Goal: Task Accomplishment & Management: Manage account settings

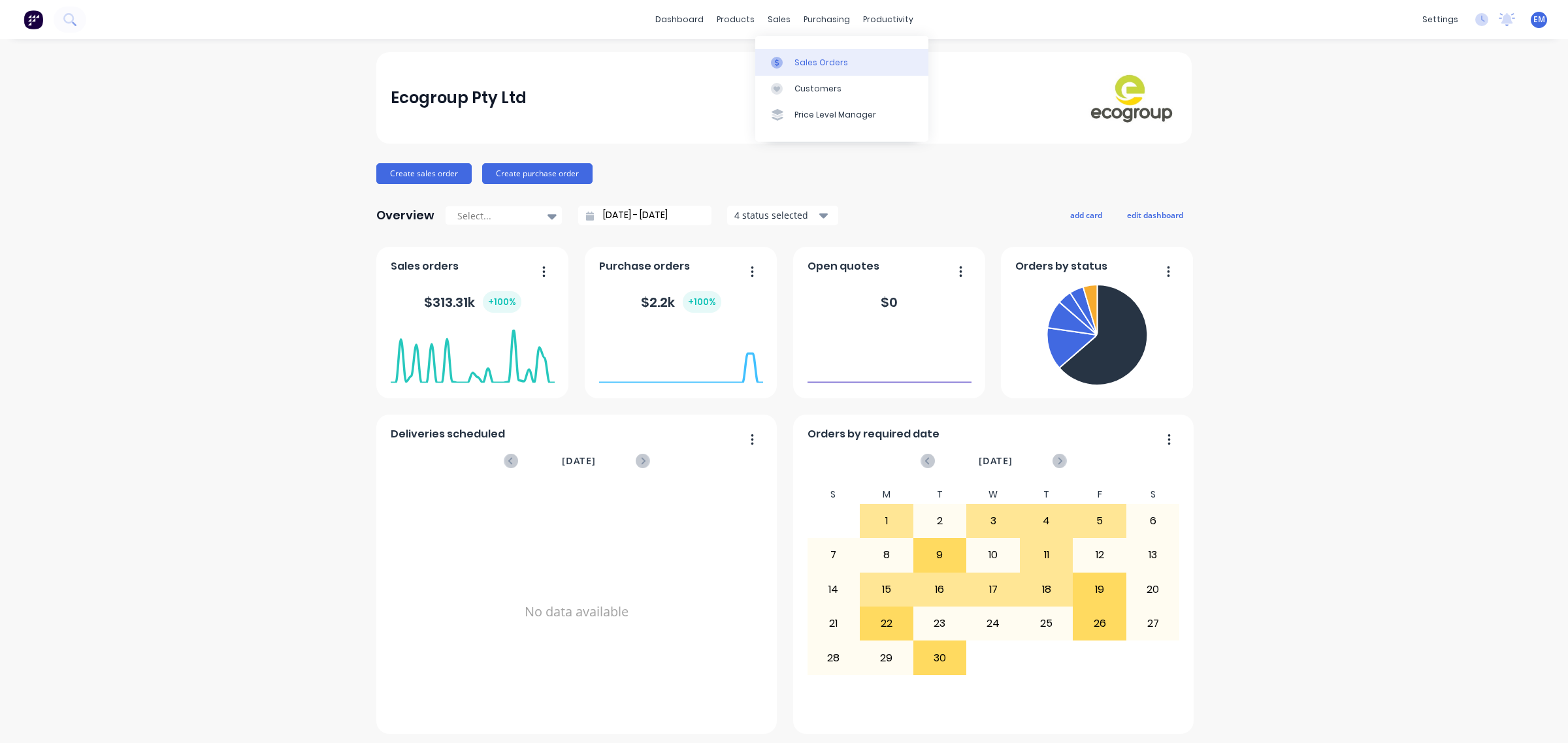
click at [784, 53] on link "Sales Orders" at bounding box center [842, 62] width 173 height 26
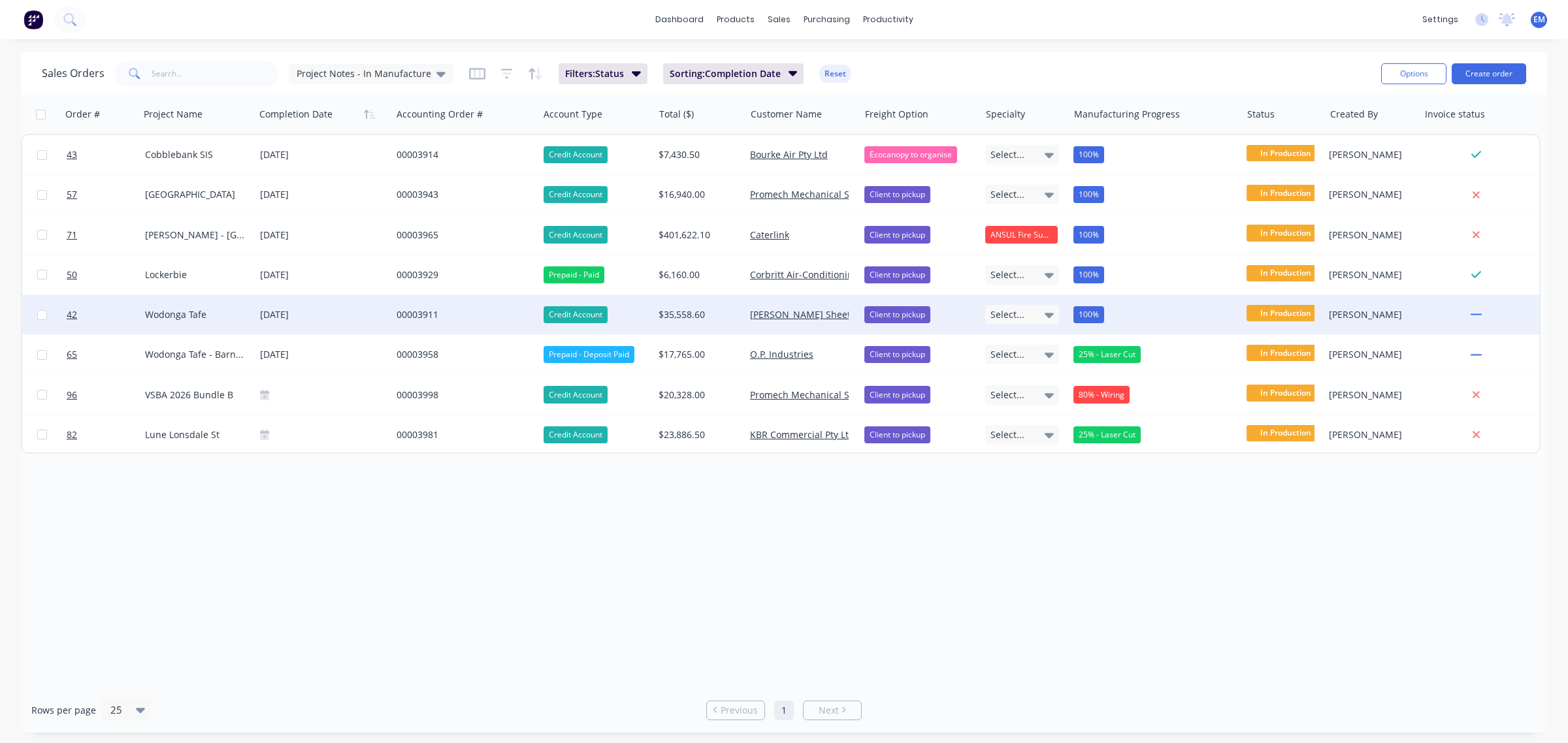
click at [402, 314] on div "00003911" at bounding box center [462, 315] width 130 height 13
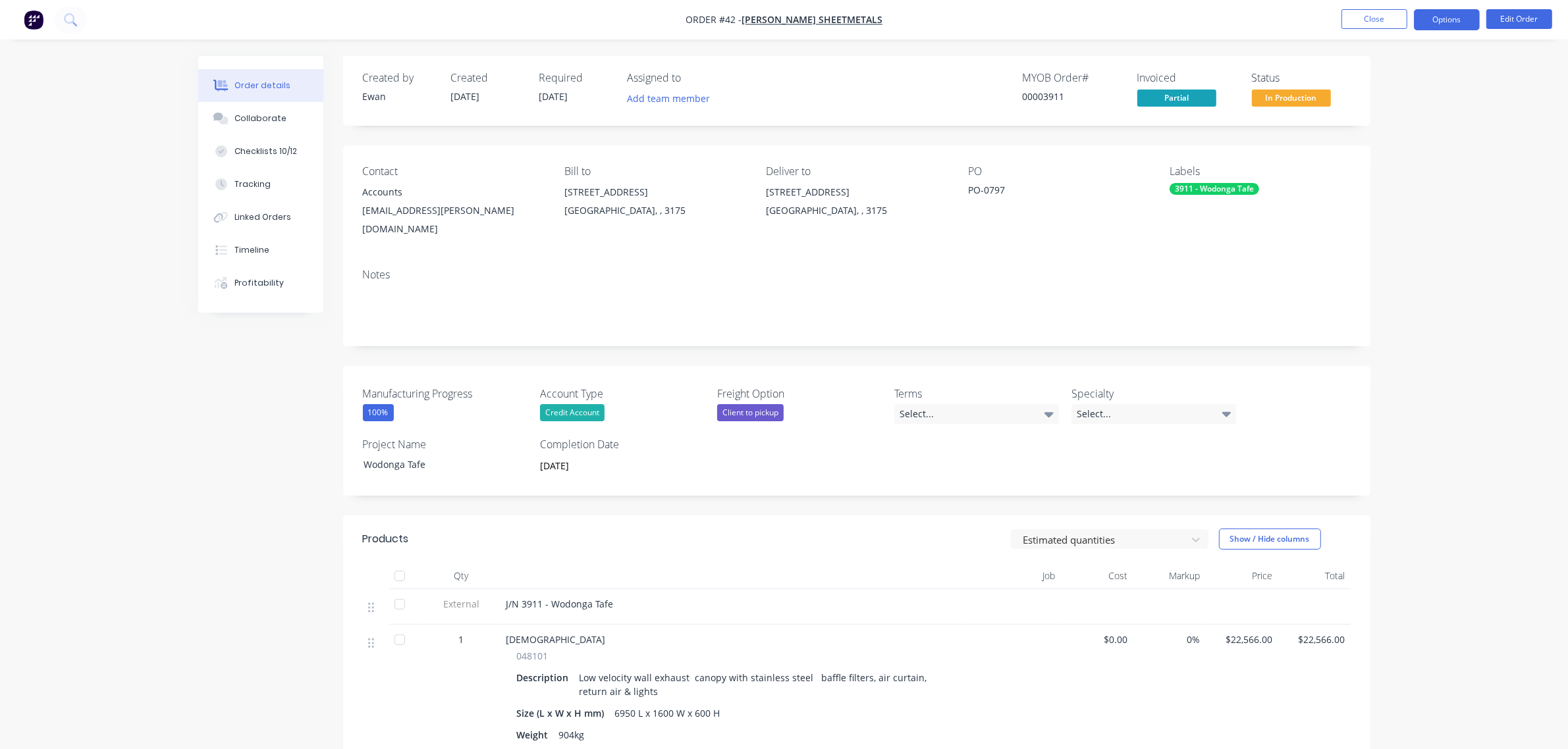
click at [1447, 20] on button "Options" at bounding box center [1447, 20] width 66 height 21
click at [1509, 78] on div "Order details Collaborate Checklists 10/12 Tracking Linked Orders Timeline Prof…" at bounding box center [784, 665] width 1568 height 1329
click at [1000, 405] on div "Select..." at bounding box center [976, 414] width 164 height 20
click at [981, 484] on div "30 days EOM - Any orders exceeding your approved credit limit will require prep…" at bounding box center [974, 482] width 138 height 17
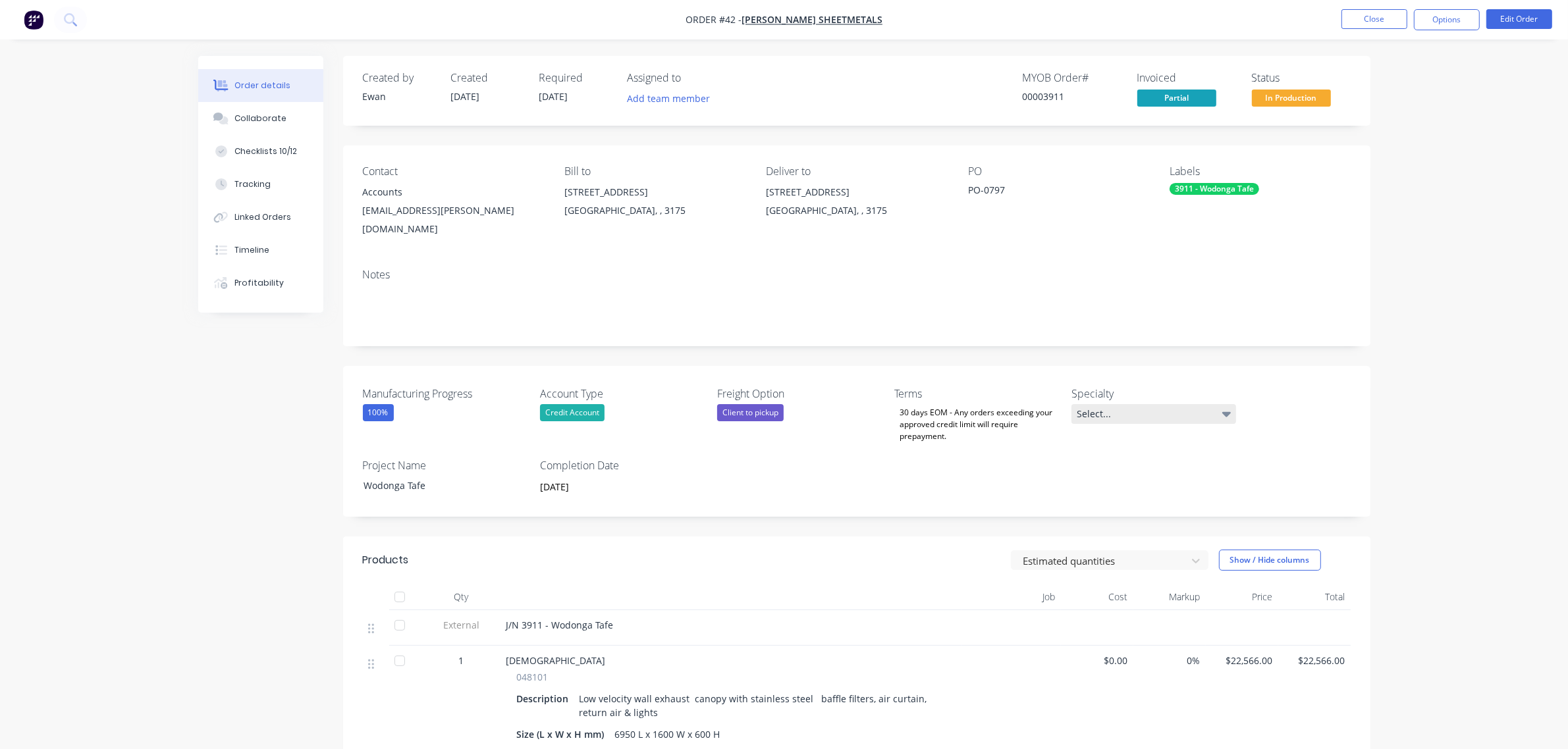
click at [1125, 405] on div "Select..." at bounding box center [1153, 414] width 164 height 20
click at [1401, 401] on div "Order details Collaborate Checklists 10/12 Tracking Linked Orders Timeline Prof…" at bounding box center [784, 675] width 1568 height 1350
click at [367, 476] on div "Wodonga Tafe" at bounding box center [435, 485] width 164 height 19
click at [1417, 422] on div "Order details Collaborate Checklists 10/12 Tracking Linked Orders Timeline Prof…" at bounding box center [784, 675] width 1568 height 1350
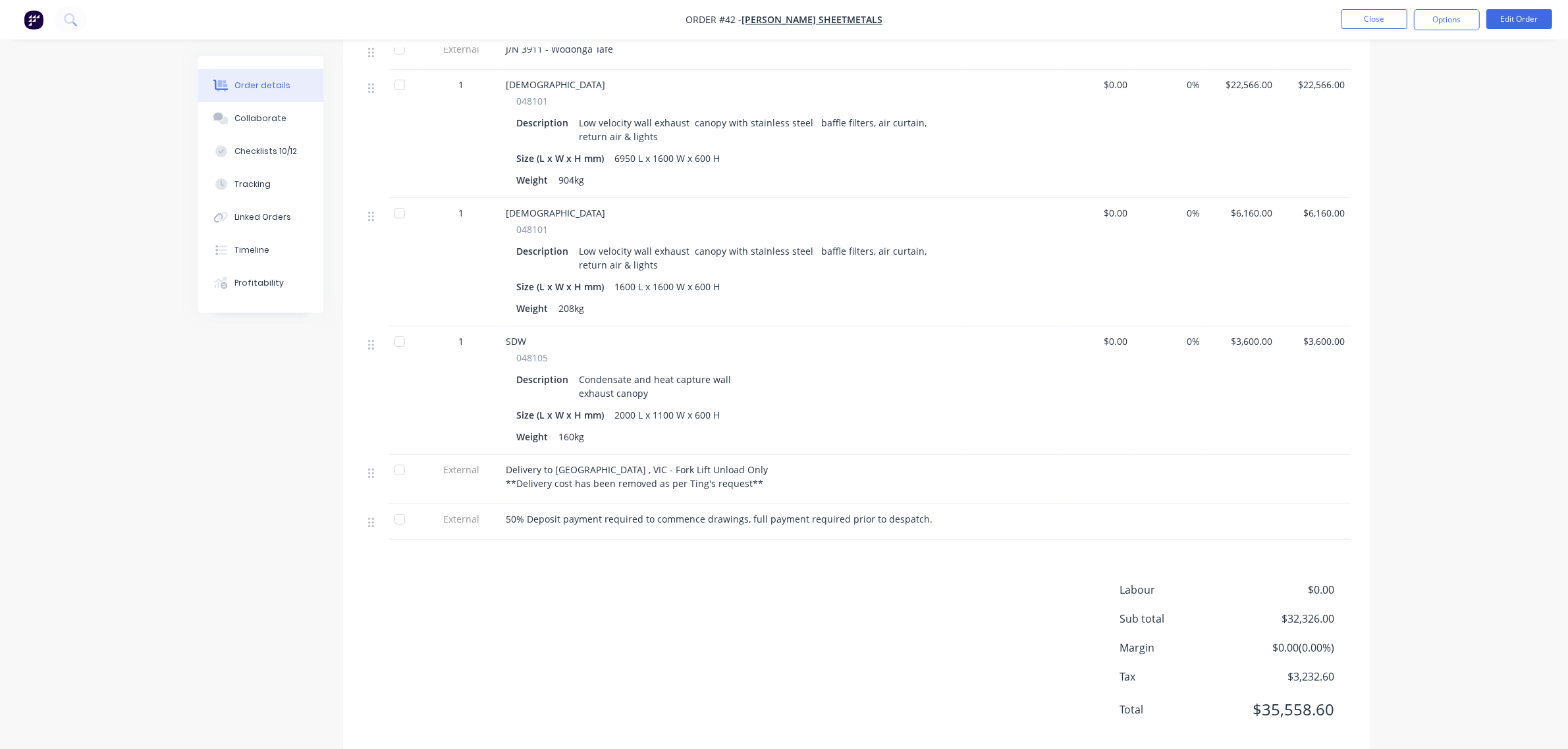
scroll to position [247, 0]
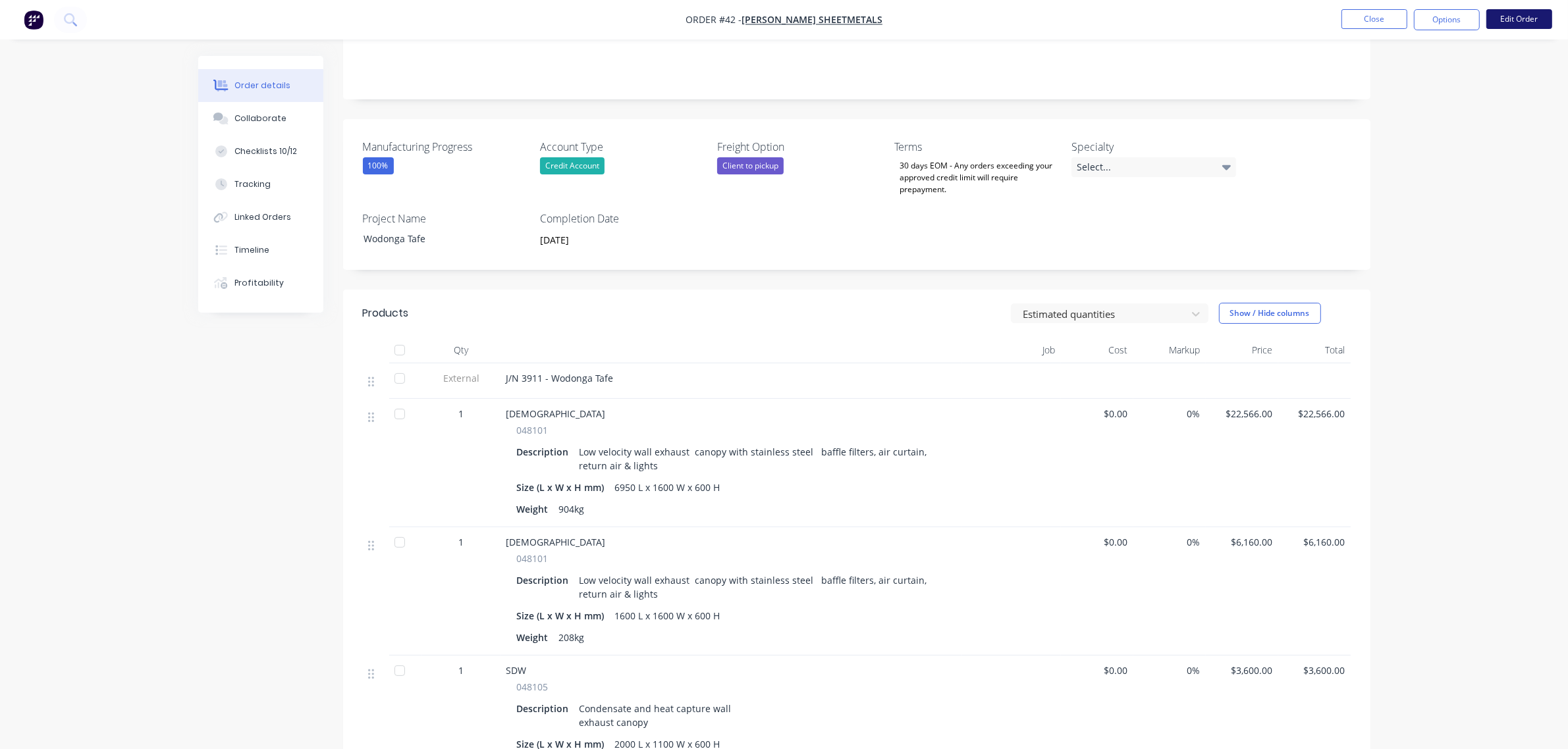
click at [1543, 15] on button "Edit Order" at bounding box center [1520, 19] width 66 height 20
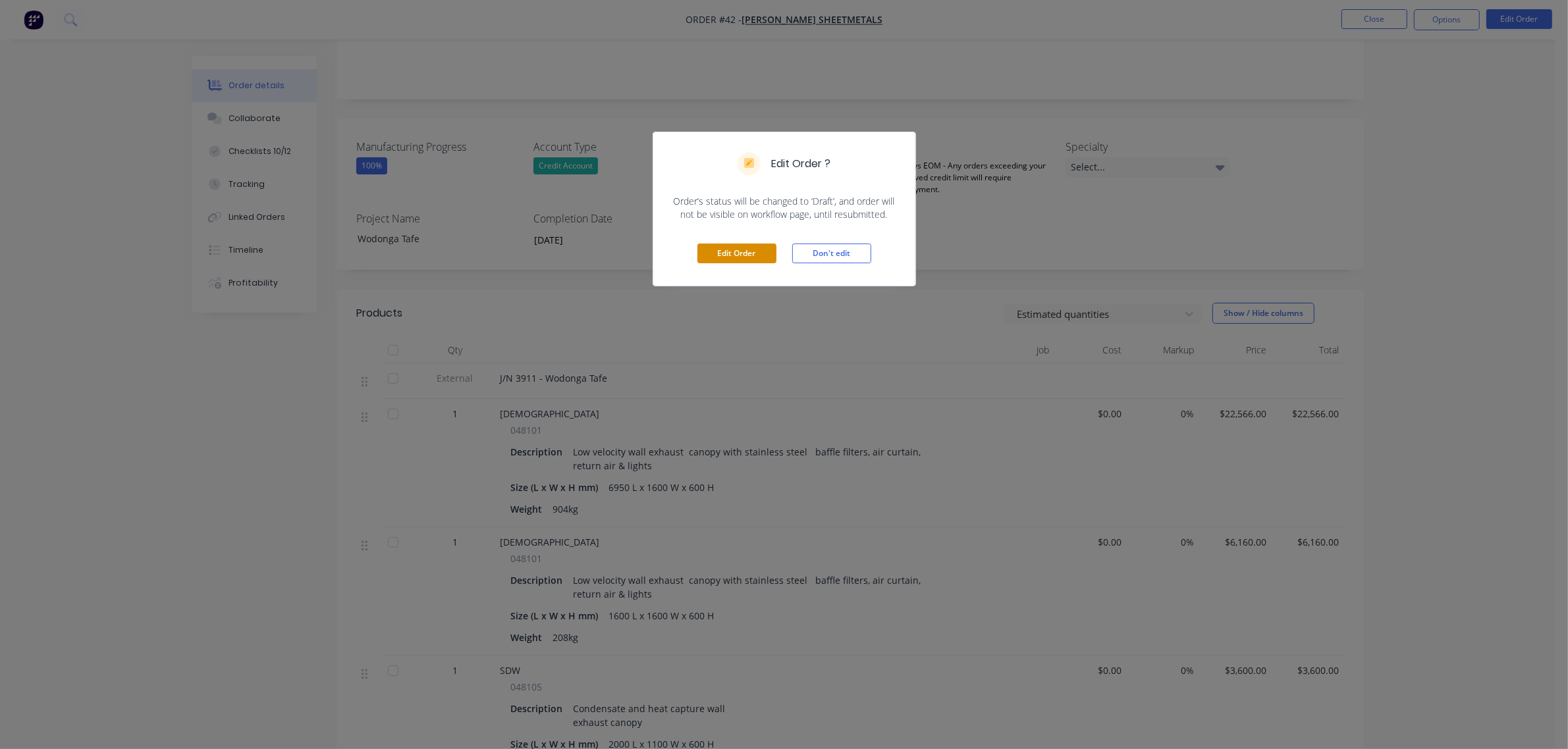
click at [751, 257] on button "Edit Order" at bounding box center [737, 253] width 79 height 20
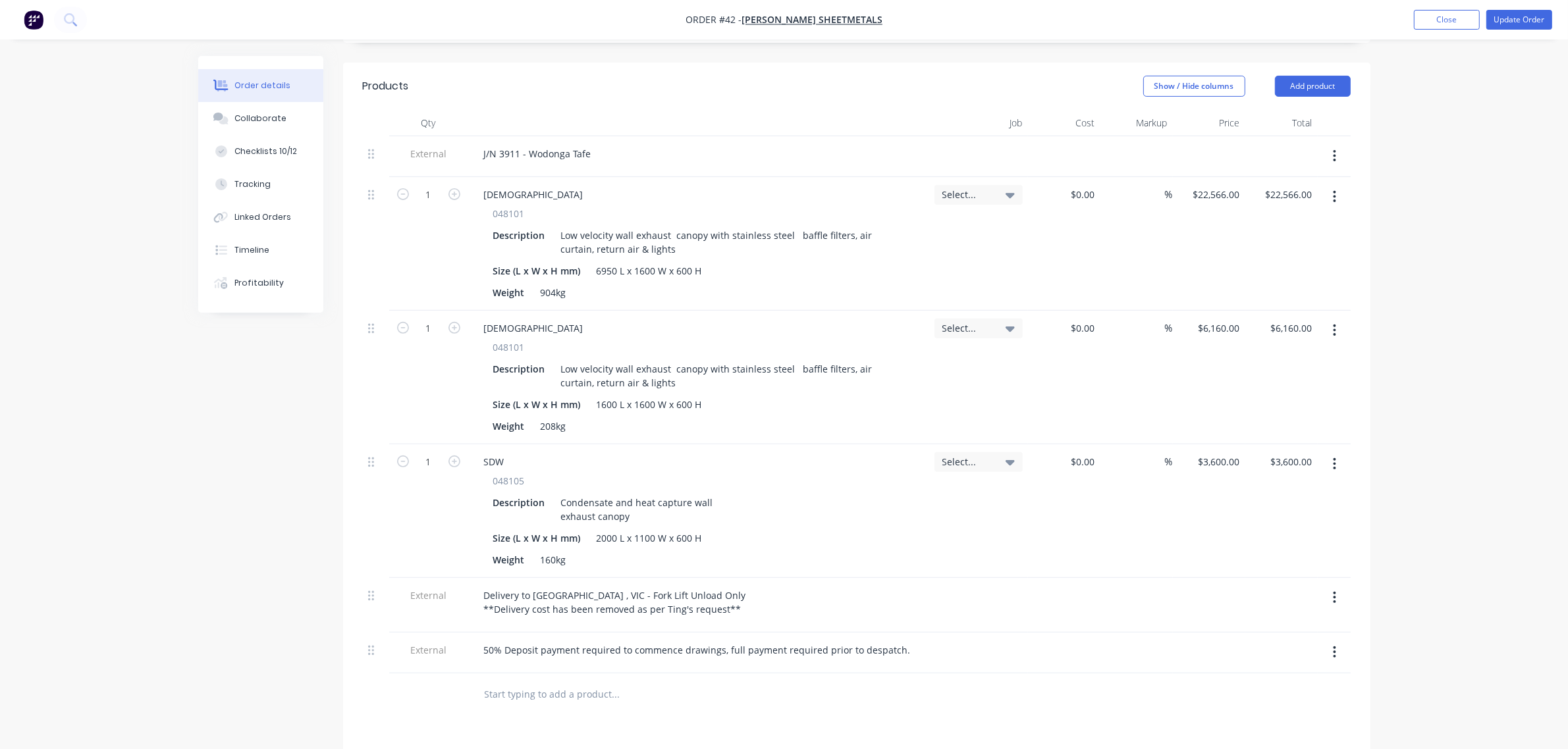
scroll to position [576, 0]
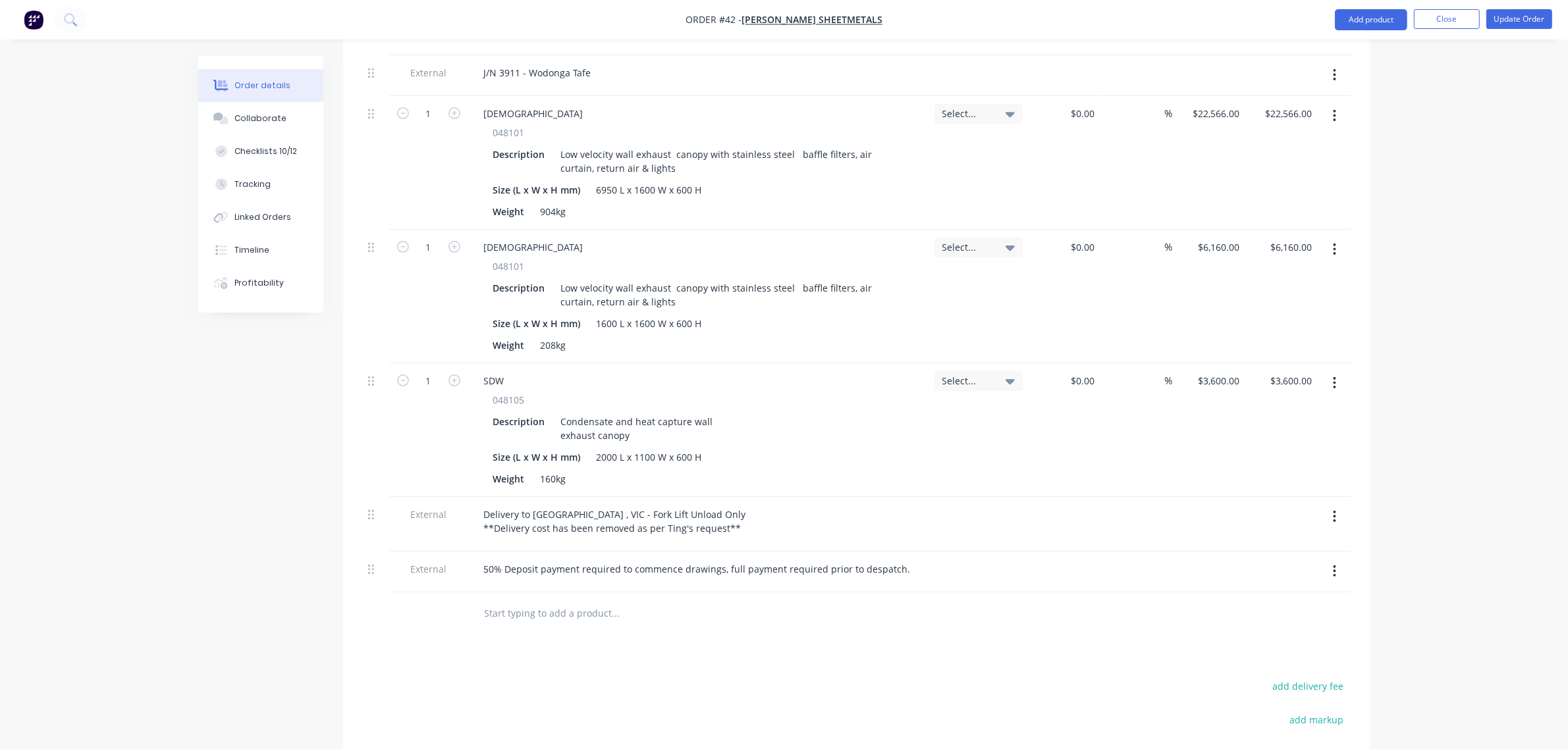
click at [1334, 566] on icon "button" at bounding box center [1335, 571] width 3 height 12
click at [1305, 623] on div "Delete" at bounding box center [1288, 632] width 102 height 19
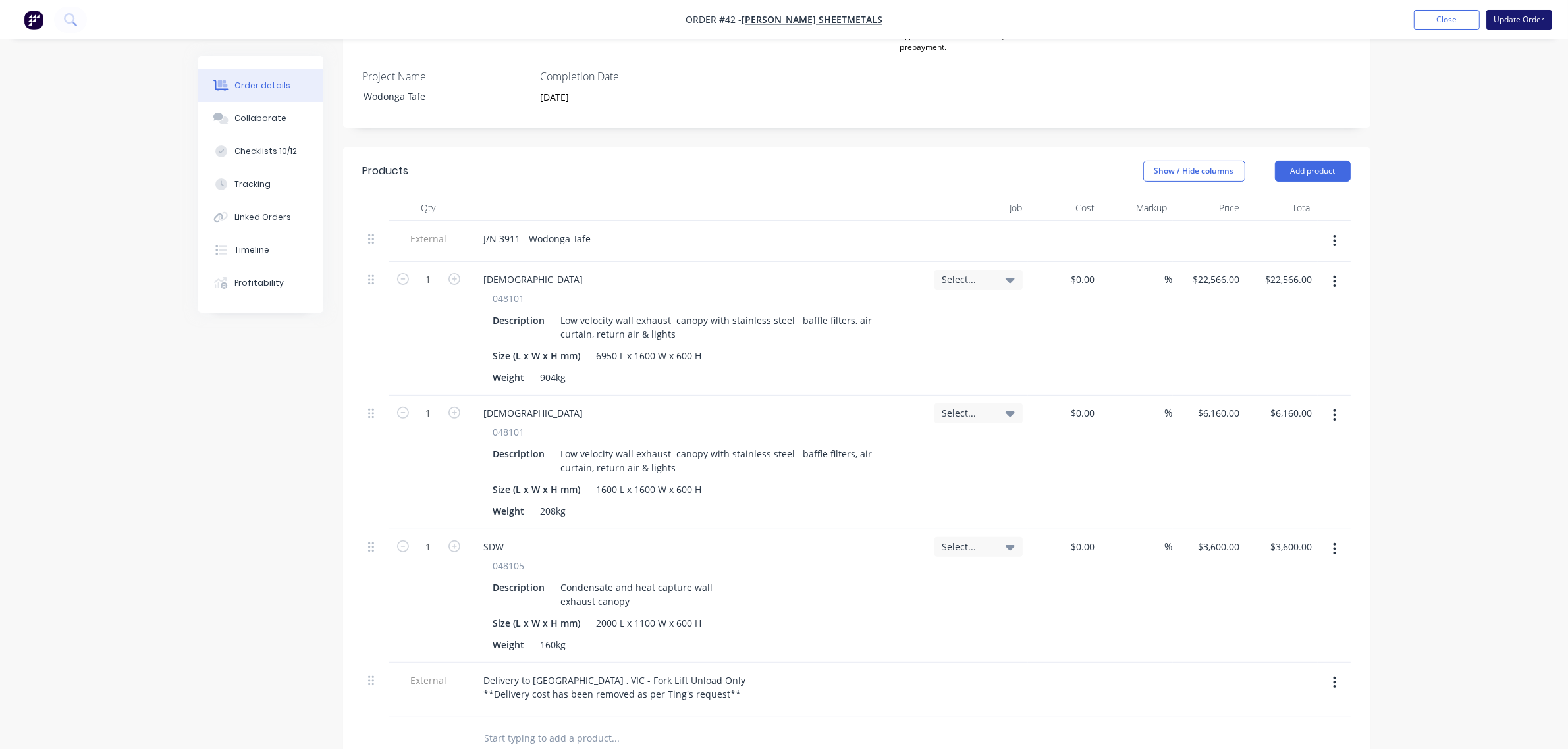
click at [1515, 17] on button "Update Order" at bounding box center [1520, 20] width 66 height 20
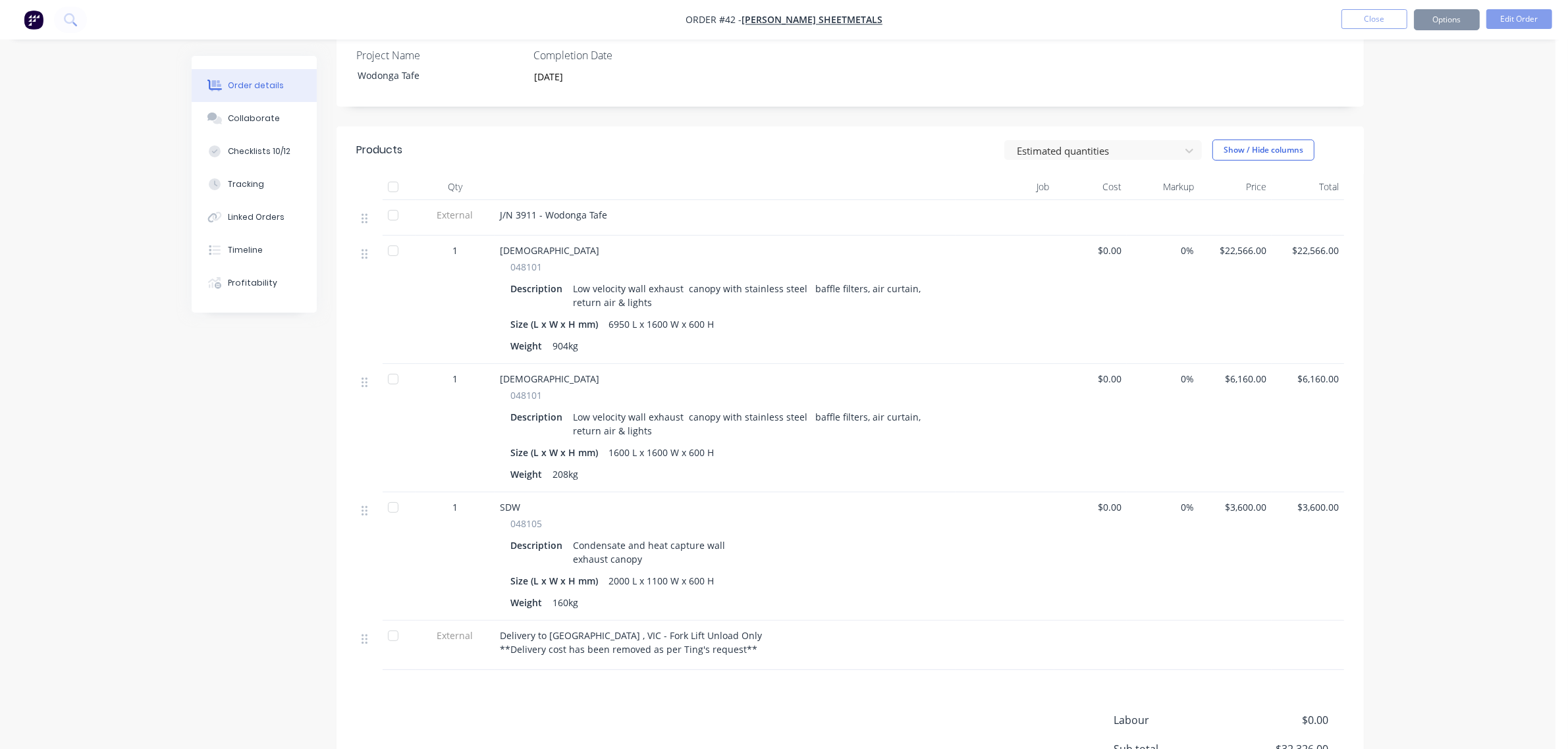
scroll to position [0, 0]
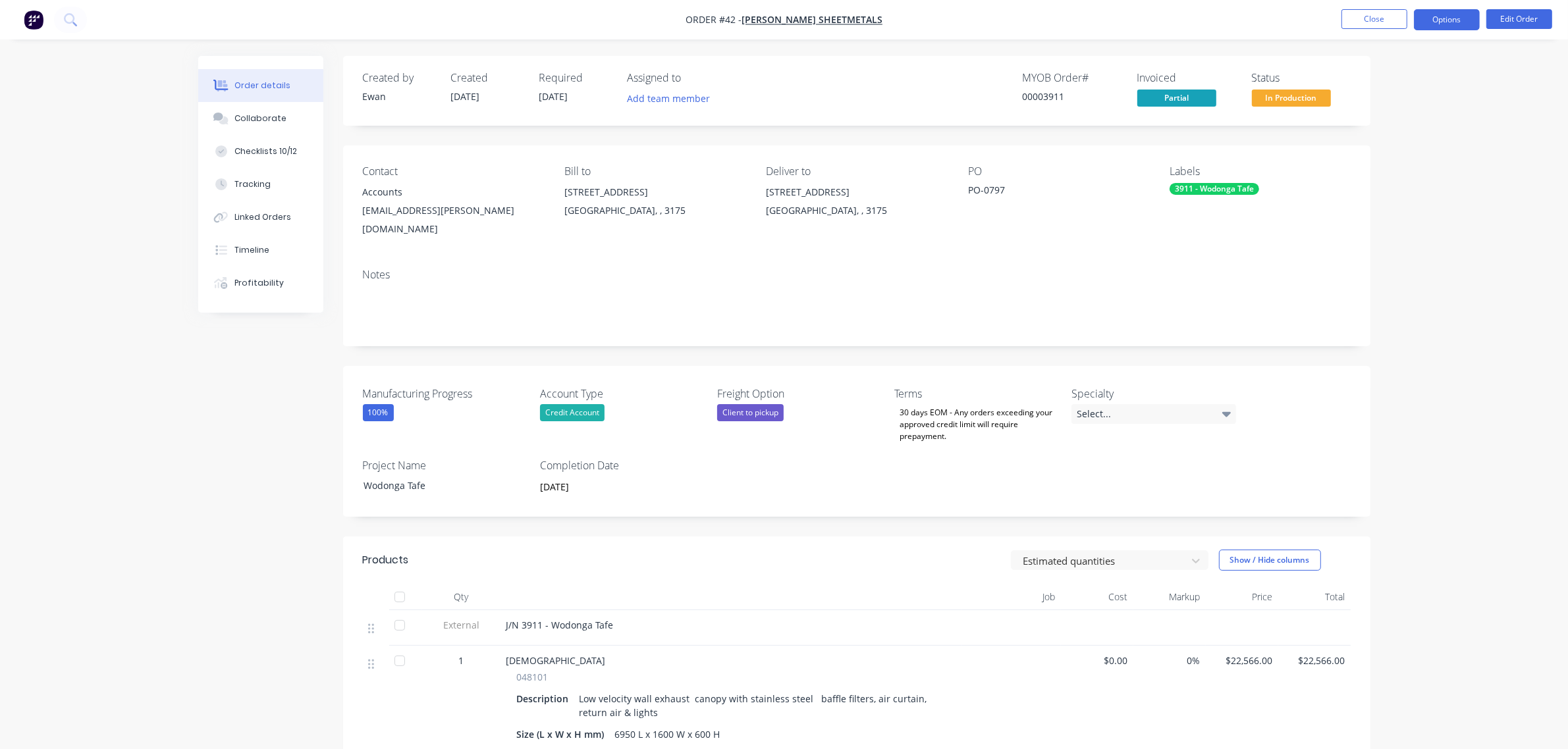
click at [1456, 18] on button "Options" at bounding box center [1447, 20] width 66 height 21
click at [1413, 104] on div "Partial Invoice" at bounding box center [1408, 106] width 121 height 19
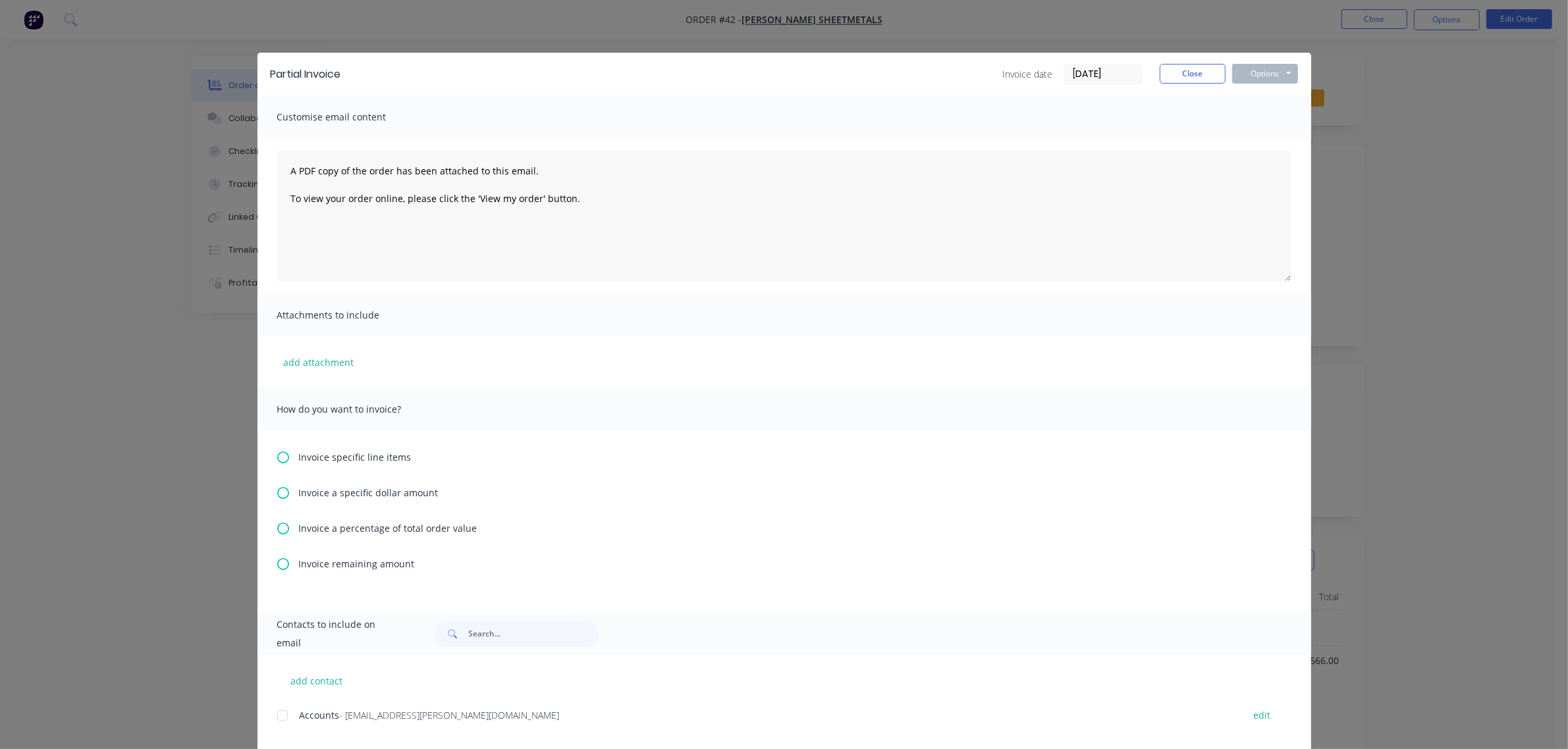
click at [305, 570] on span "Invoice remaining amount" at bounding box center [357, 564] width 116 height 14
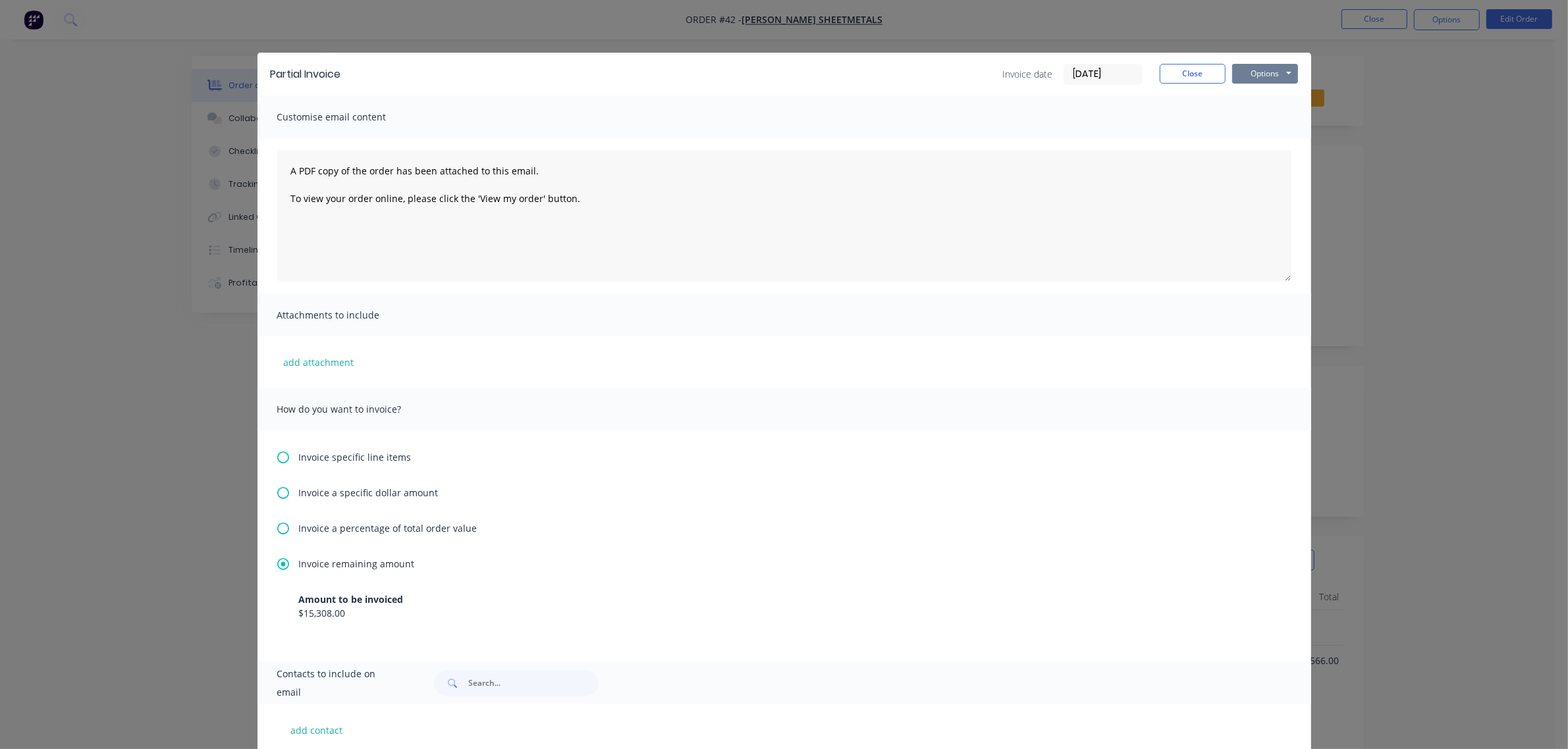
click at [1256, 67] on button "Options" at bounding box center [1265, 74] width 66 height 20
click at [1272, 116] on button "Print" at bounding box center [1274, 119] width 85 height 22
click at [1201, 67] on button "Close" at bounding box center [1193, 74] width 66 height 20
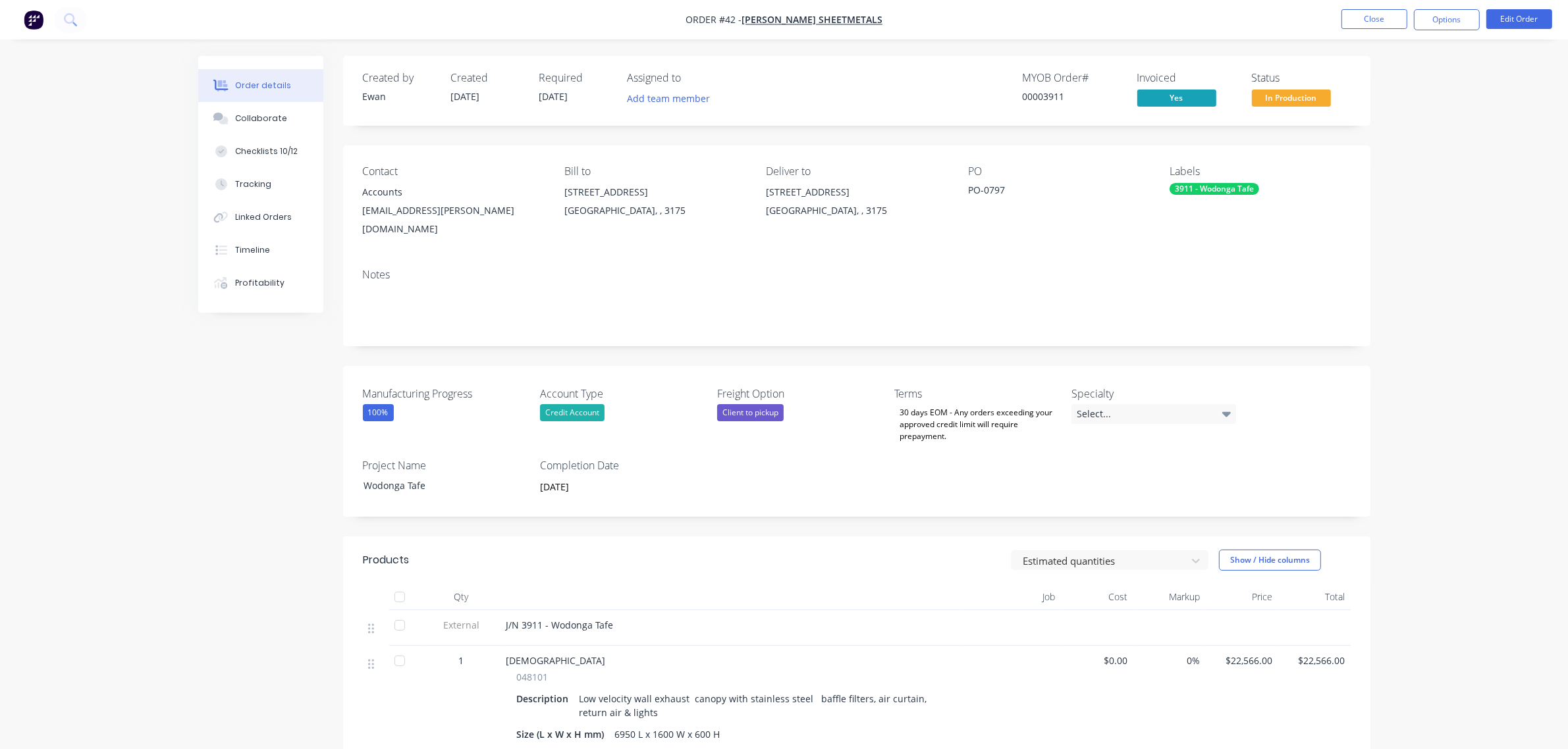
click at [1283, 99] on span "In Production" at bounding box center [1291, 98] width 79 height 16
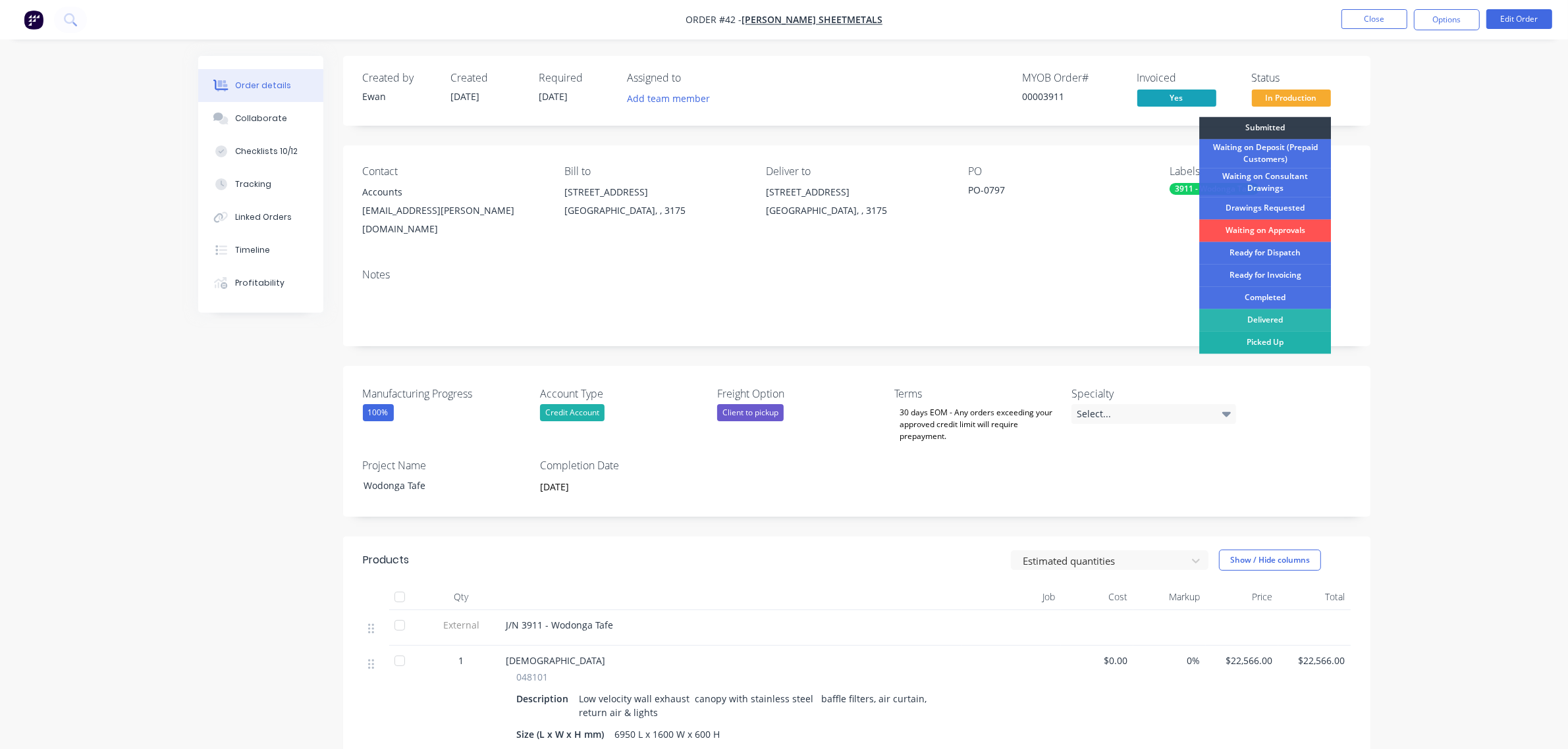
click at [1275, 340] on div "Picked Up" at bounding box center [1266, 343] width 132 height 22
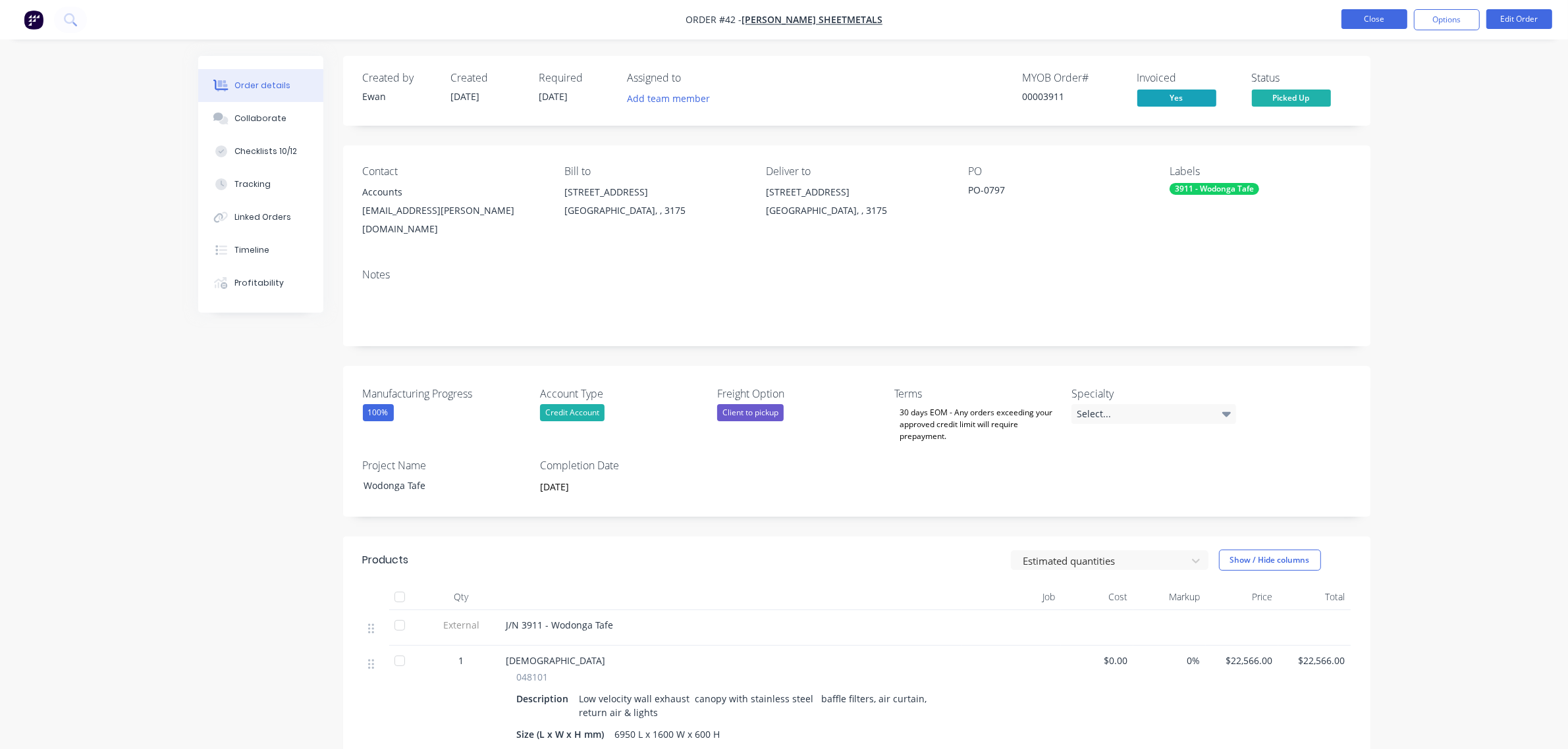
click at [1374, 12] on button "Close" at bounding box center [1375, 19] width 66 height 20
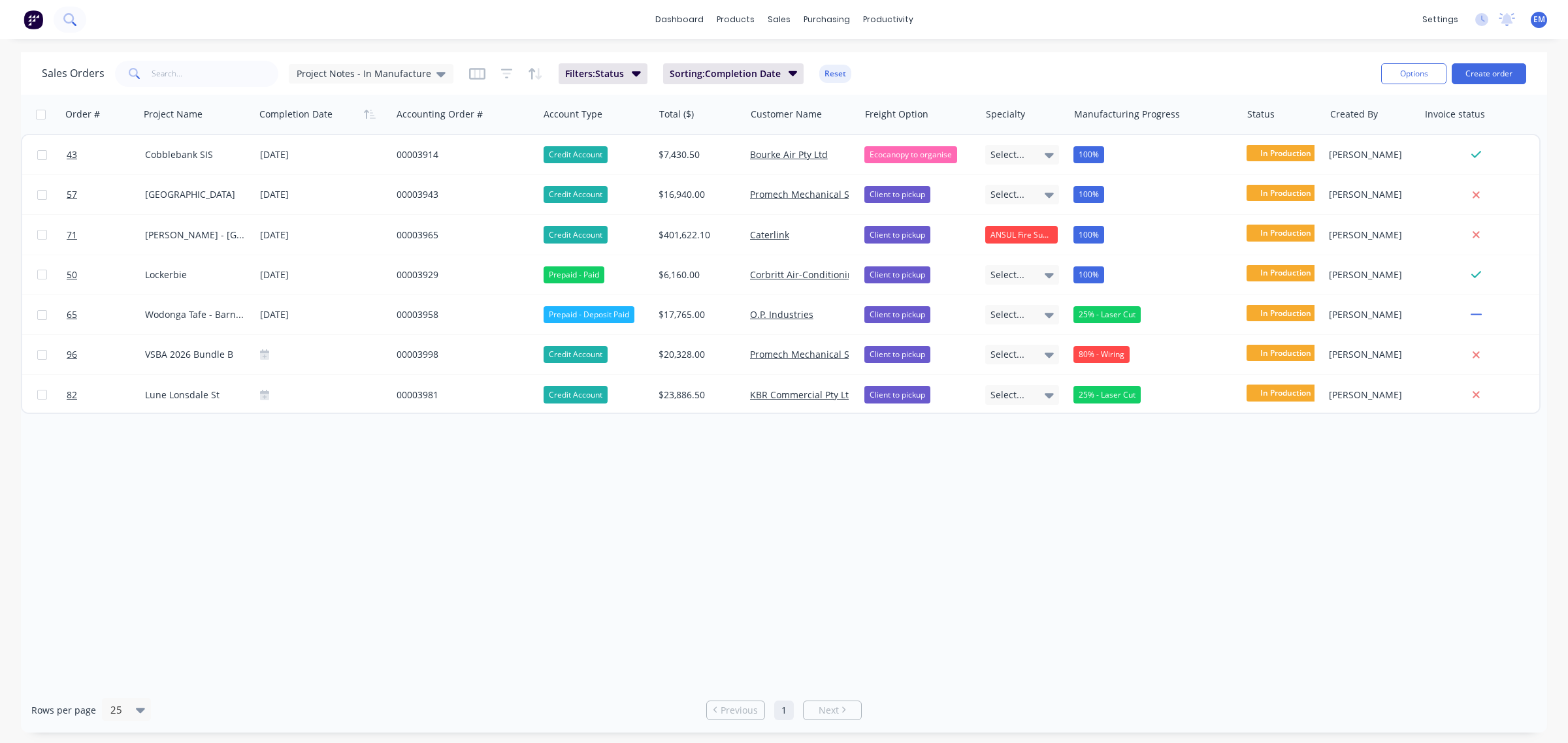
click at [77, 21] on button at bounding box center [70, 20] width 33 height 26
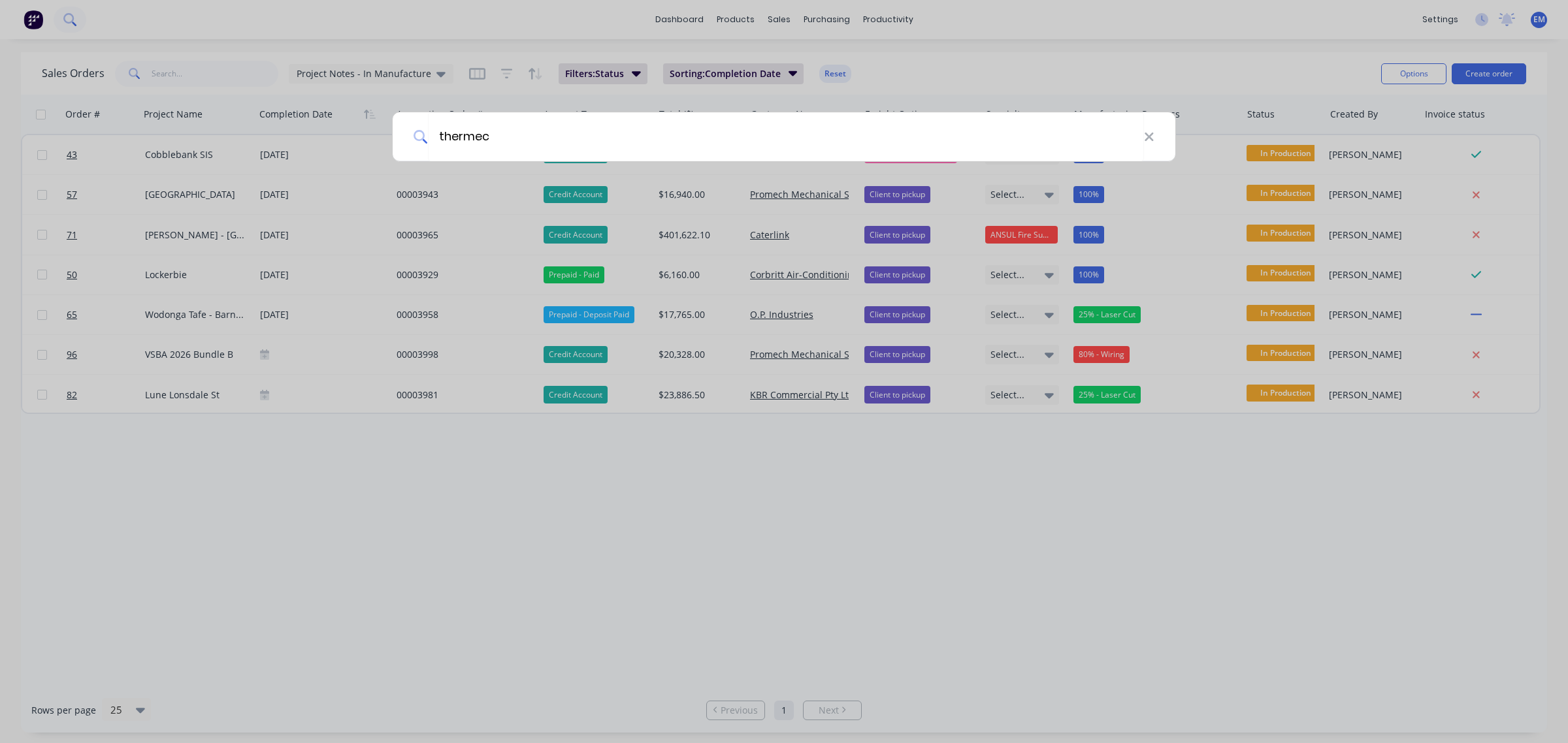
type input "thermec"
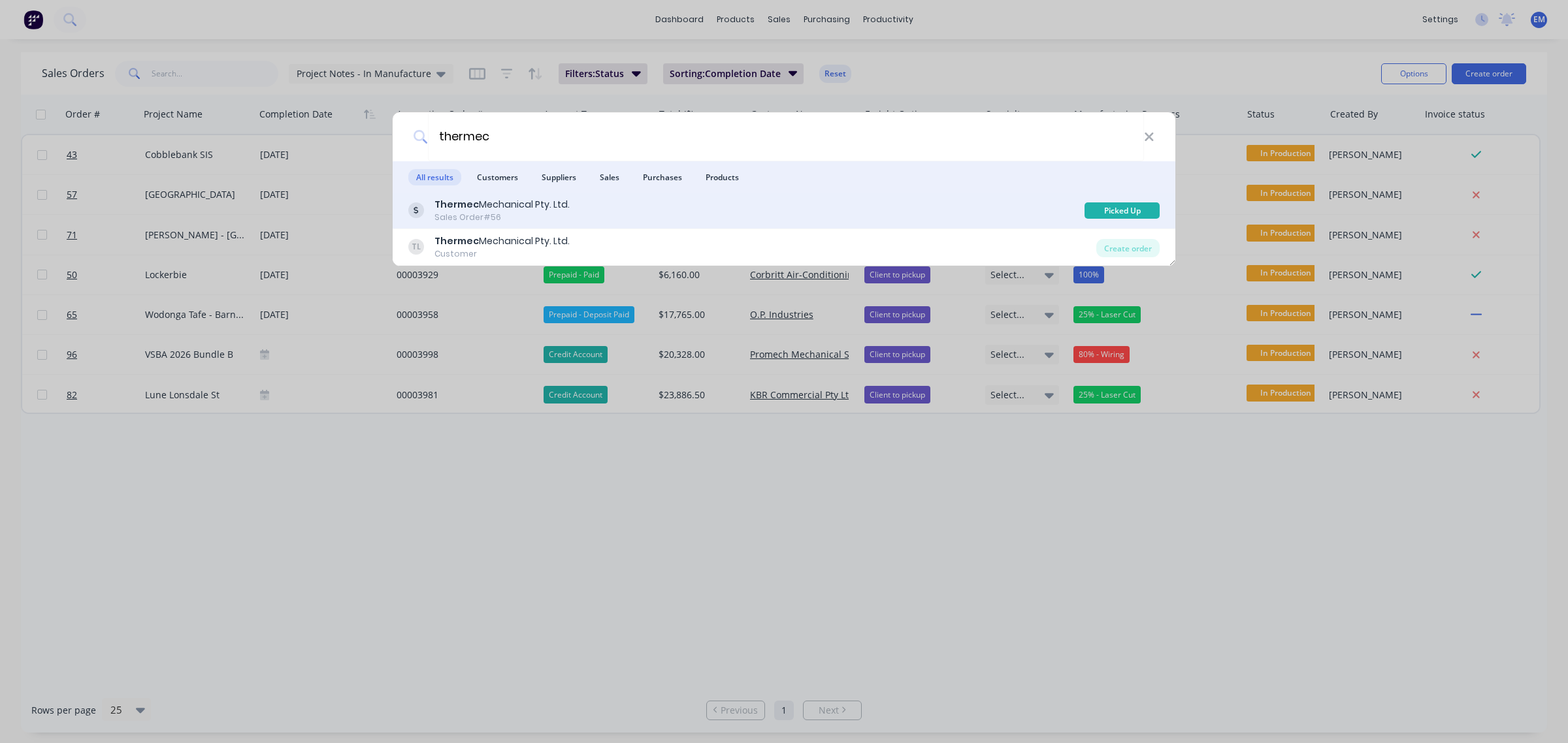
click at [573, 207] on div "Thermec Mechanical Pty. Ltd. Sales Order #56" at bounding box center [746, 210] width 676 height 26
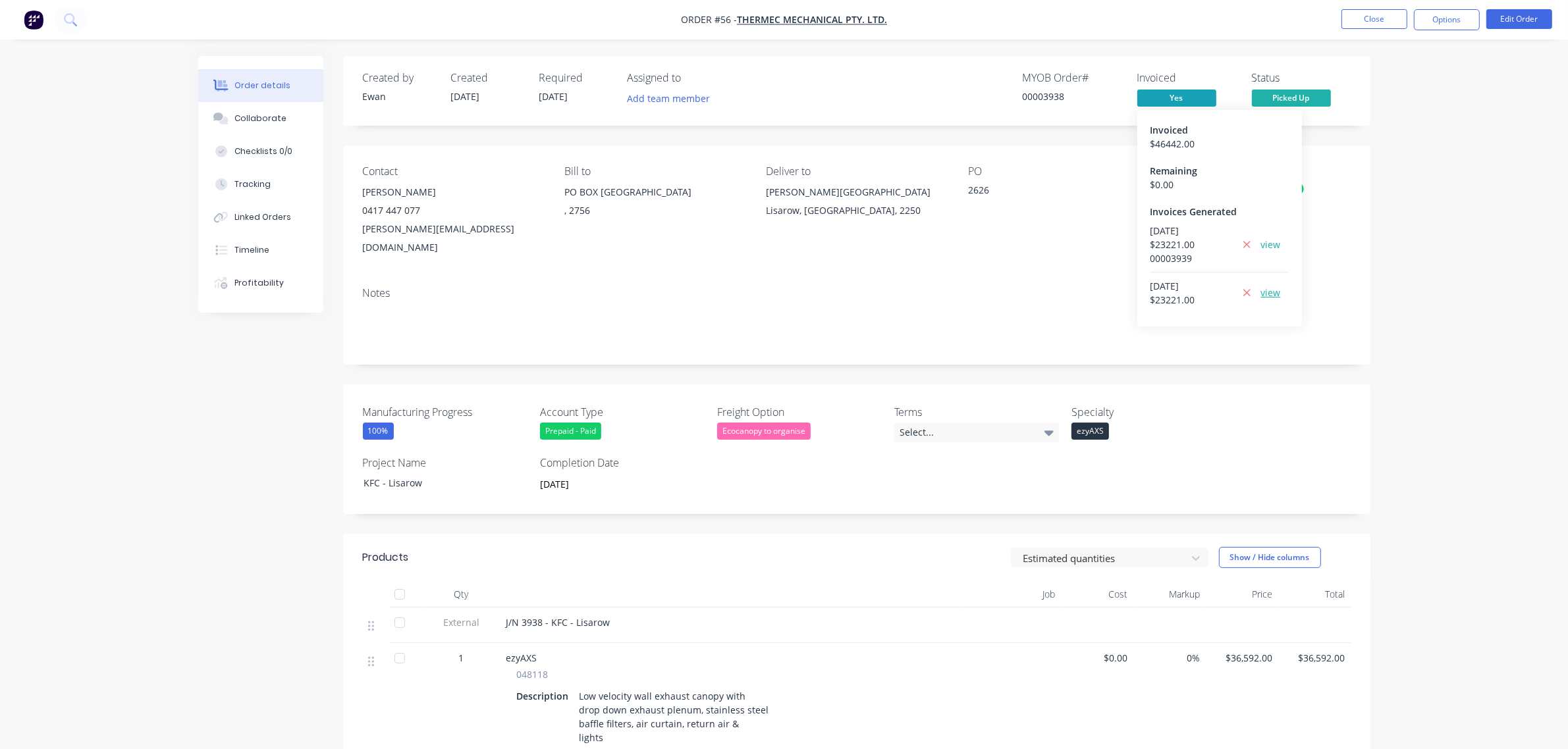
click at [1266, 297] on link "view" at bounding box center [1271, 292] width 20 height 14
click at [1361, 23] on button "Close" at bounding box center [1375, 19] width 66 height 20
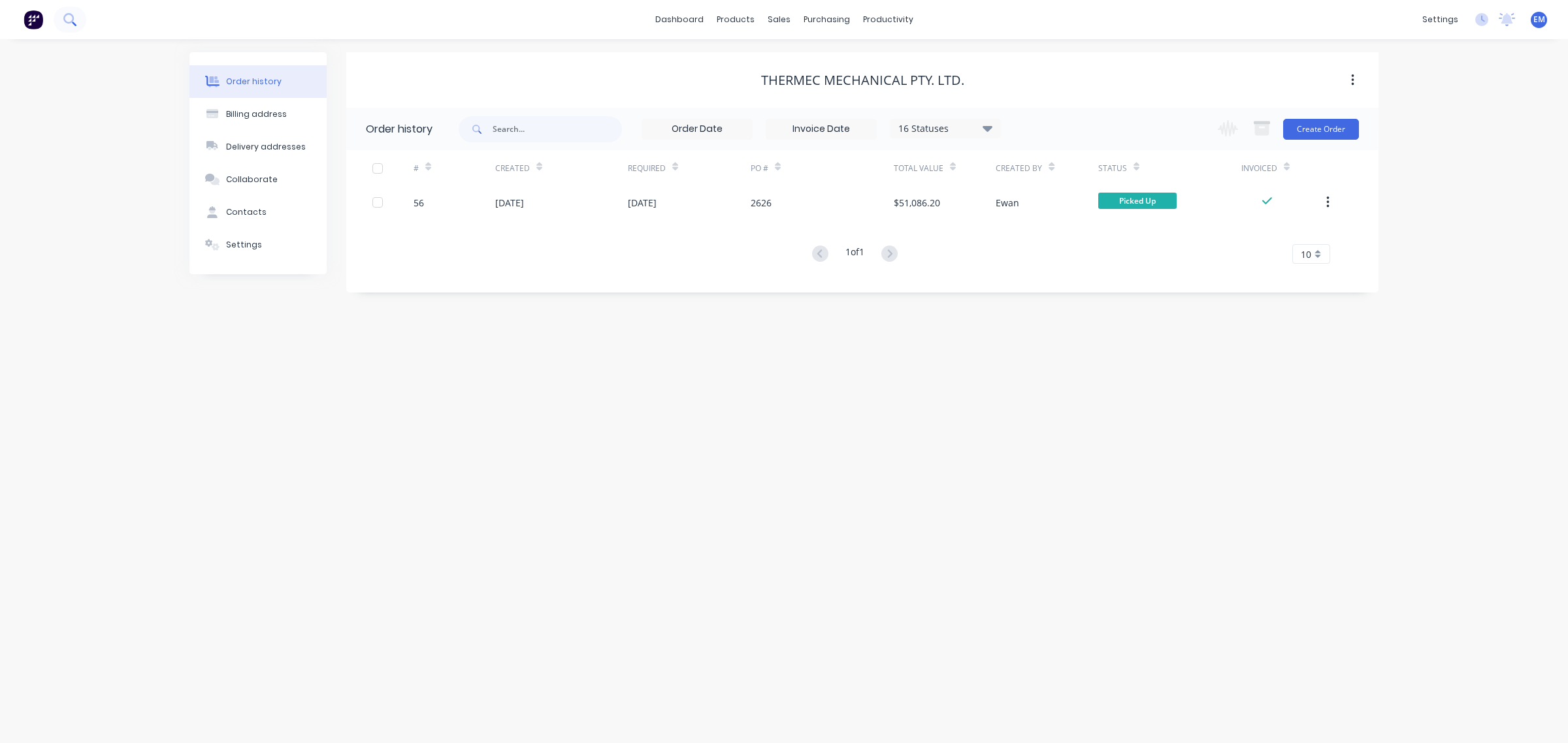
click at [77, 27] on button at bounding box center [70, 20] width 33 height 26
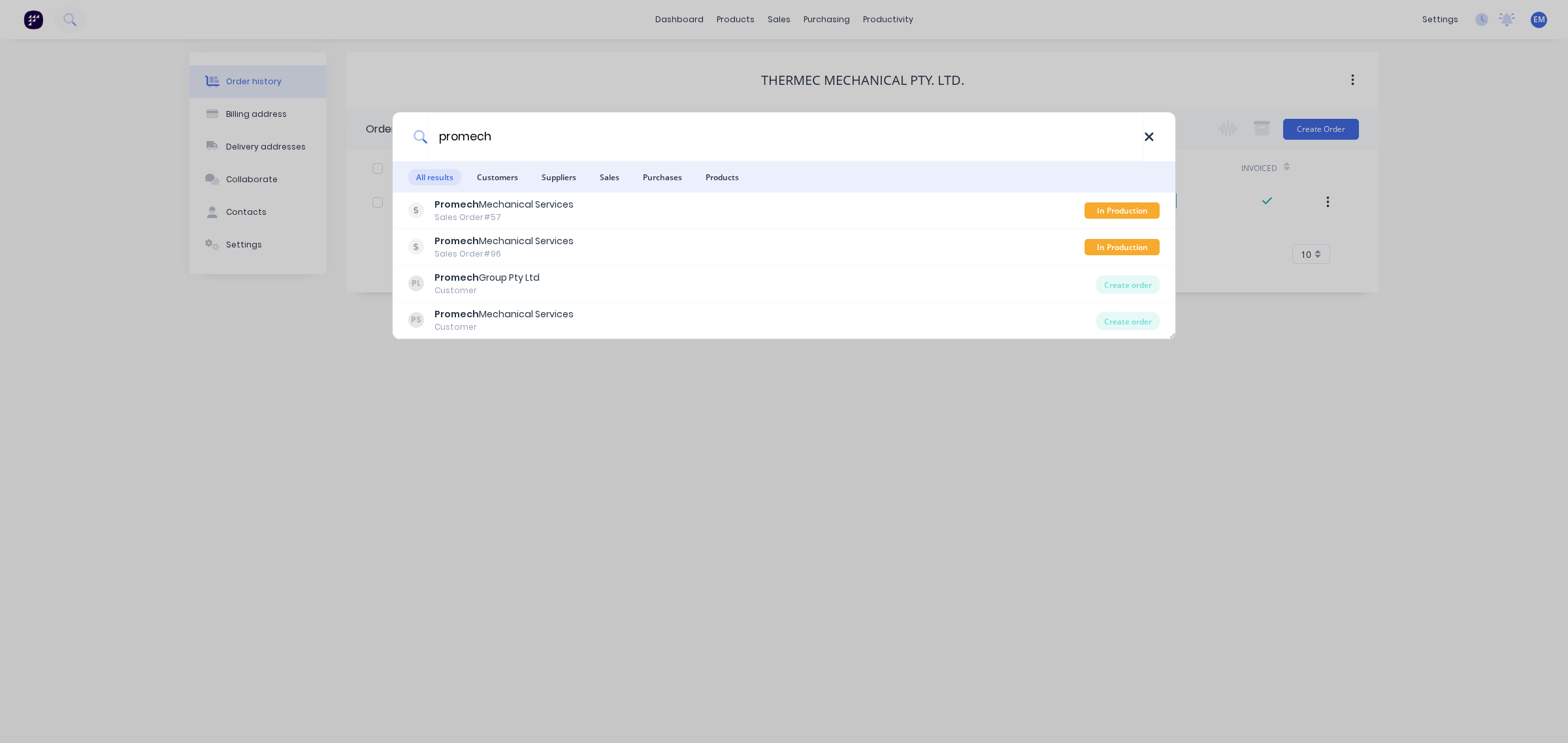
type input "promech"
click at [1146, 135] on icon at bounding box center [1149, 137] width 10 height 14
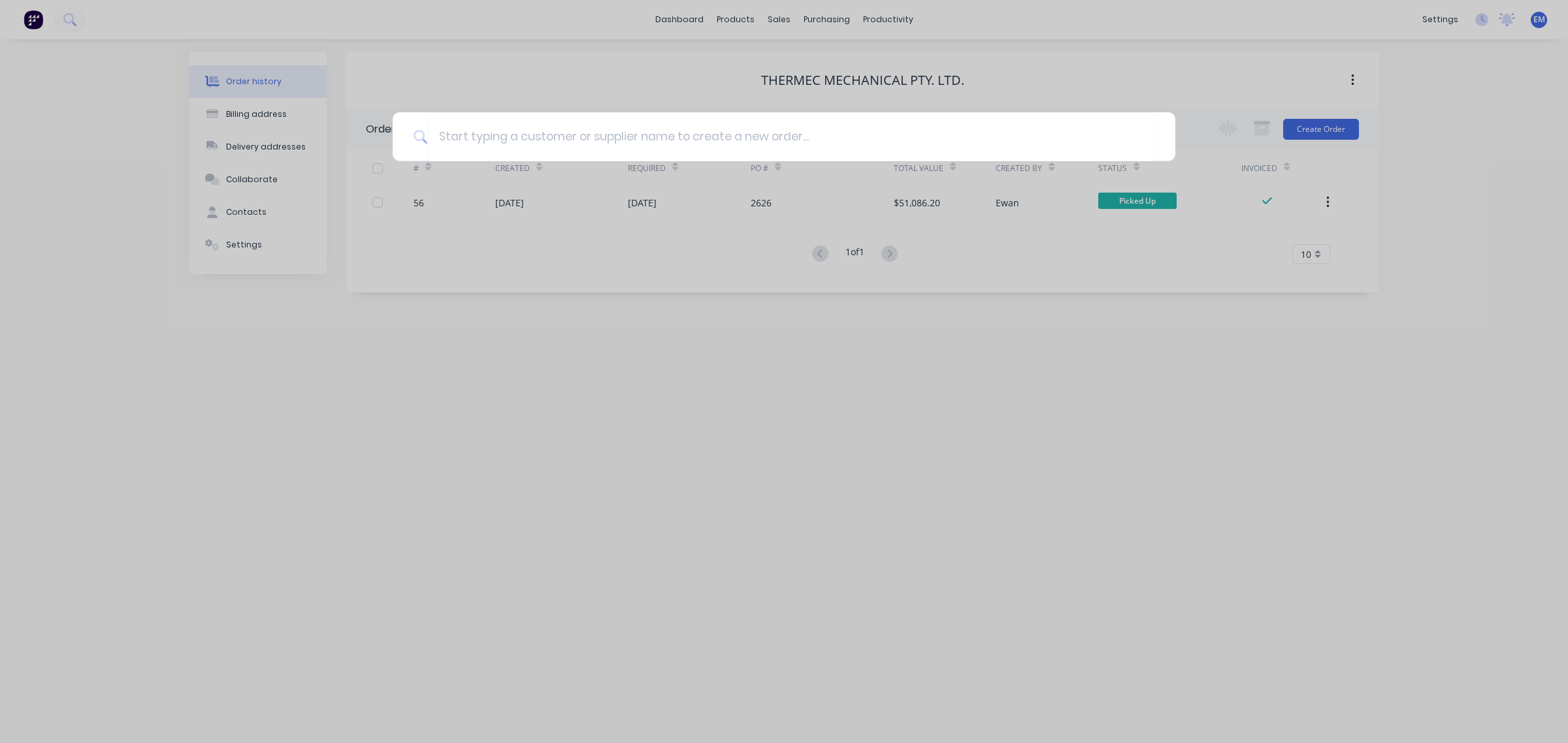
click at [768, 17] on div at bounding box center [784, 371] width 1568 height 743
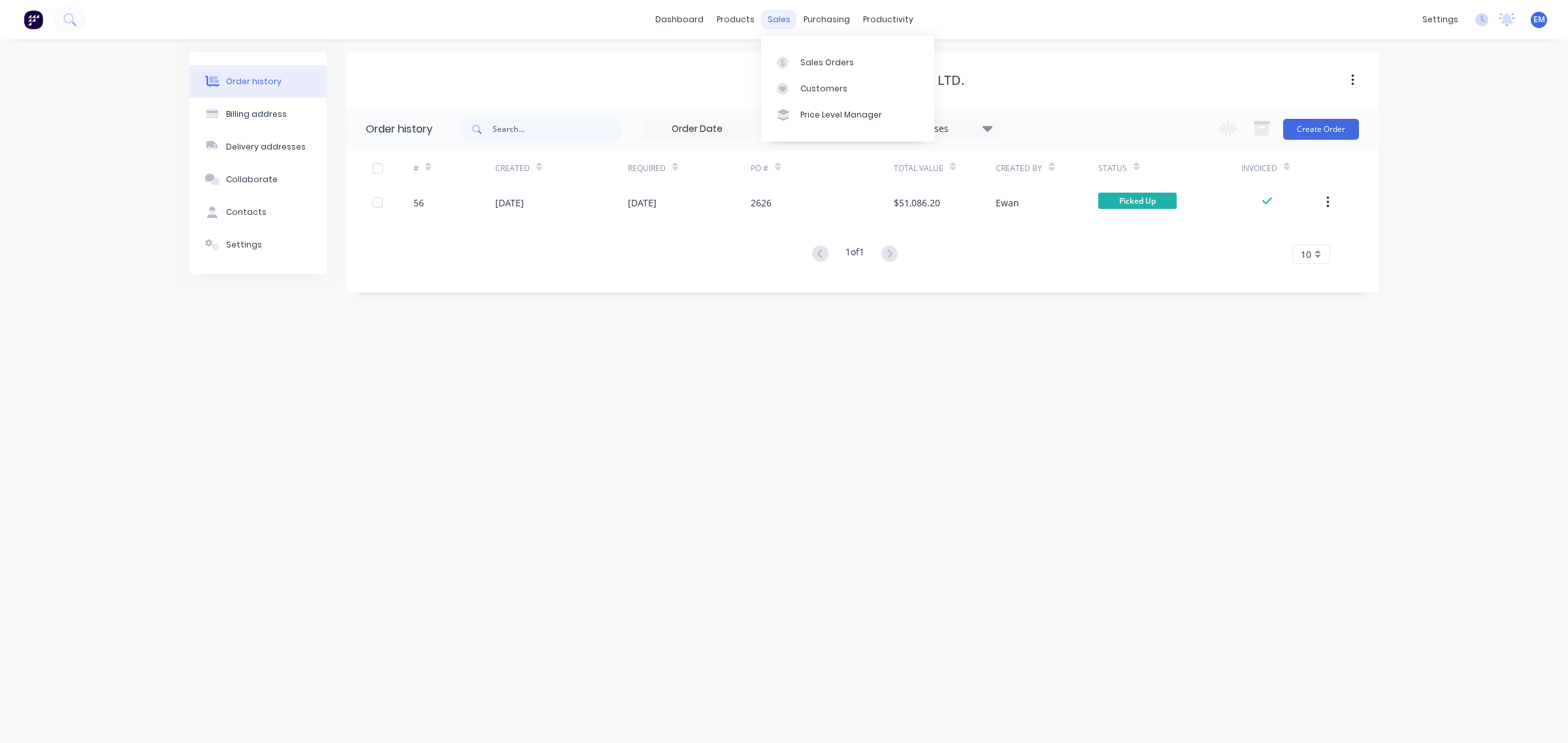
click at [773, 16] on div "sales" at bounding box center [779, 20] width 36 height 20
click at [802, 67] on div "Sales Orders" at bounding box center [827, 63] width 54 height 12
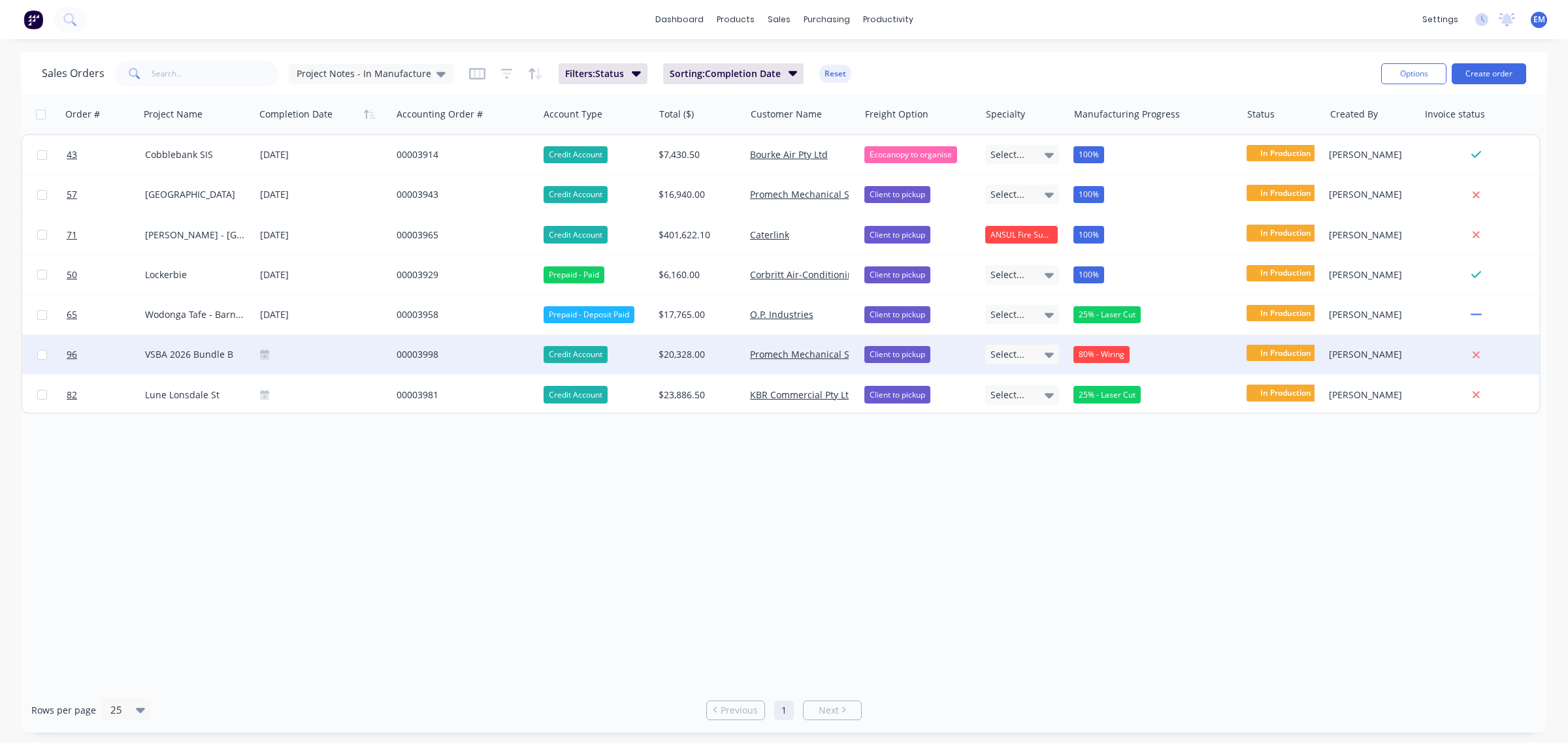
click at [426, 359] on div "00003998" at bounding box center [462, 355] width 130 height 13
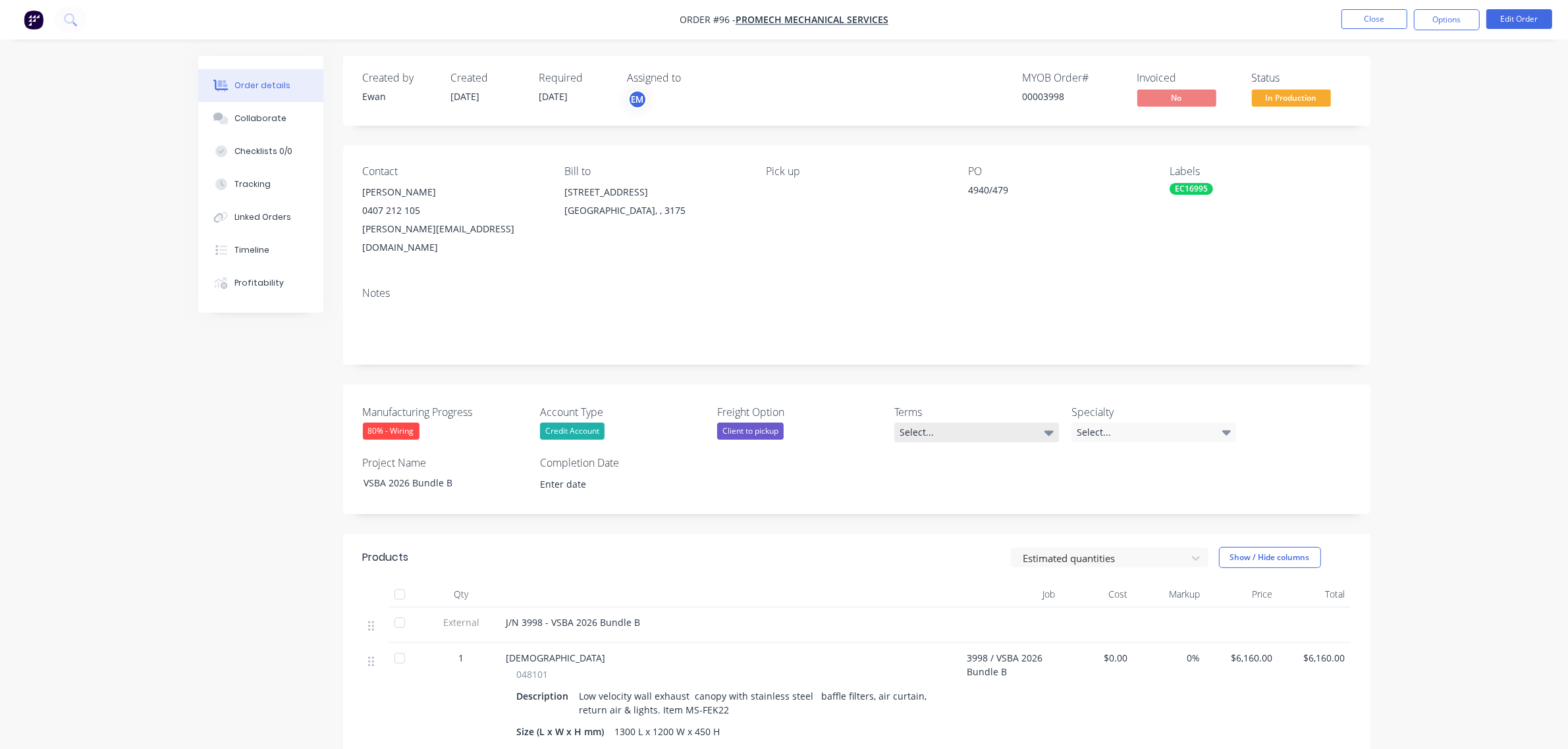
click at [1024, 422] on div "Select..." at bounding box center [976, 432] width 164 height 20
click at [982, 490] on div "30 days EOM - Any orders exceeding your approved credit limit will require prep…" at bounding box center [974, 495] width 138 height 17
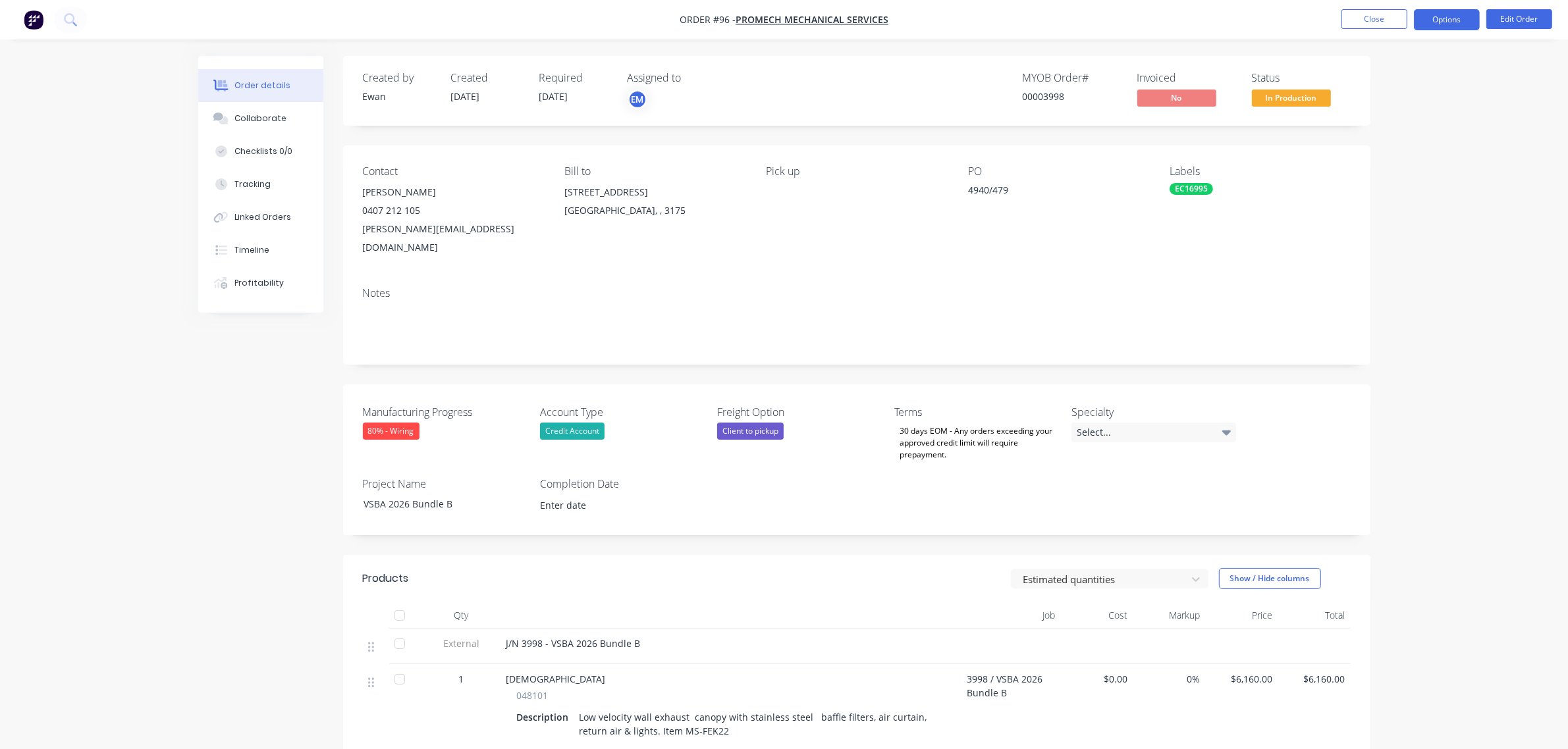
click at [1450, 20] on button "Options" at bounding box center [1447, 20] width 66 height 21
click at [1413, 100] on div "Partial Invoice" at bounding box center [1408, 106] width 121 height 19
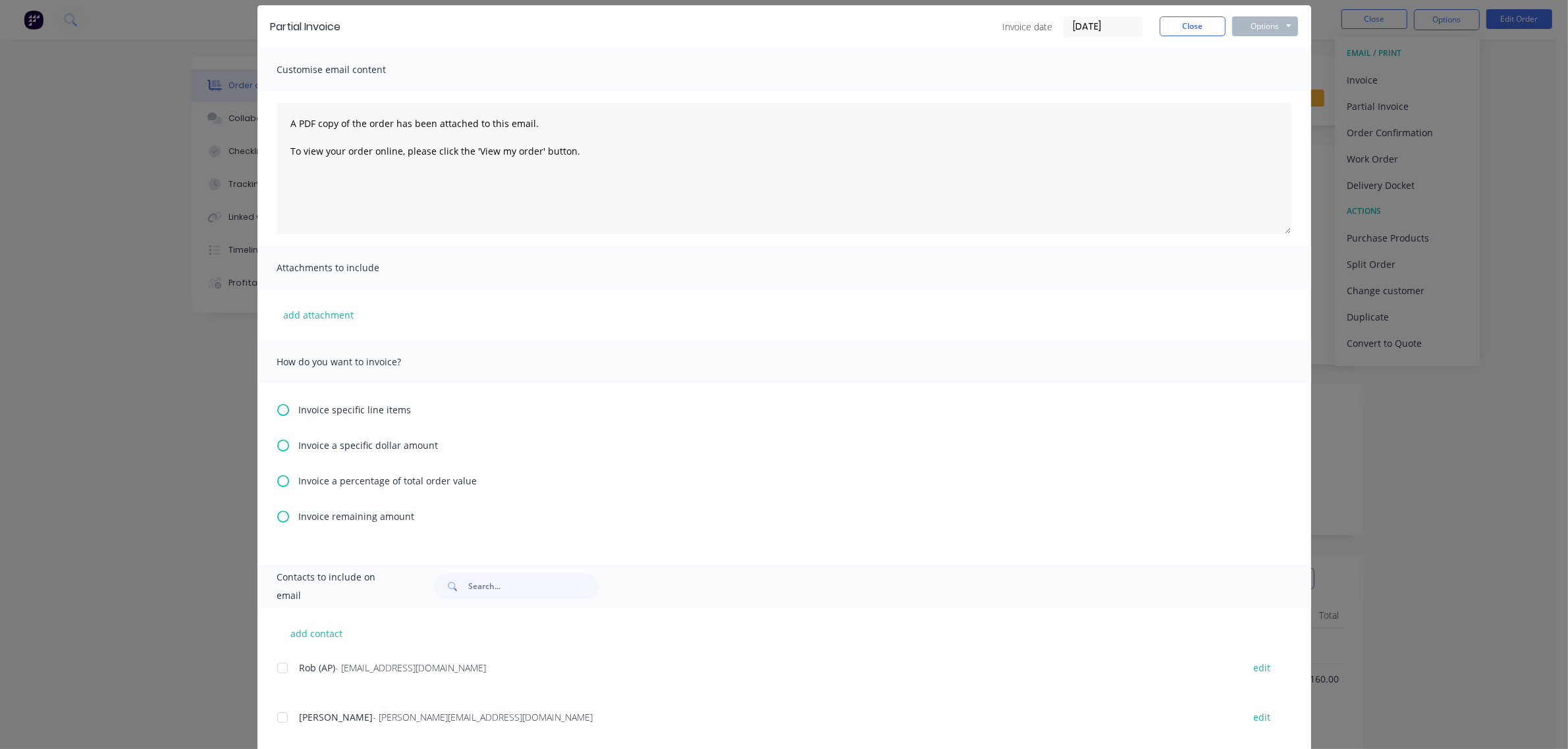
scroll to position [74, 0]
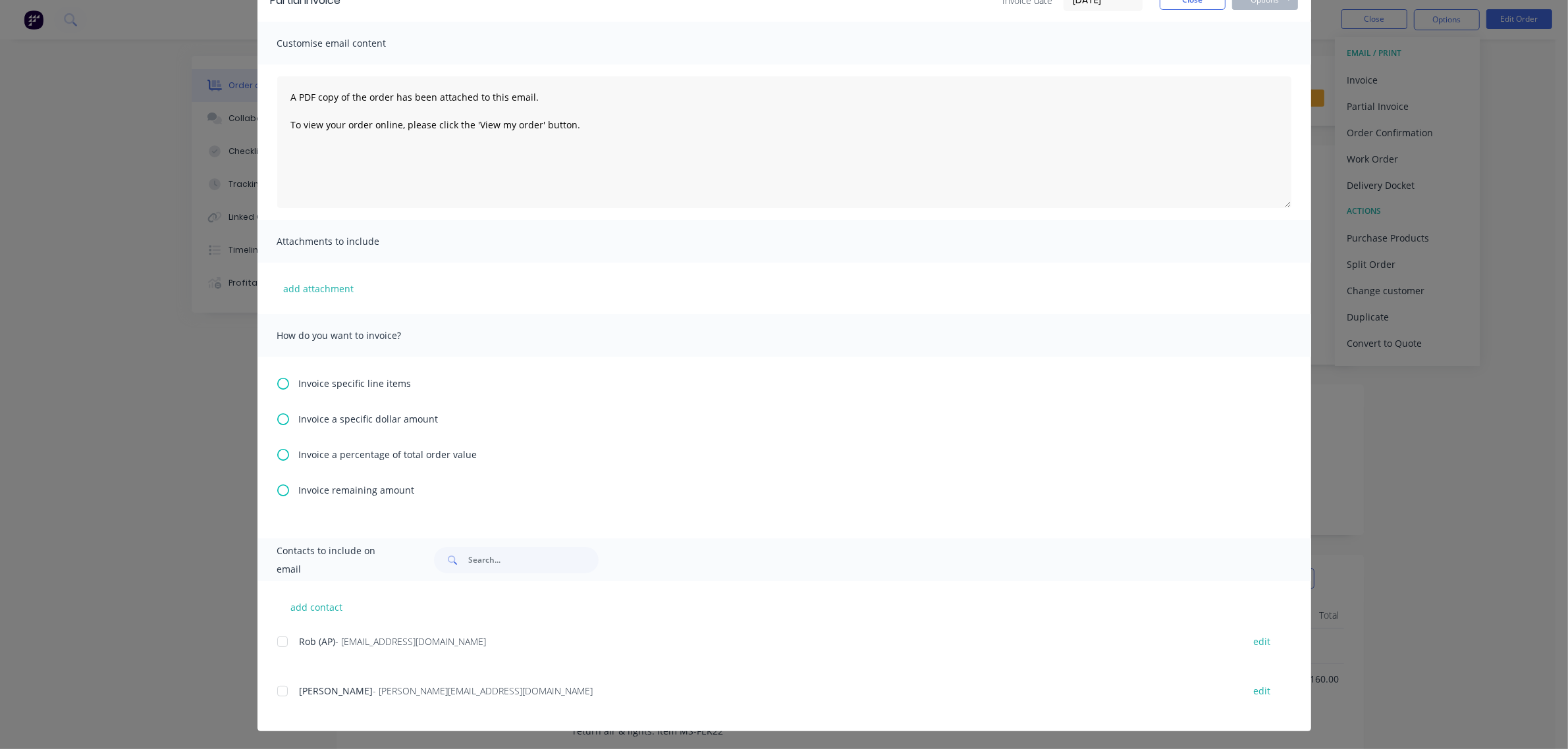
click at [370, 383] on span "Invoice specific line items" at bounding box center [355, 383] width 113 height 14
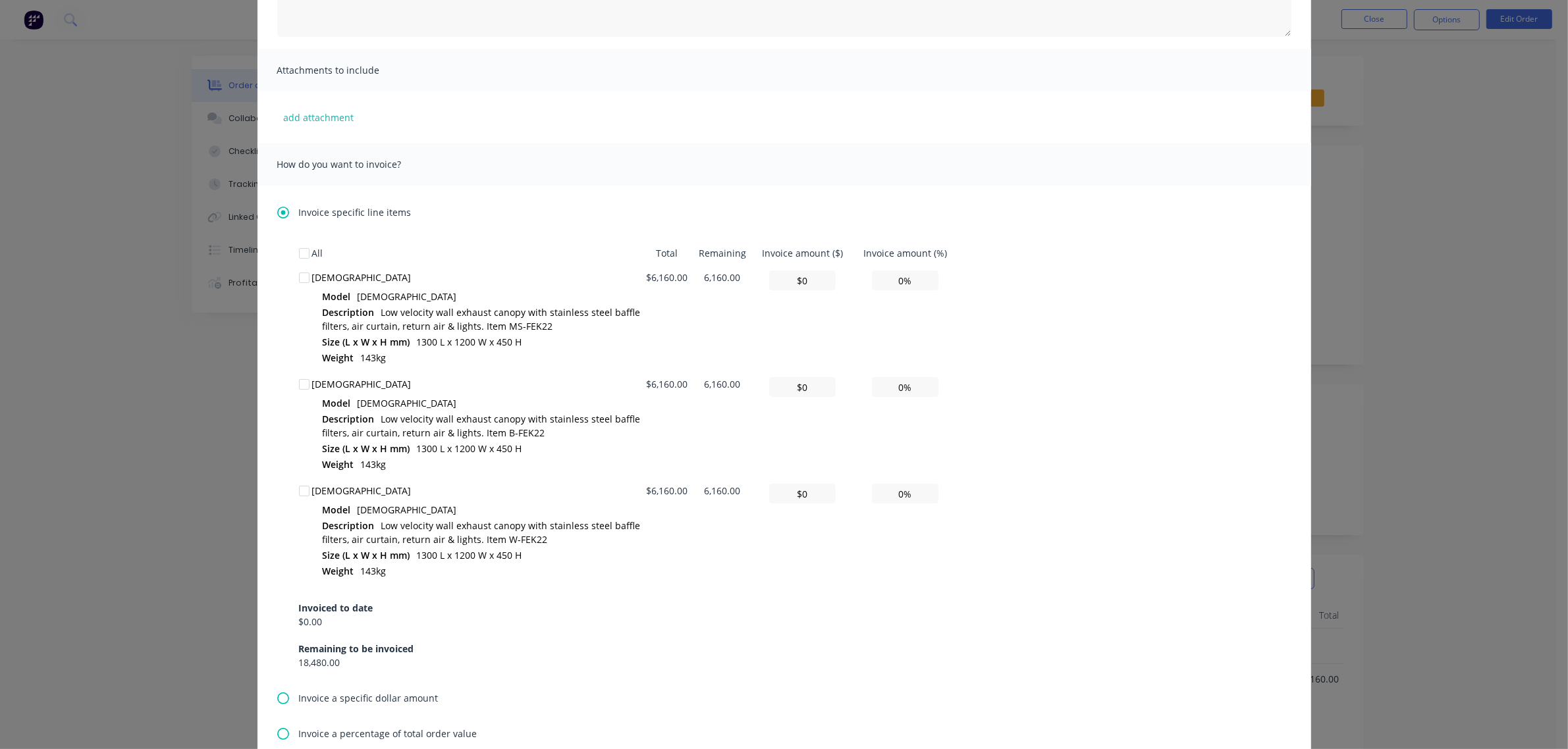
scroll to position [247, 0]
click at [298, 380] on div at bounding box center [304, 383] width 26 height 26
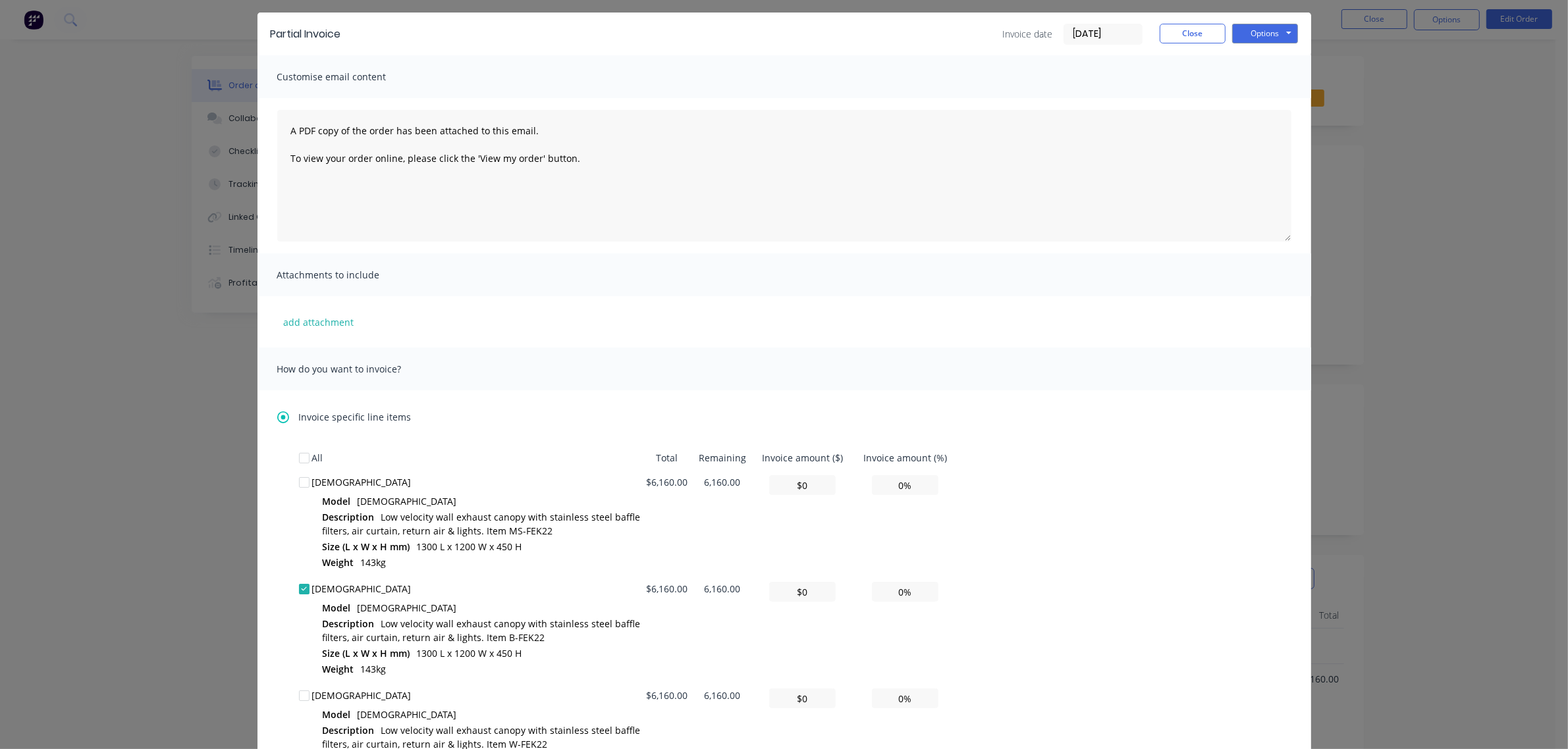
scroll to position [0, 0]
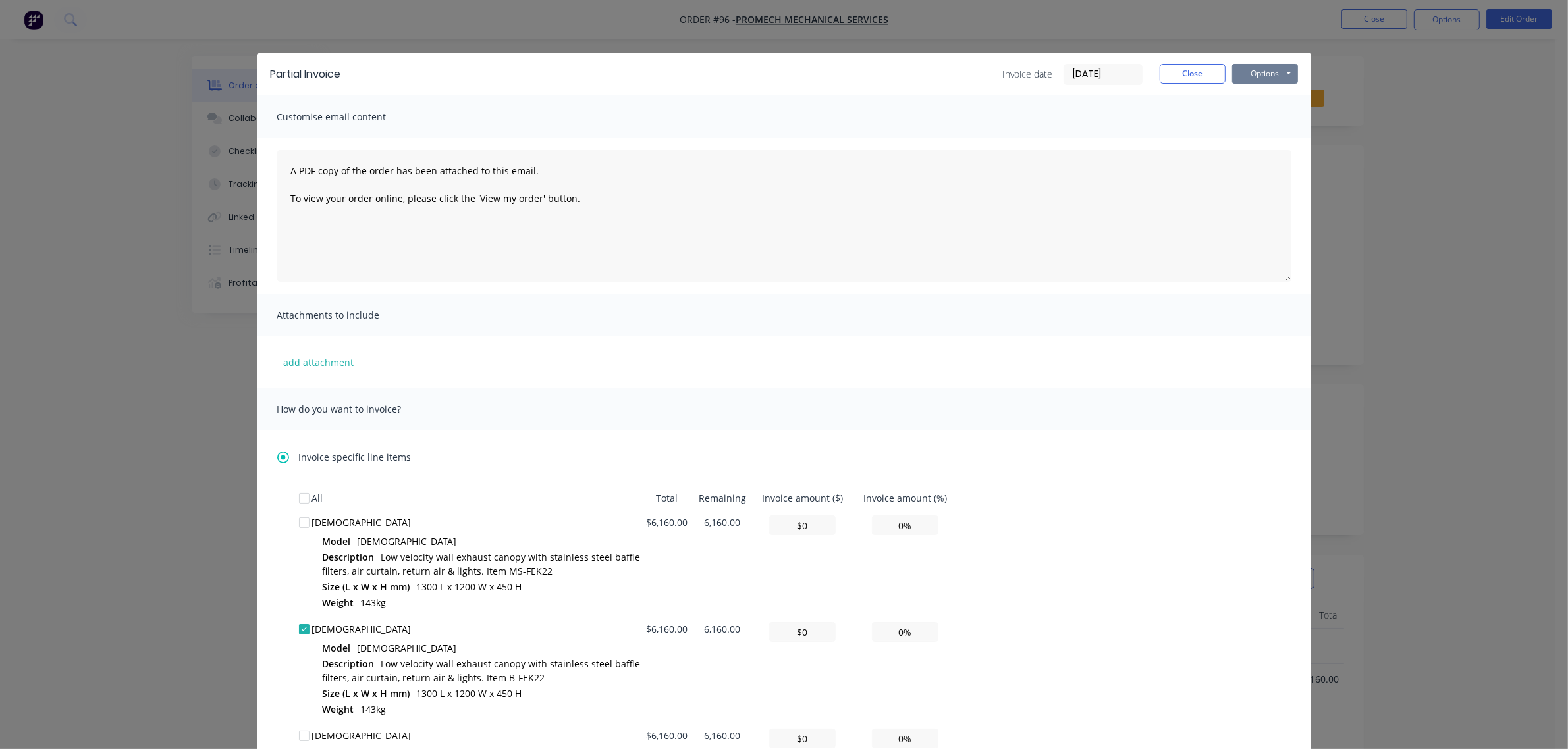
click at [1244, 69] on button "Options" at bounding box center [1265, 74] width 66 height 20
click at [1254, 101] on button "Preview" at bounding box center [1274, 98] width 85 height 22
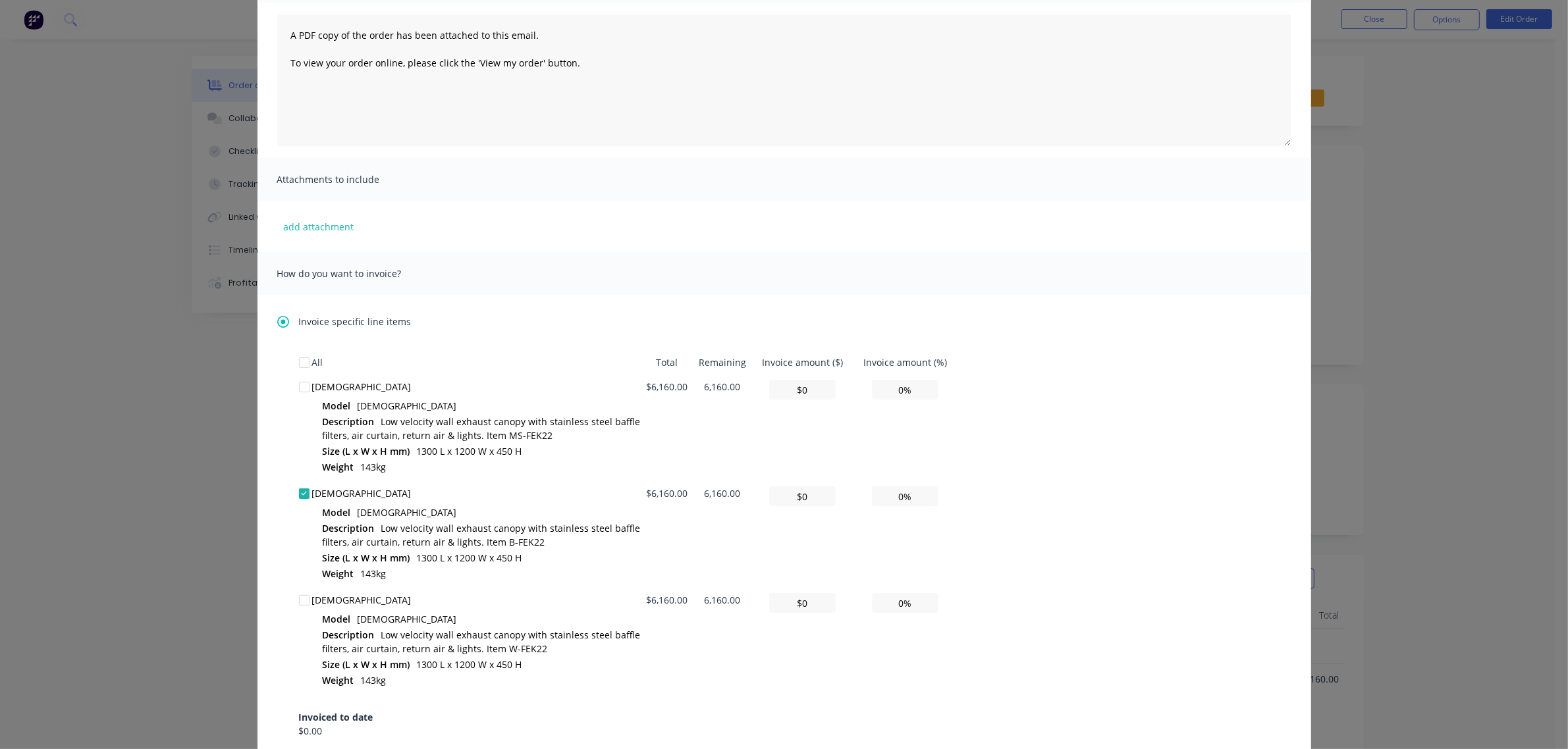
scroll to position [164, 0]
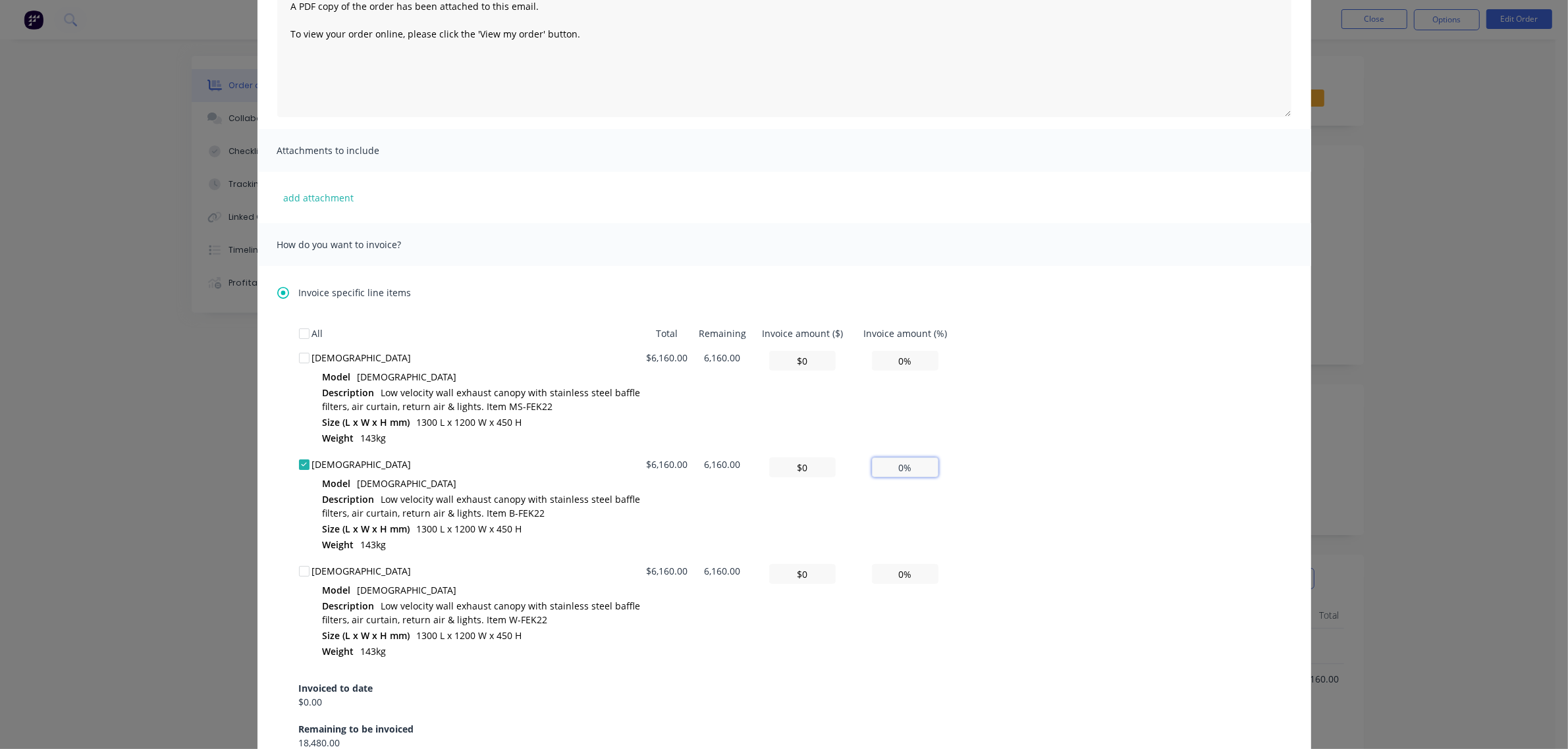
drag, startPoint x: 916, startPoint y: 463, endPoint x: 886, endPoint y: 468, distance: 30.4
click at [886, 468] on input "0%" at bounding box center [905, 467] width 67 height 20
type input "$61.60"
type input "1%"
type input "$616.00"
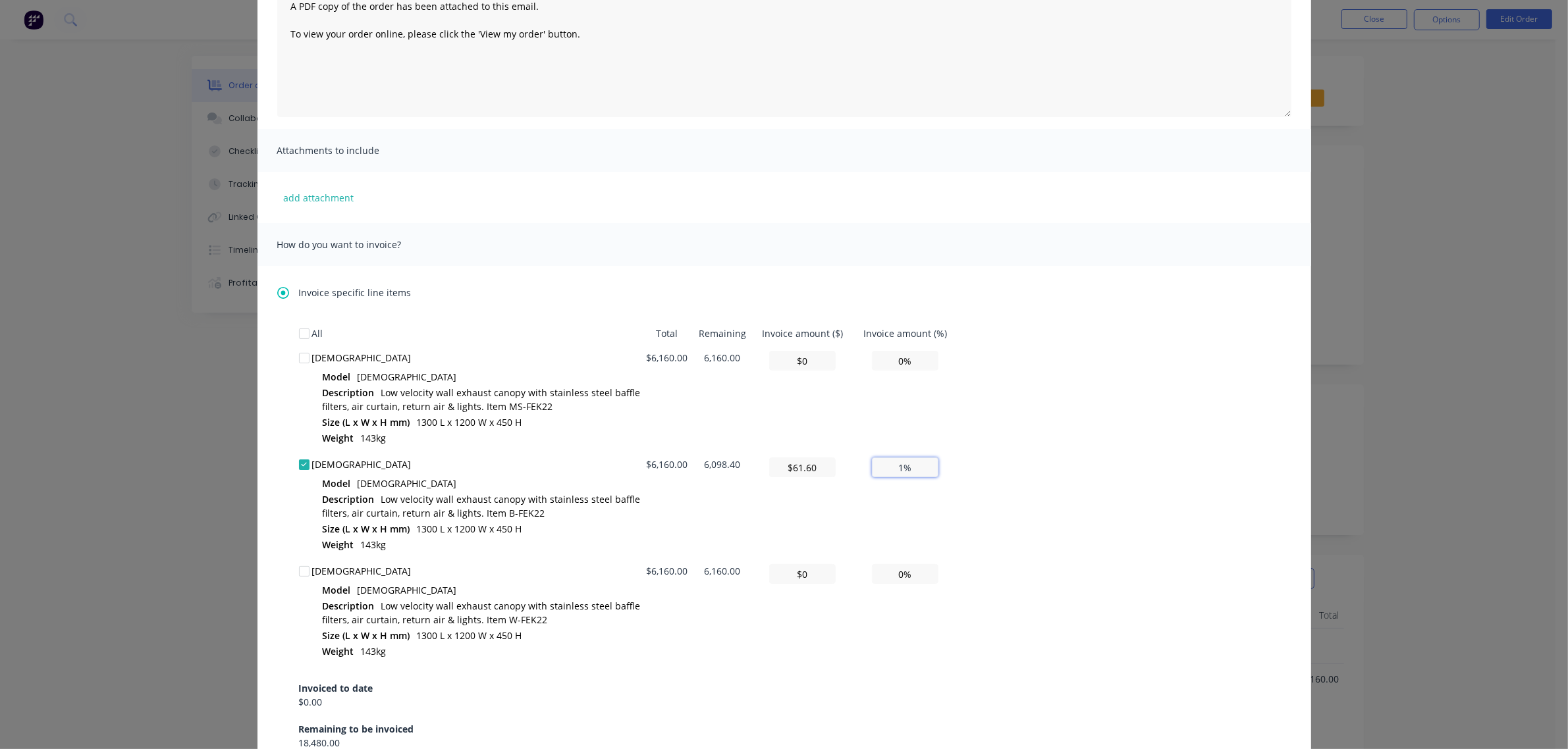
type input "10%"
type input "$6,160.00"
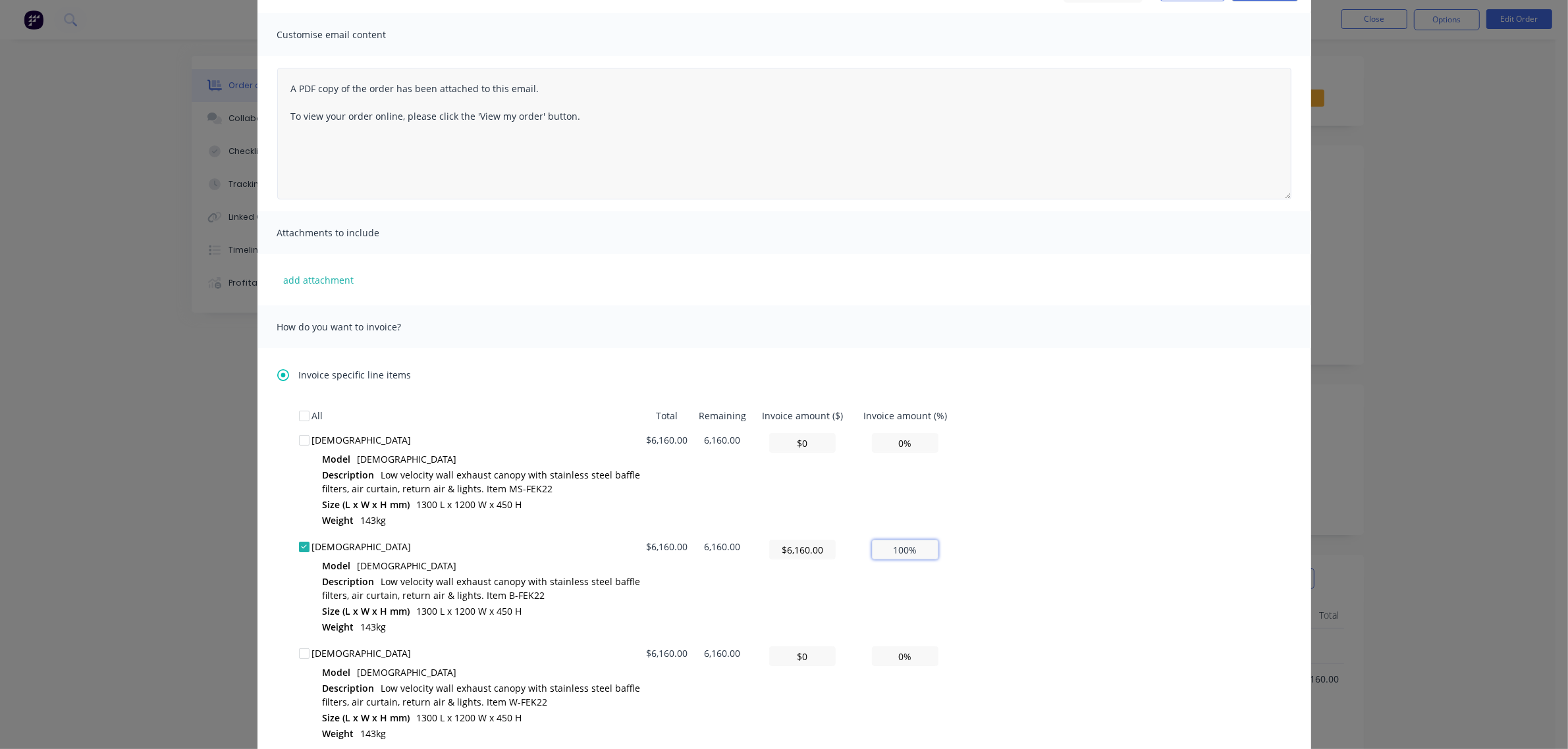
scroll to position [0, 0]
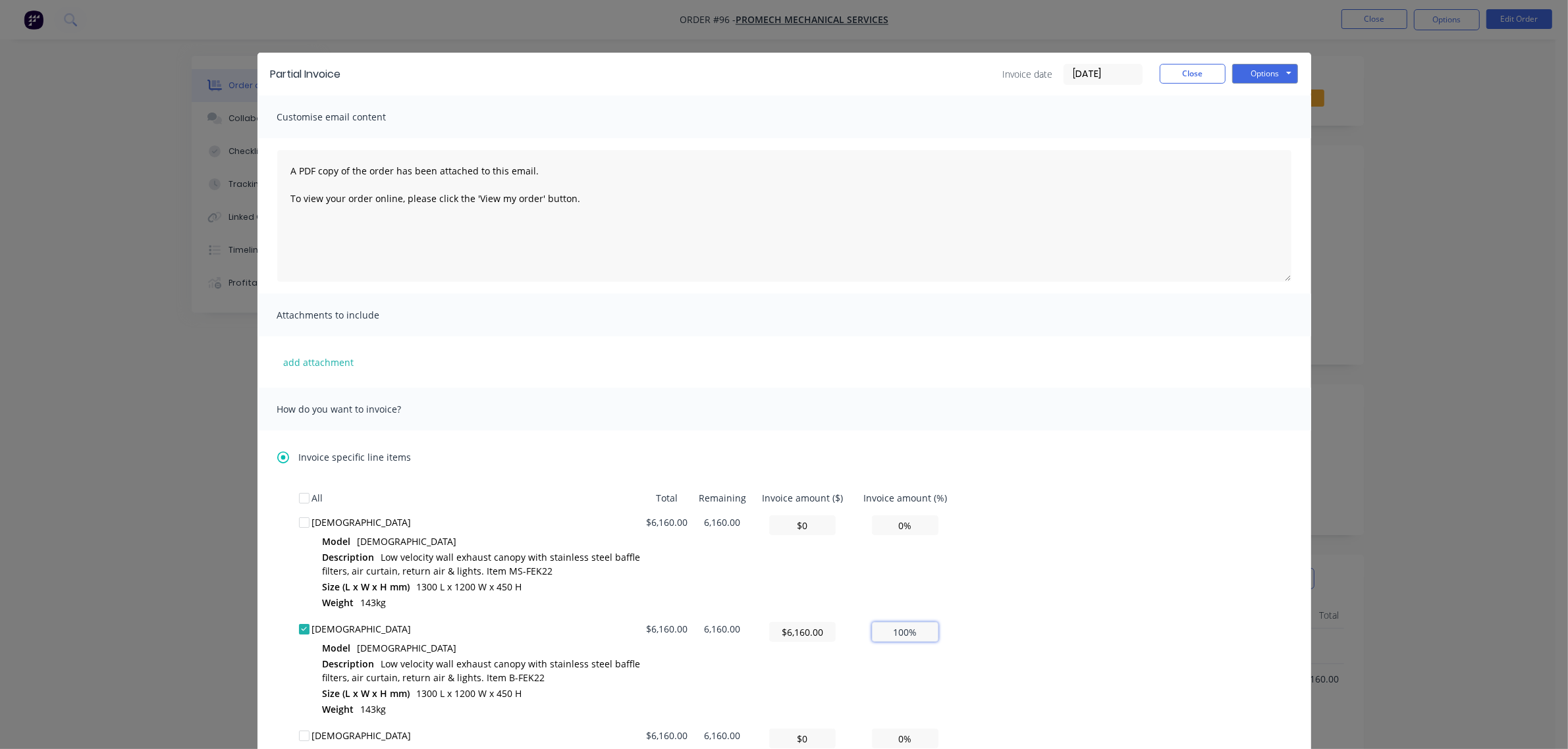
type input "100%"
click at [1175, 74] on button "Close" at bounding box center [1193, 74] width 66 height 20
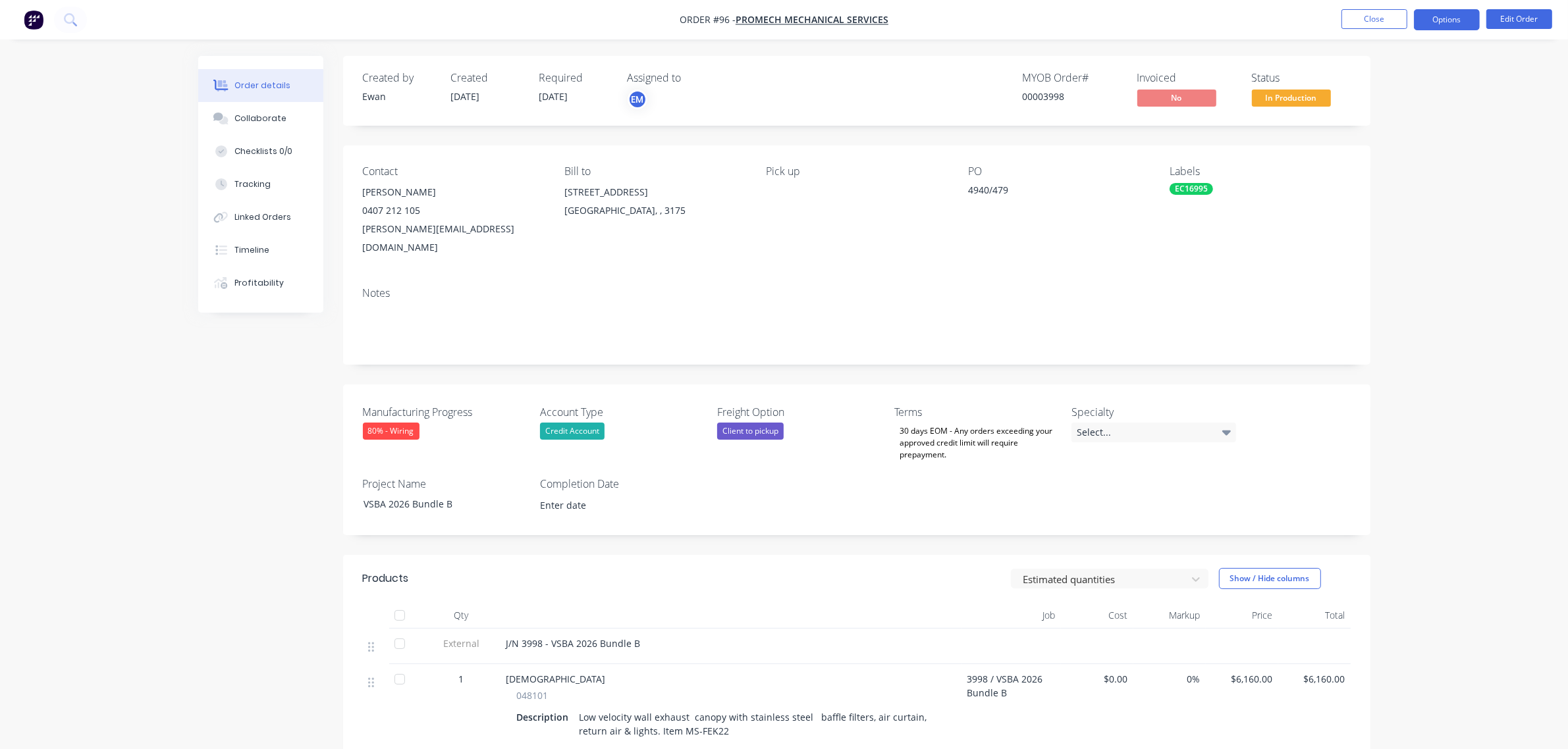
click at [1418, 21] on button "Options" at bounding box center [1447, 20] width 66 height 21
click at [1408, 112] on div "Partial Invoice" at bounding box center [1408, 106] width 121 height 19
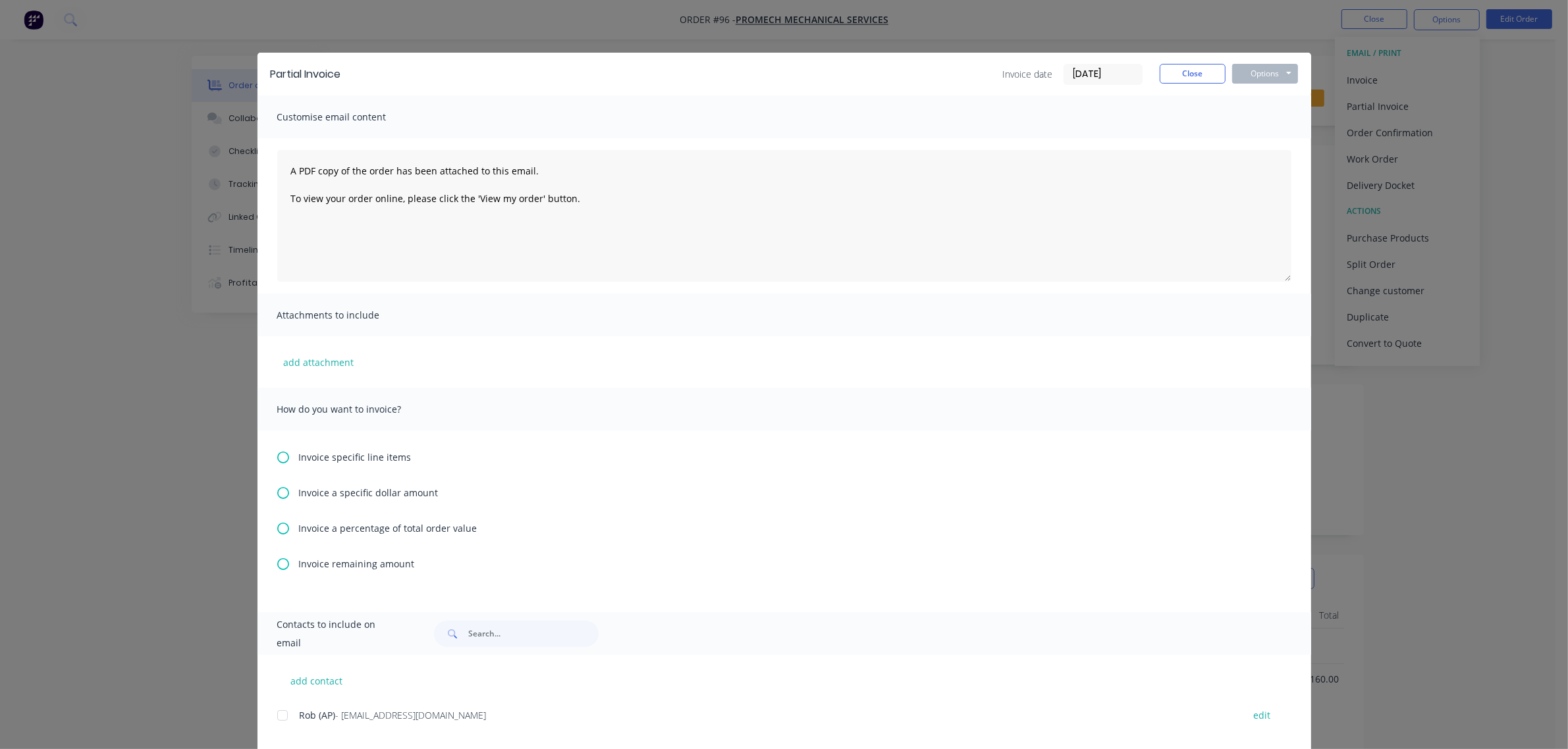
click at [351, 465] on div "Invoice specific line items Invoice a specific dollar amount Invoice a percenta…" at bounding box center [784, 521] width 1054 height 181
click at [353, 459] on span "Invoice specific line items" at bounding box center [355, 457] width 113 height 14
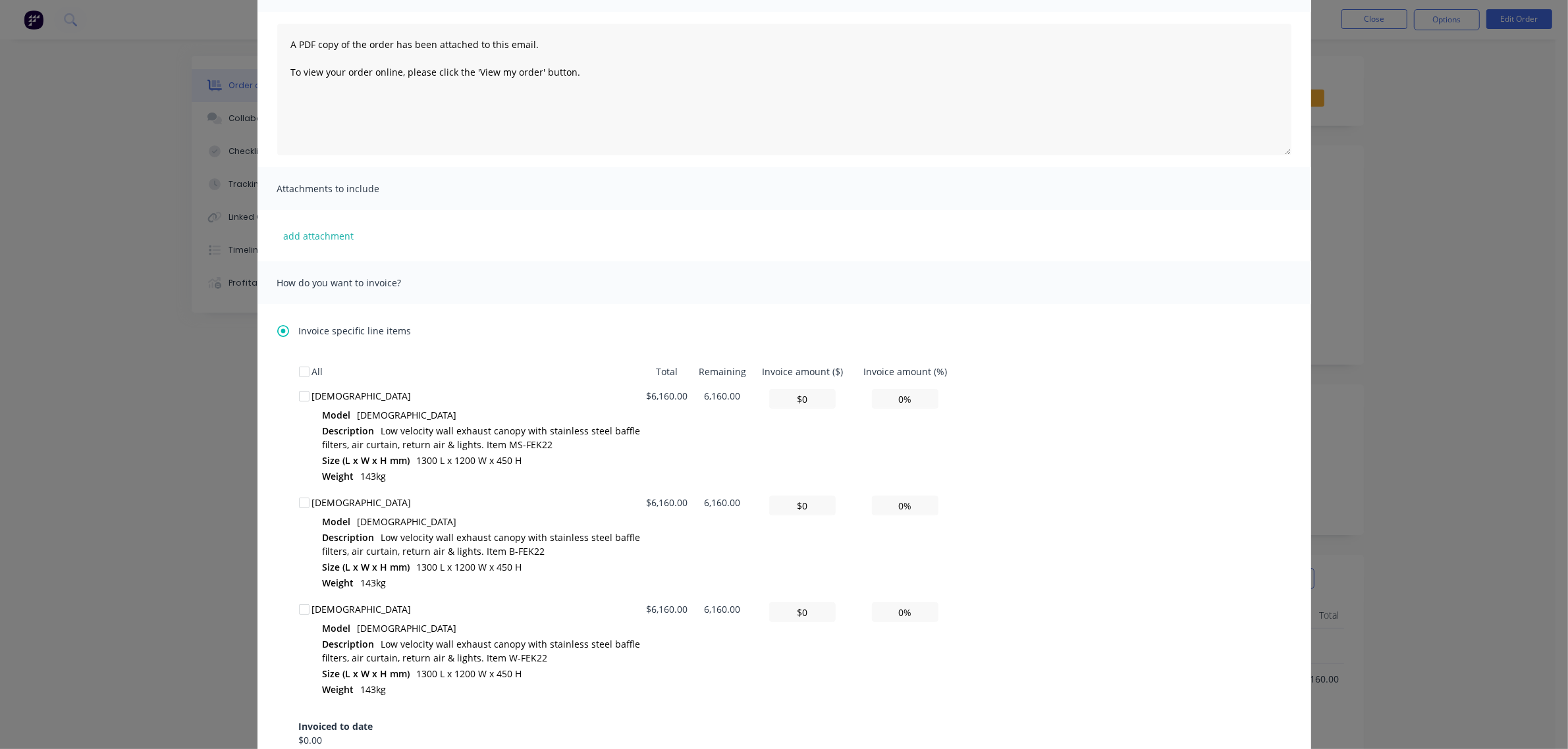
scroll to position [164, 0]
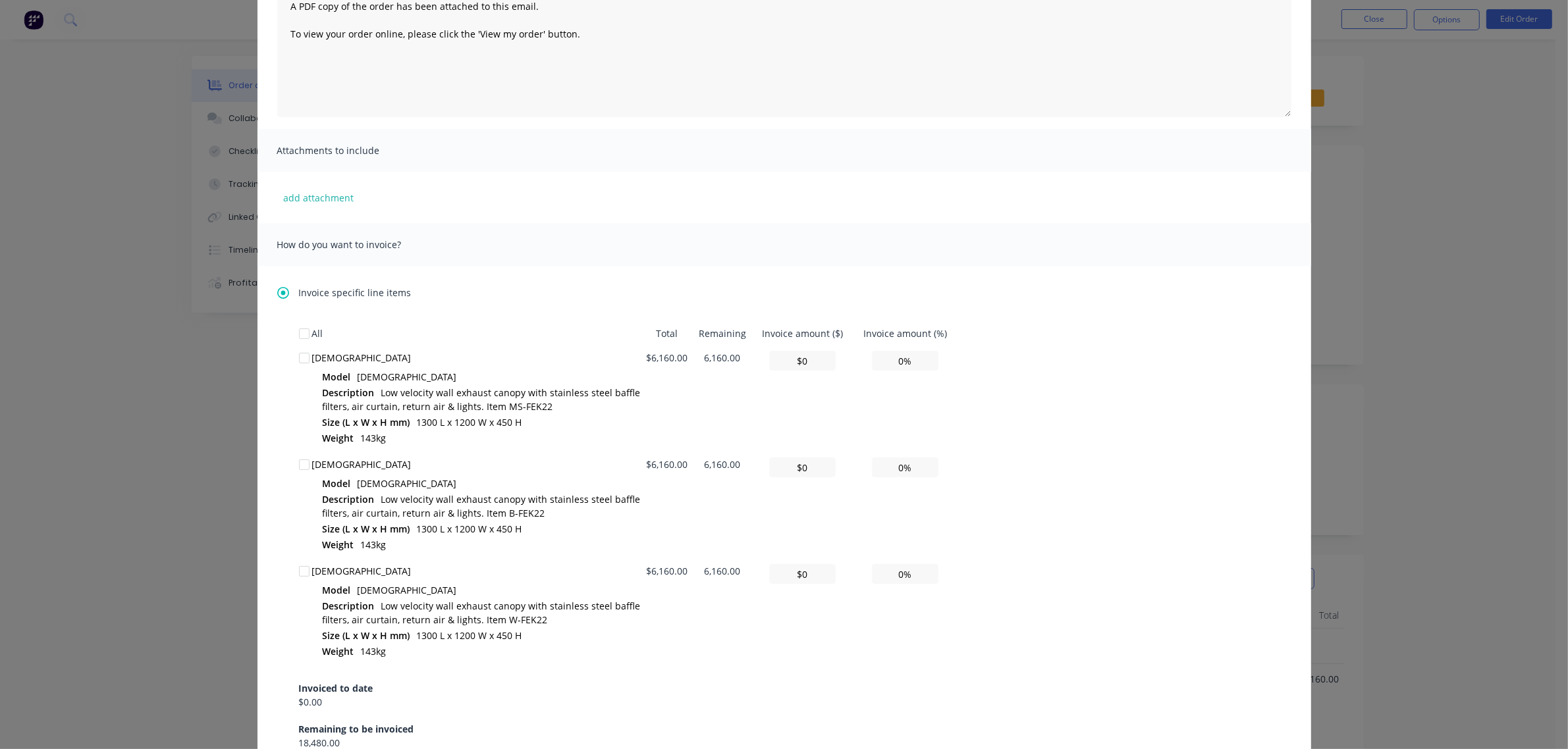
click at [300, 464] on div at bounding box center [304, 465] width 26 height 26
click at [910, 476] on input "0%" at bounding box center [905, 467] width 67 height 20
drag, startPoint x: 910, startPoint y: 475, endPoint x: 885, endPoint y: 471, distance: 25.3
click at [885, 471] on input "0%" at bounding box center [905, 467] width 67 height 20
type input "$61.60"
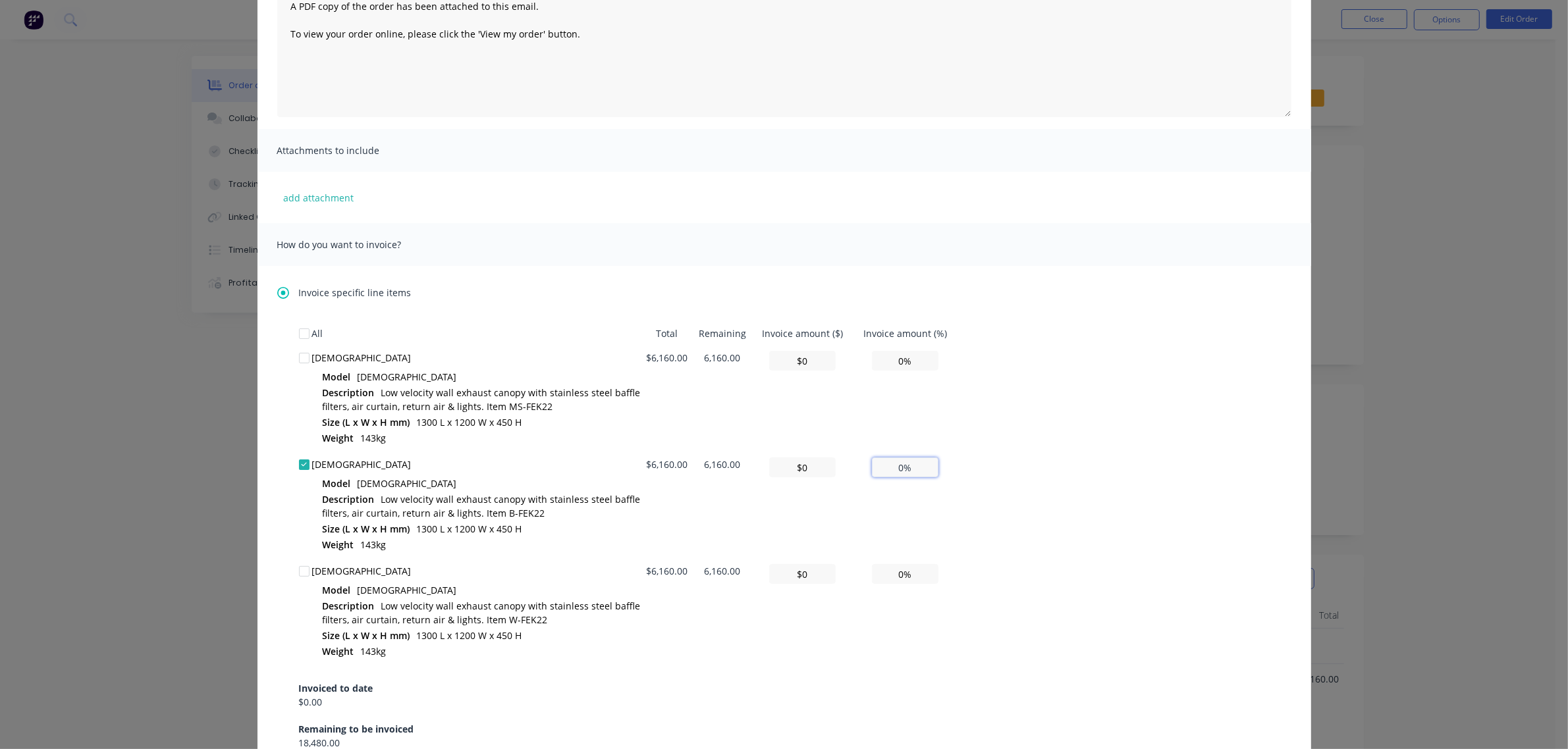
type input "1%"
type input "$616.00"
type input "10%"
type input "$6,160.00"
type input "100%"
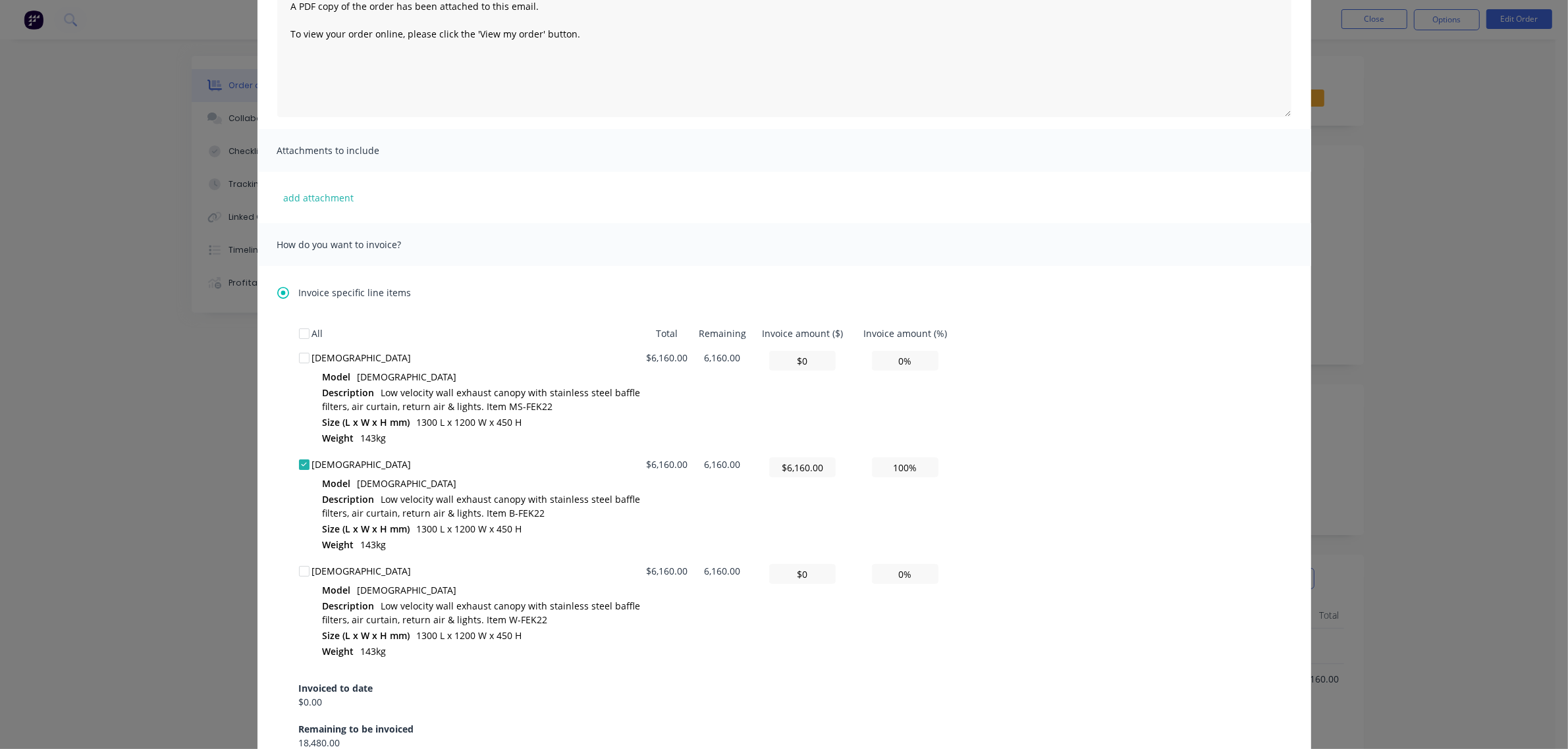
click at [1004, 455] on div "All Total Remaining Invoice amount ($) Invoice amount (%) SACRA Model SACRA Des…" at bounding box center [784, 535] width 971 height 428
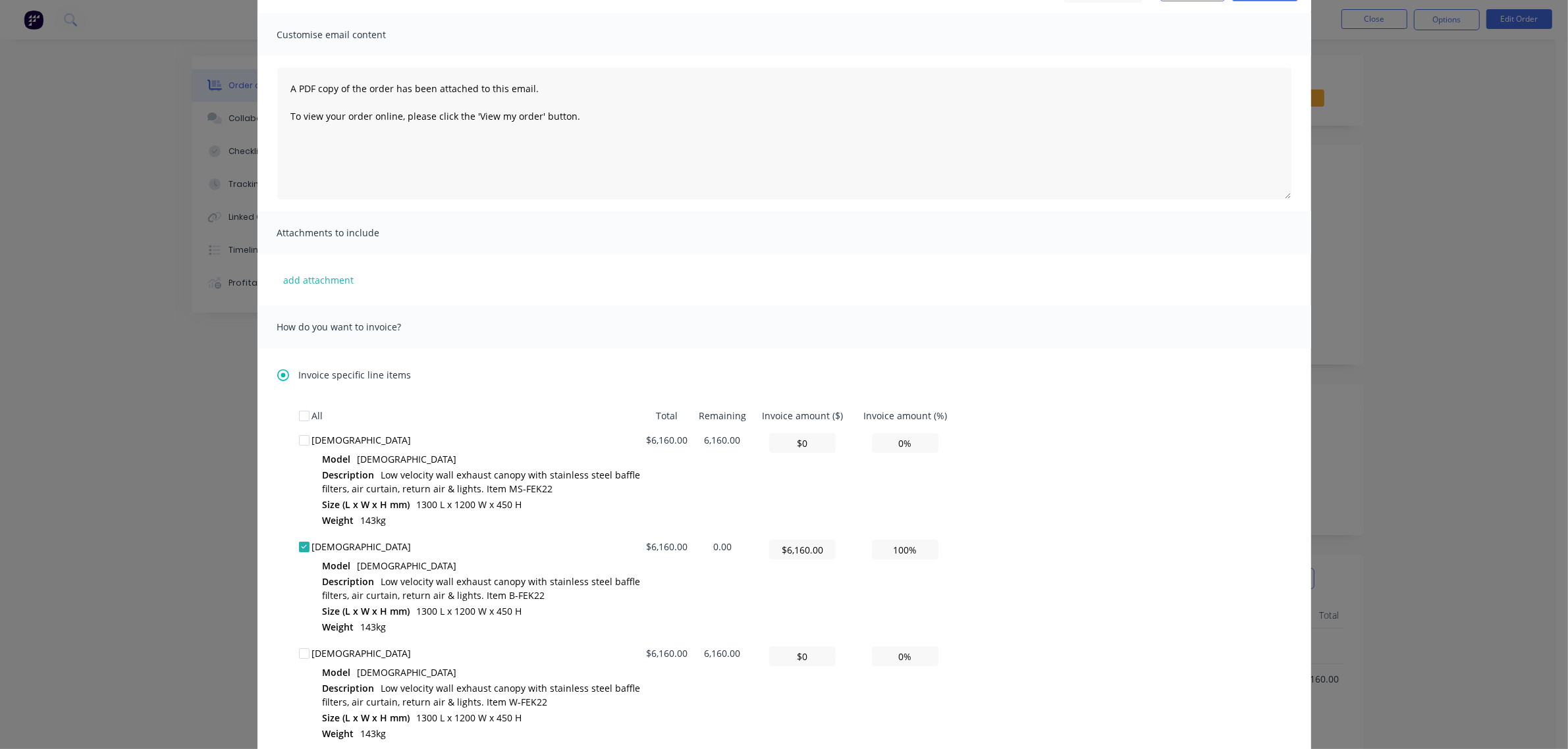
scroll to position [0, 0]
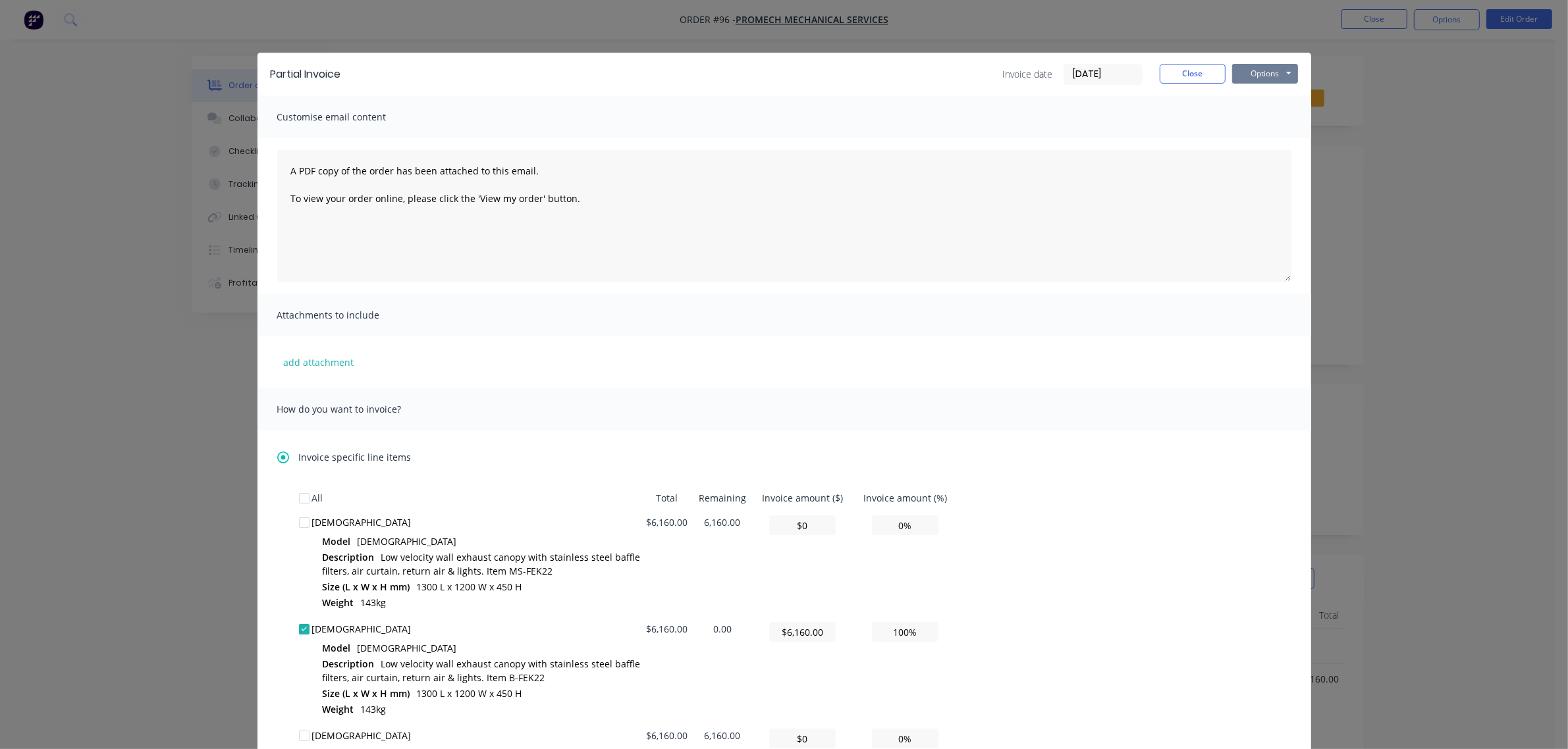
click at [1252, 68] on button "Options" at bounding box center [1265, 74] width 66 height 20
click at [1252, 113] on button "Print" at bounding box center [1274, 119] width 85 height 22
click at [1186, 74] on button "Close" at bounding box center [1193, 74] width 66 height 20
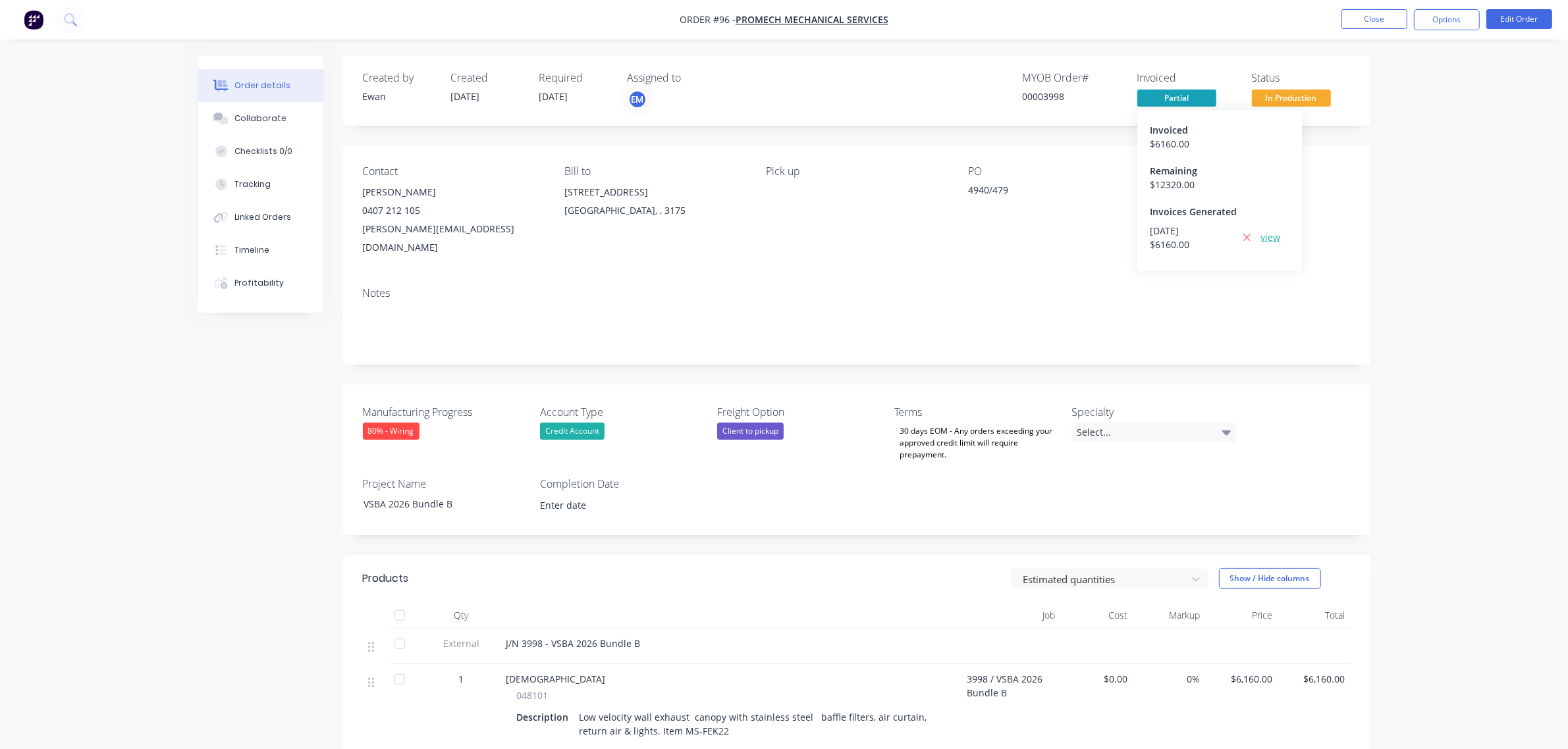
click at [1265, 241] on link "view" at bounding box center [1271, 237] width 20 height 14
click at [1361, 18] on button "Close" at bounding box center [1375, 19] width 66 height 20
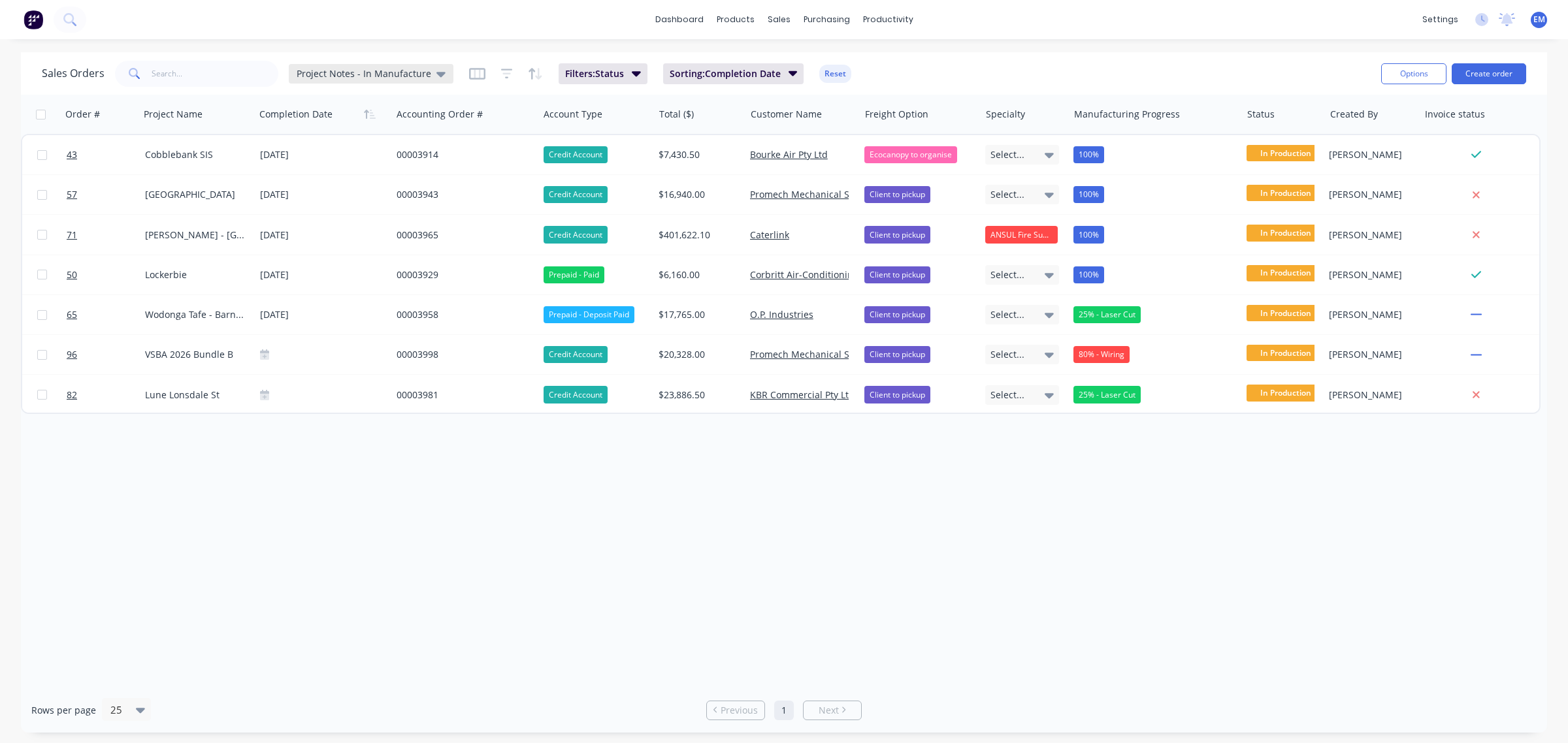
click at [410, 71] on span "Project Notes - In Manufacture" at bounding box center [364, 73] width 134 height 14
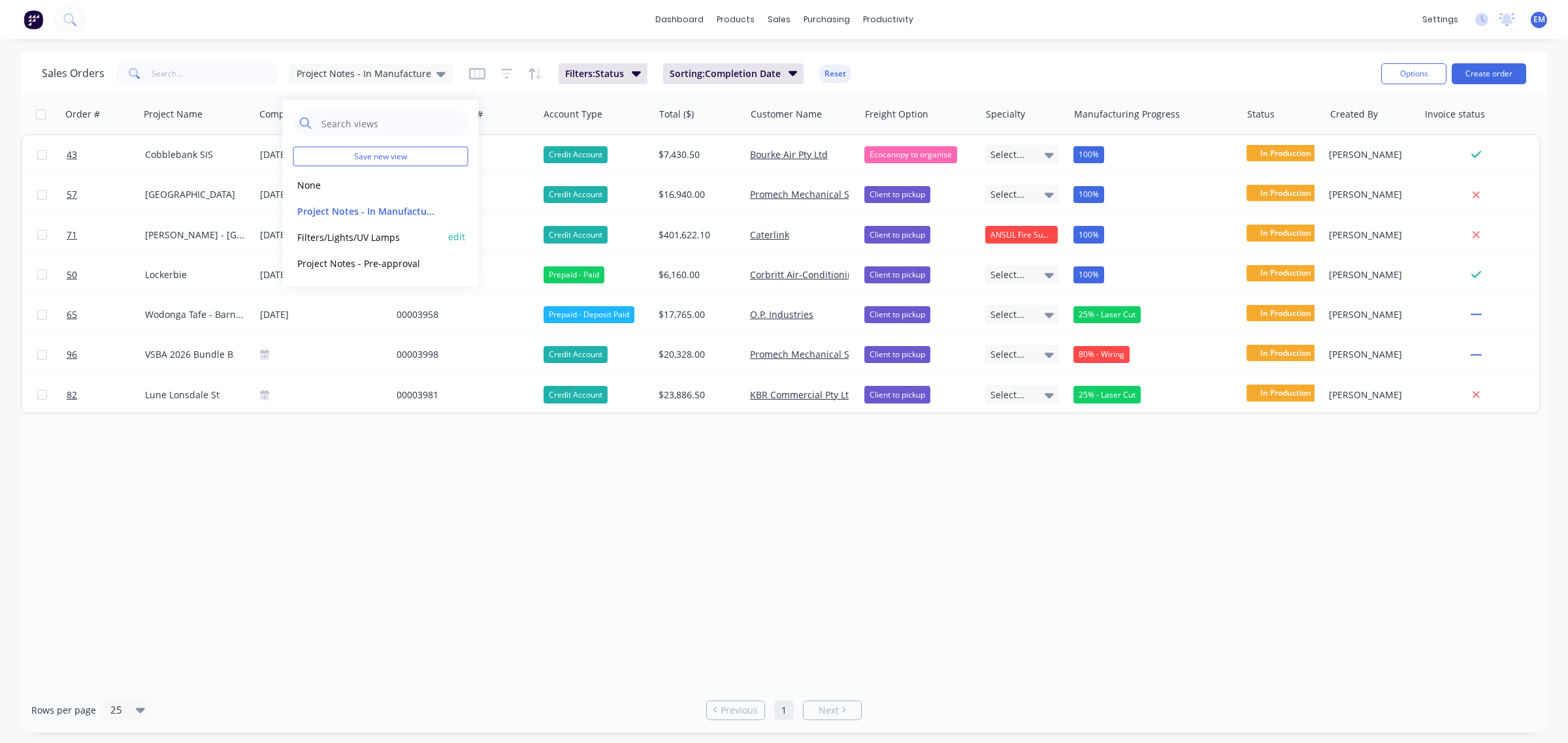
click at [388, 235] on button "Filters/Lights/UV Lamps" at bounding box center [367, 236] width 149 height 15
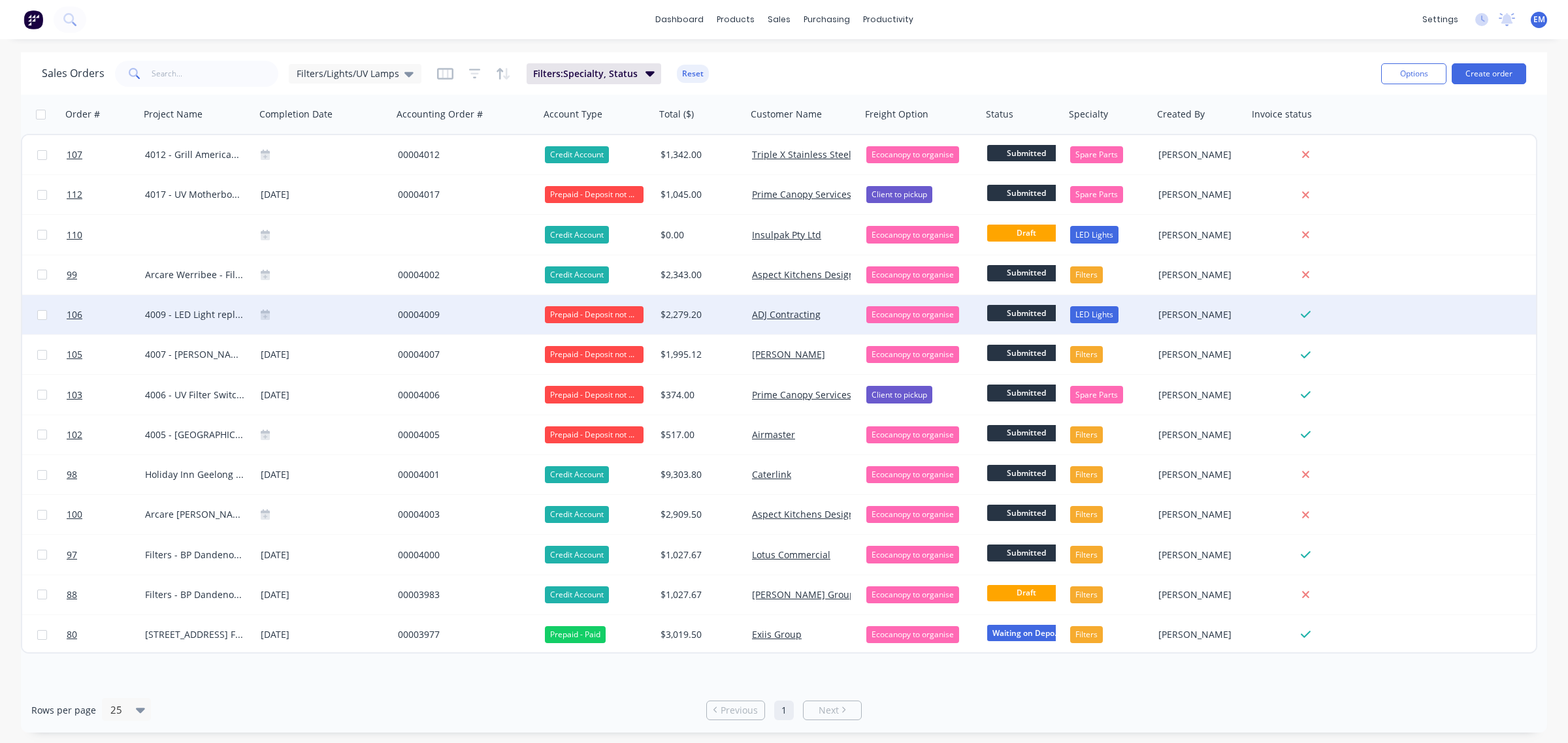
click at [410, 310] on div "00004009" at bounding box center [463, 315] width 130 height 13
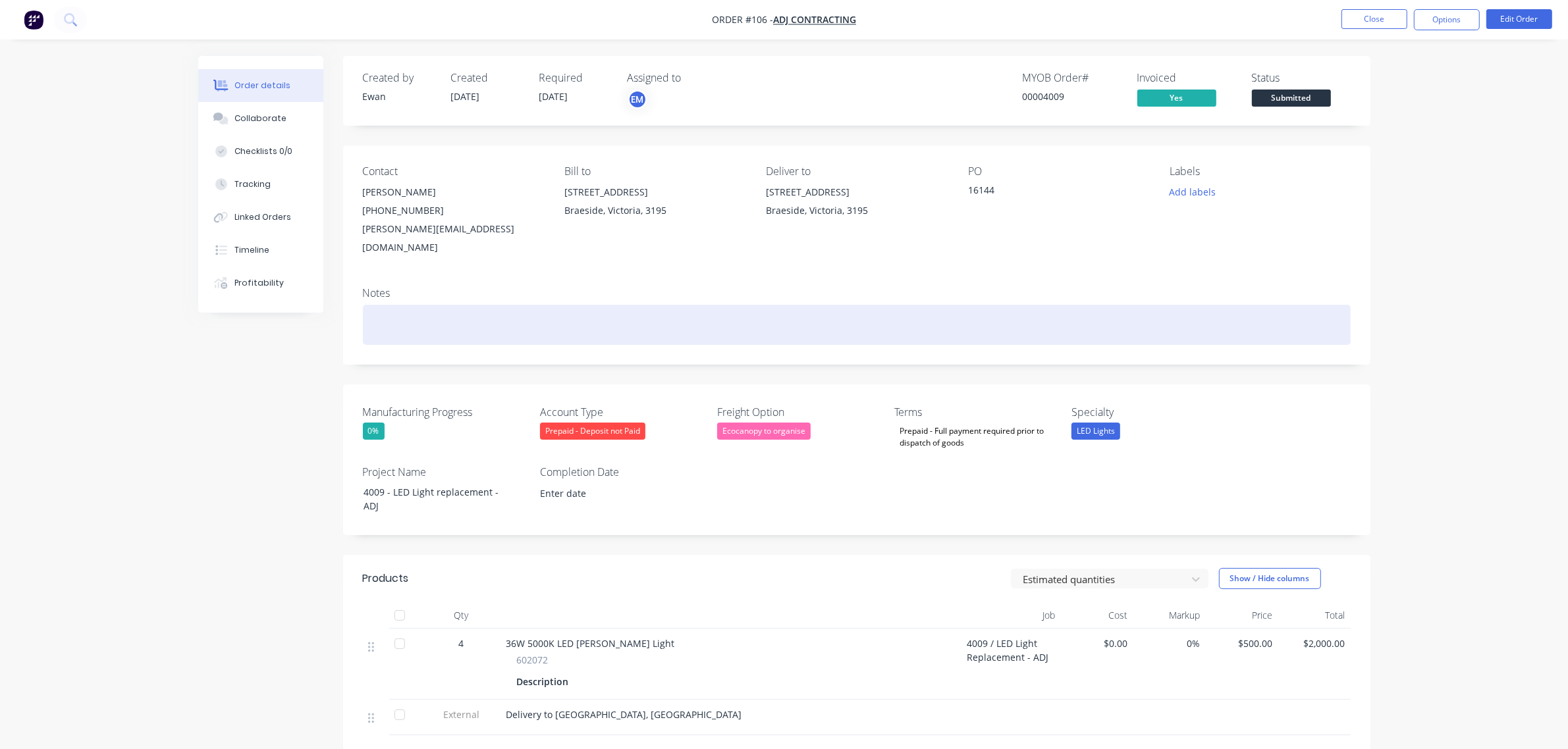
click at [432, 305] on div at bounding box center [857, 325] width 988 height 40
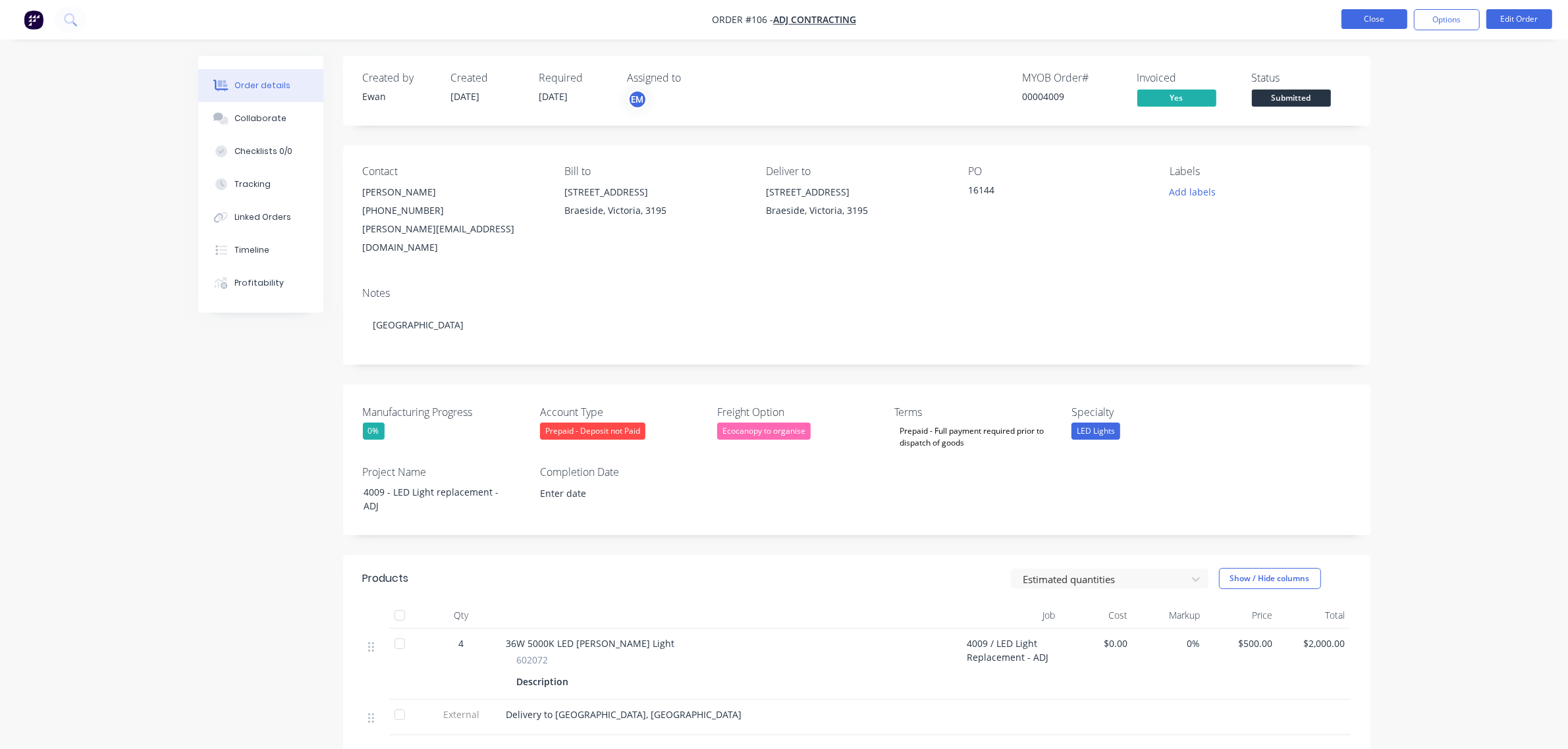
click at [1375, 15] on button "Close" at bounding box center [1375, 19] width 66 height 20
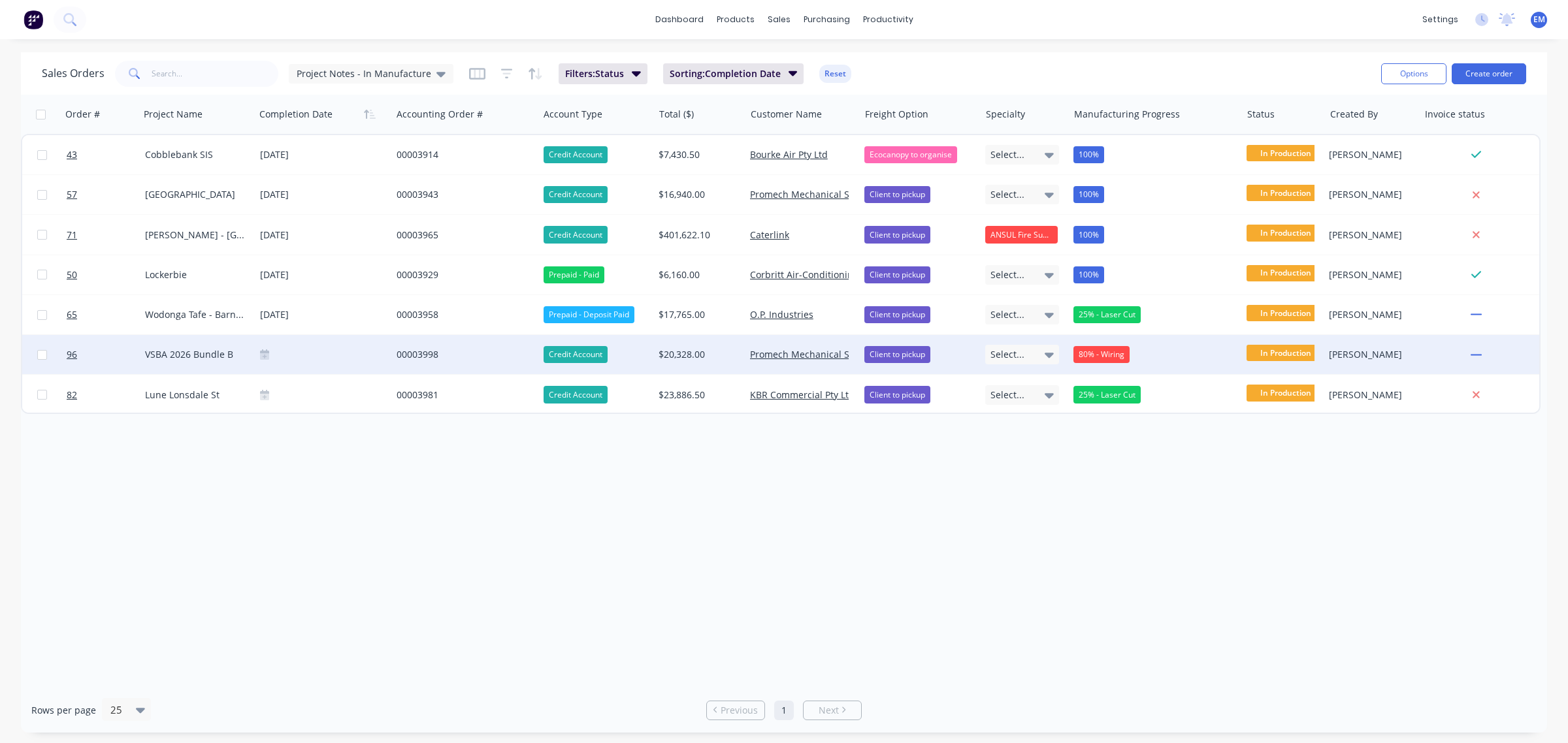
click at [418, 348] on div "00003998" at bounding box center [462, 355] width 130 height 13
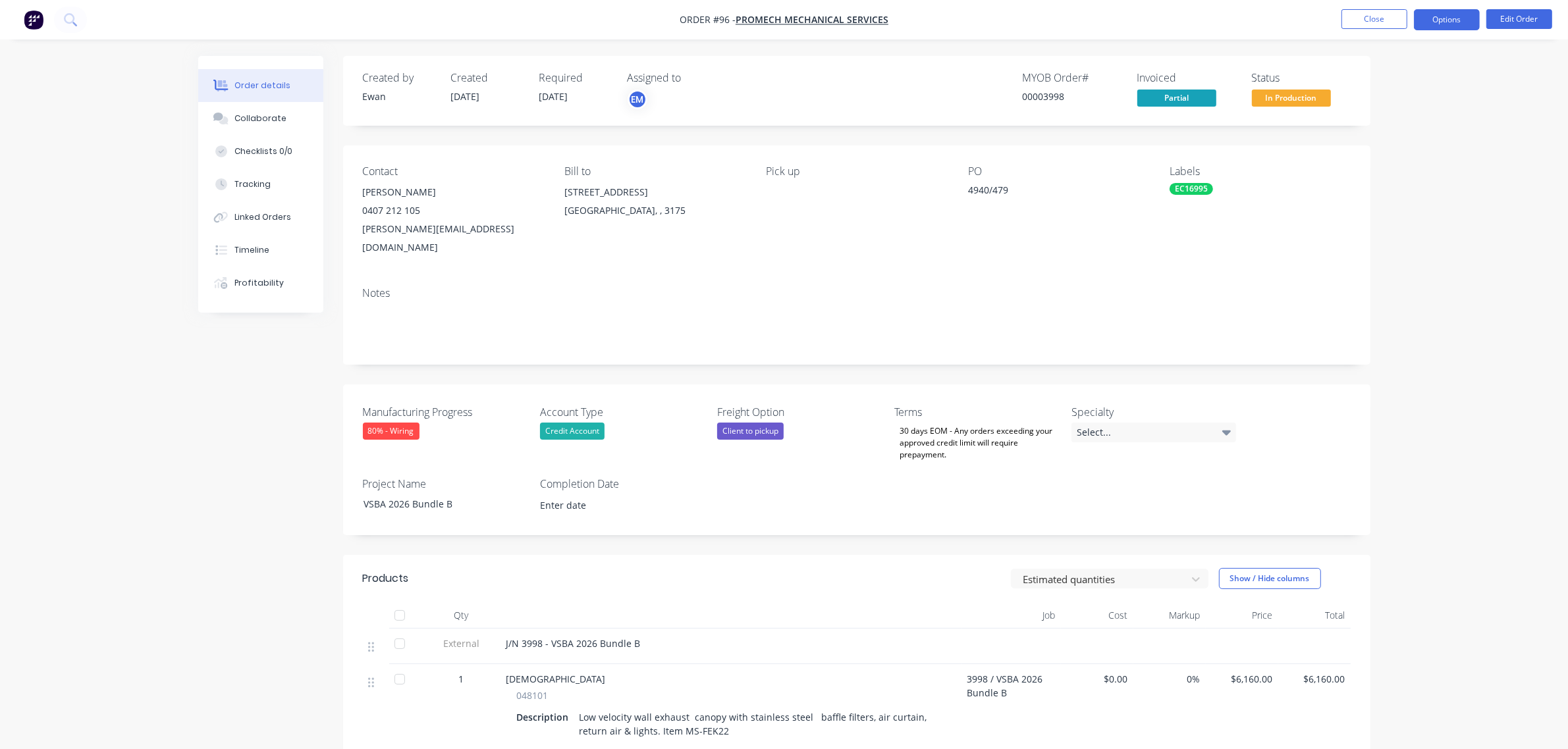
click at [1450, 17] on button "Options" at bounding box center [1447, 20] width 66 height 21
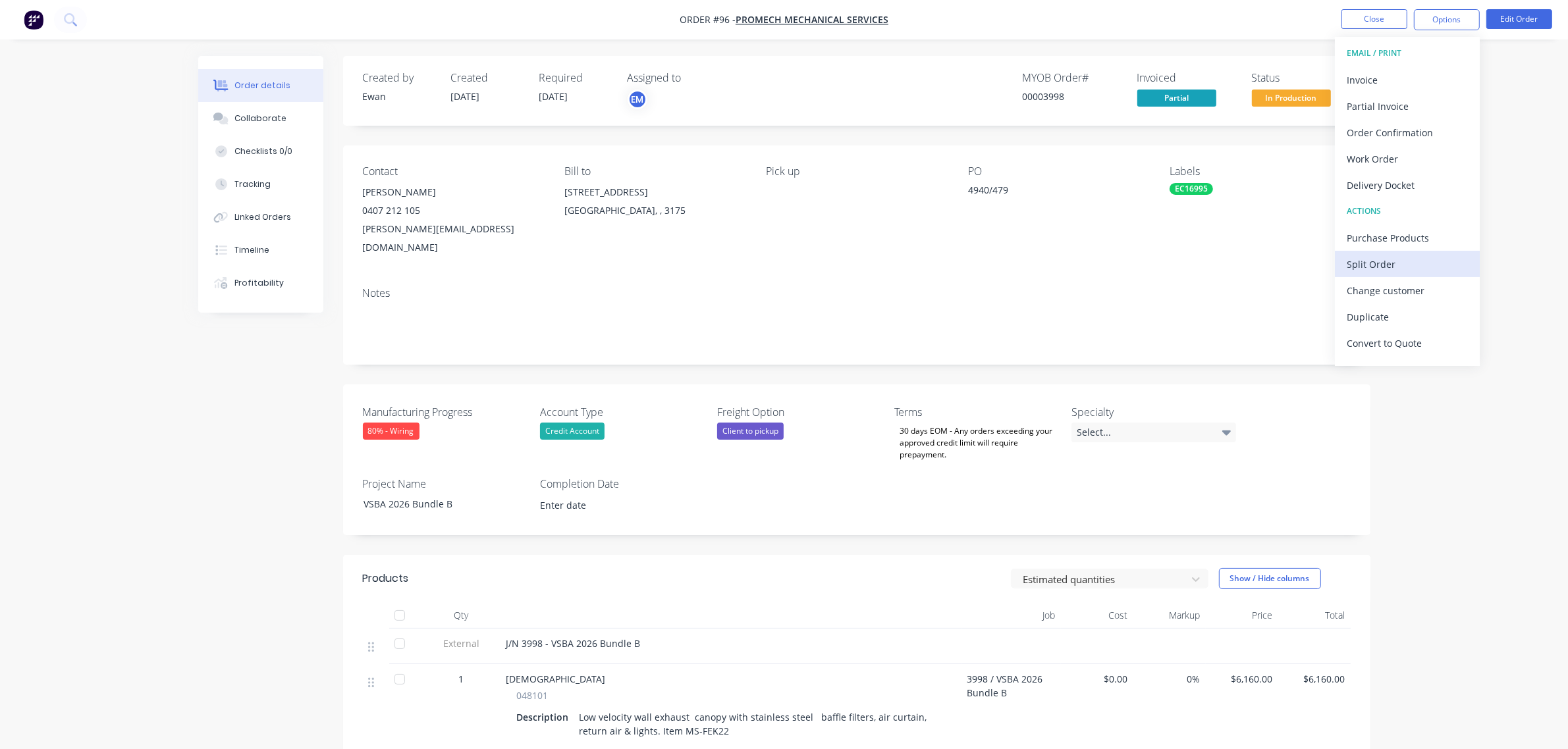
click at [1431, 270] on div "Split Order" at bounding box center [1408, 264] width 121 height 19
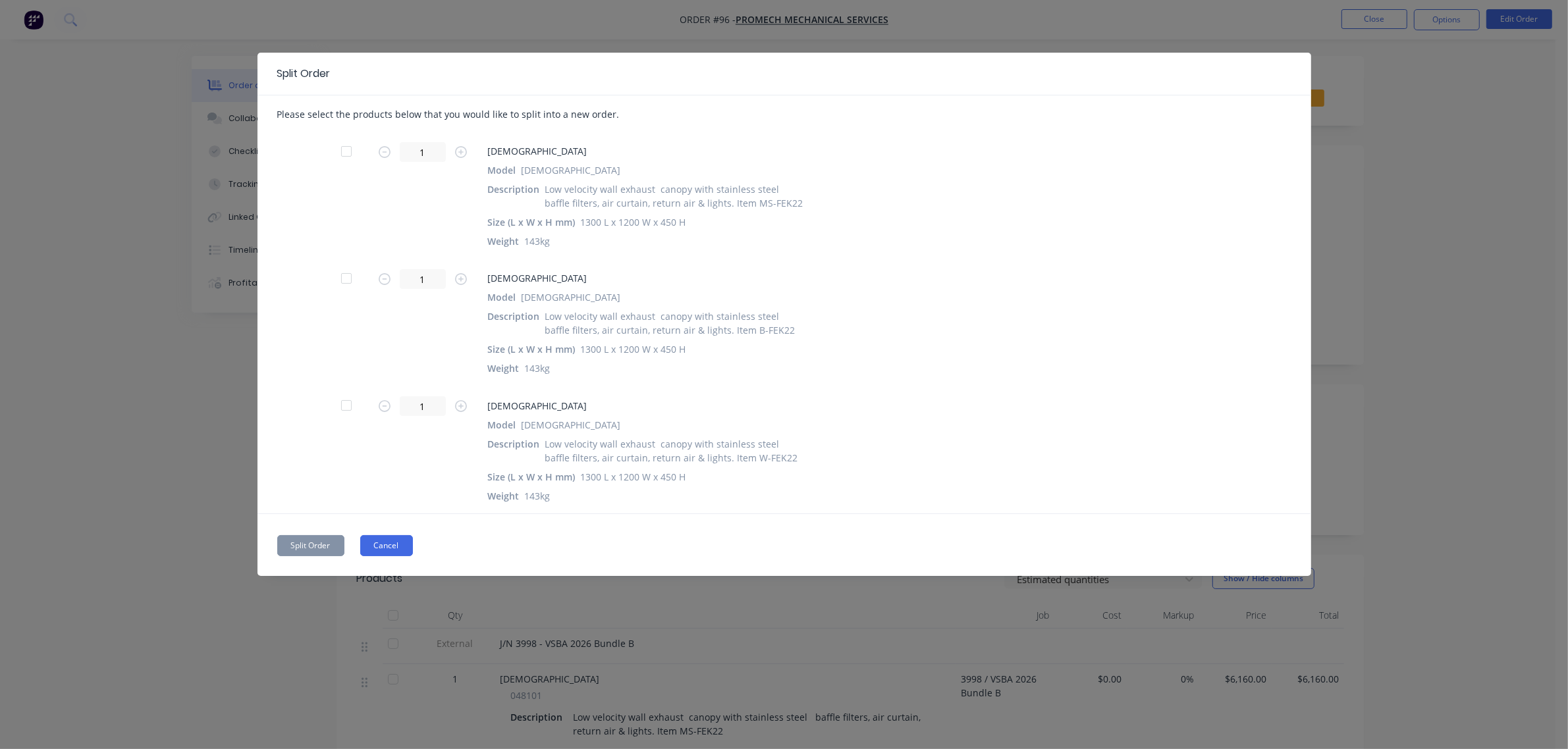
click at [400, 541] on button "Cancel" at bounding box center [387, 546] width 53 height 21
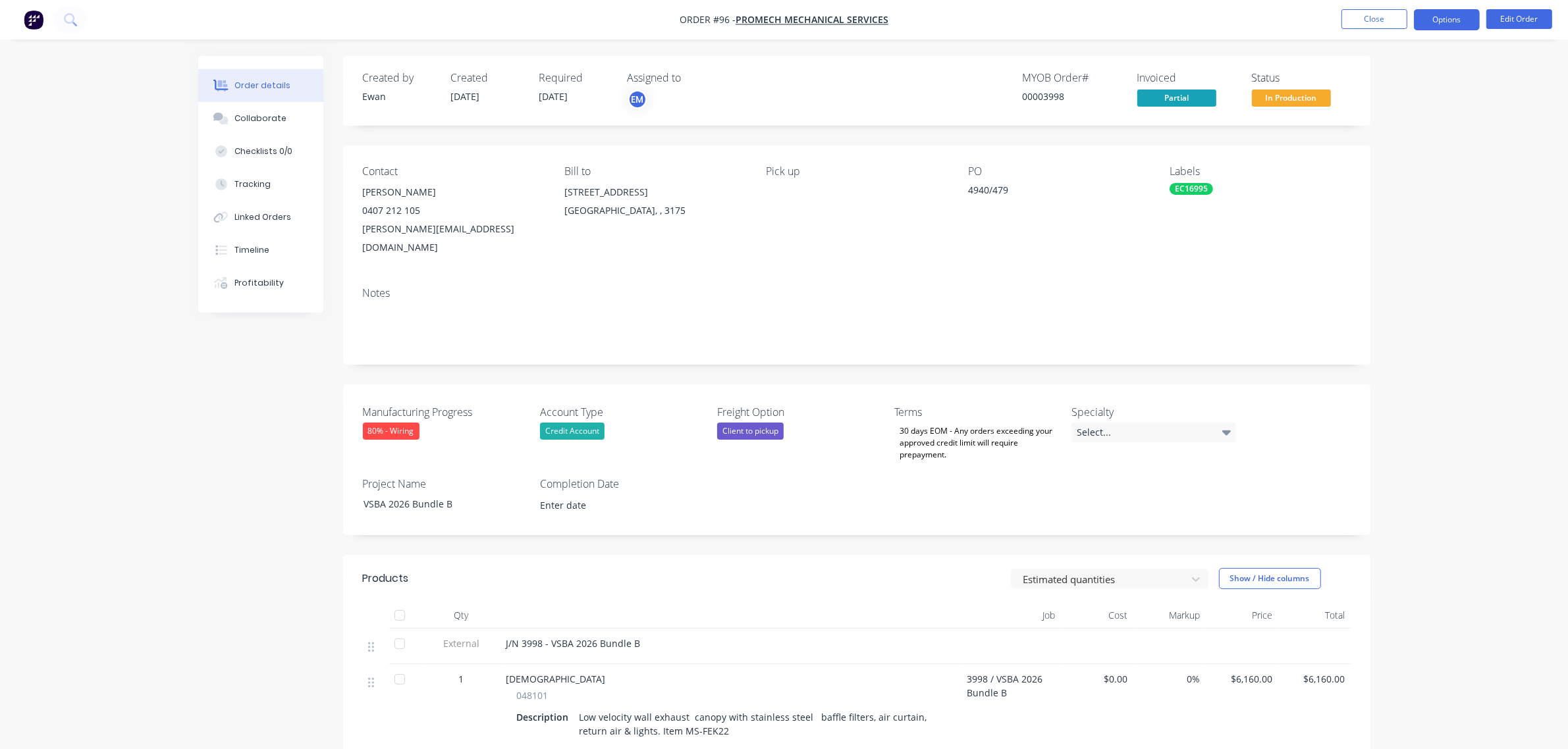
click at [1425, 26] on button "Options" at bounding box center [1447, 20] width 66 height 21
click at [1390, 100] on div "Partial Invoice" at bounding box center [1408, 106] width 121 height 19
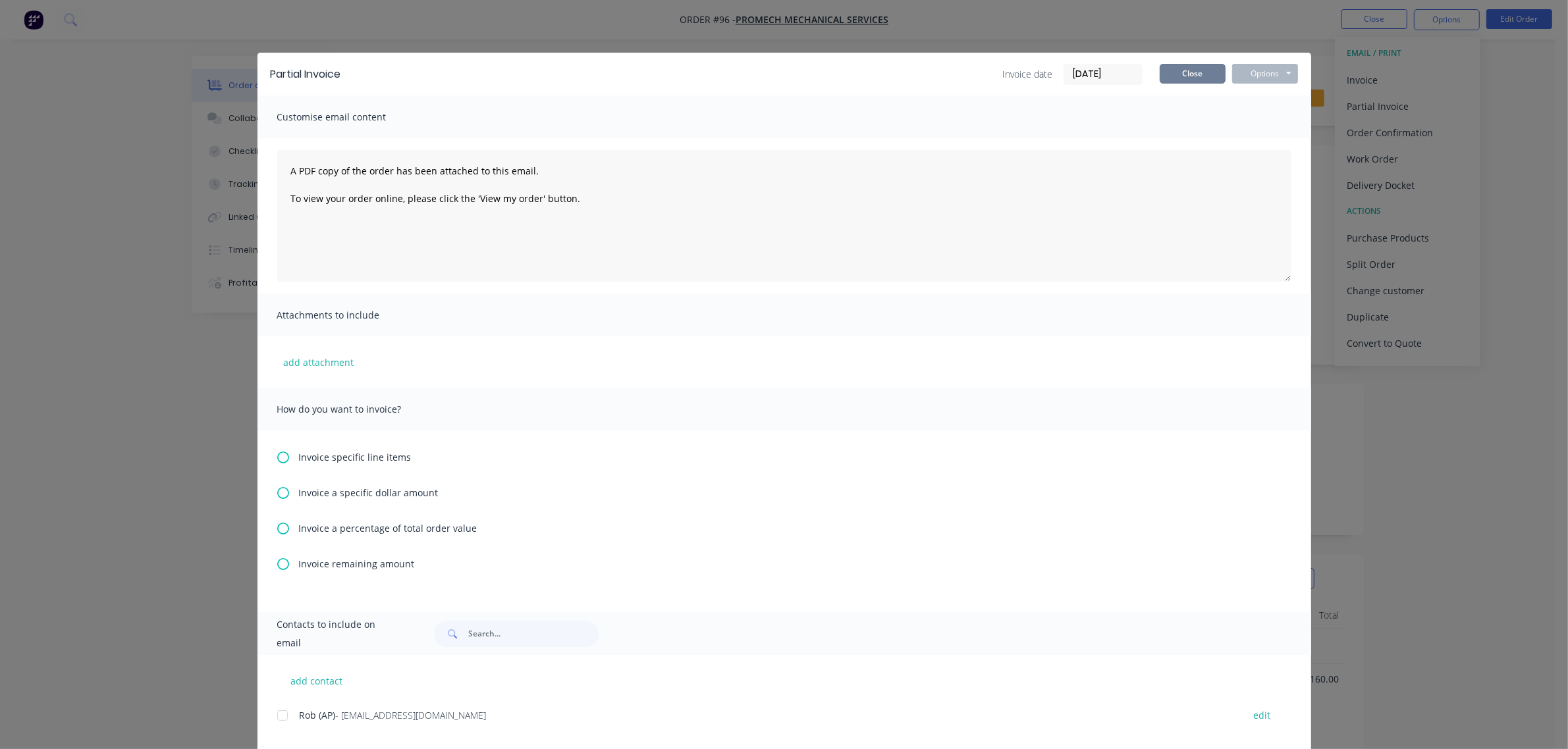
click at [1178, 76] on button "Close" at bounding box center [1193, 74] width 66 height 20
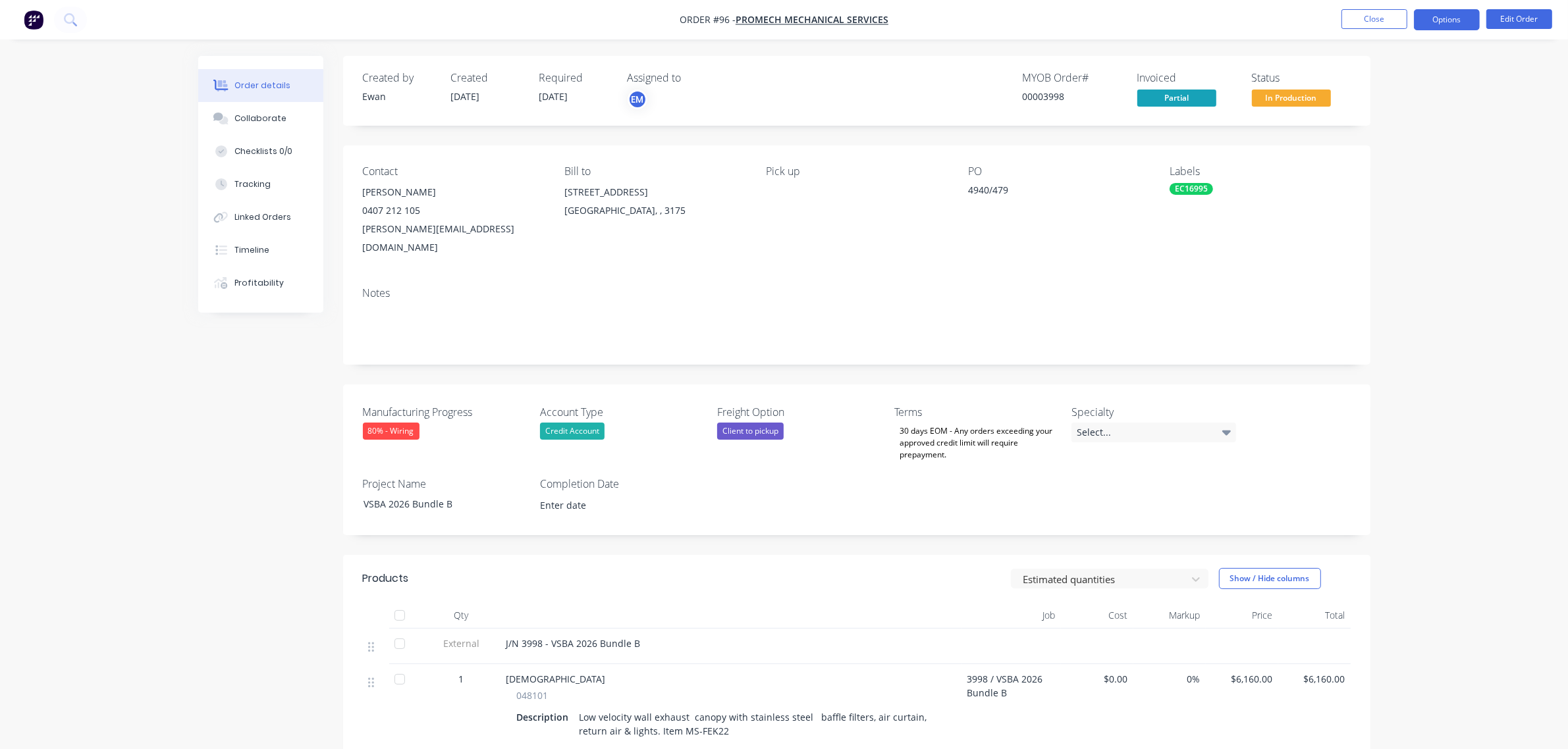
click at [1427, 20] on button "Options" at bounding box center [1447, 20] width 66 height 21
click at [1400, 104] on div "Partial Invoice" at bounding box center [1408, 106] width 121 height 19
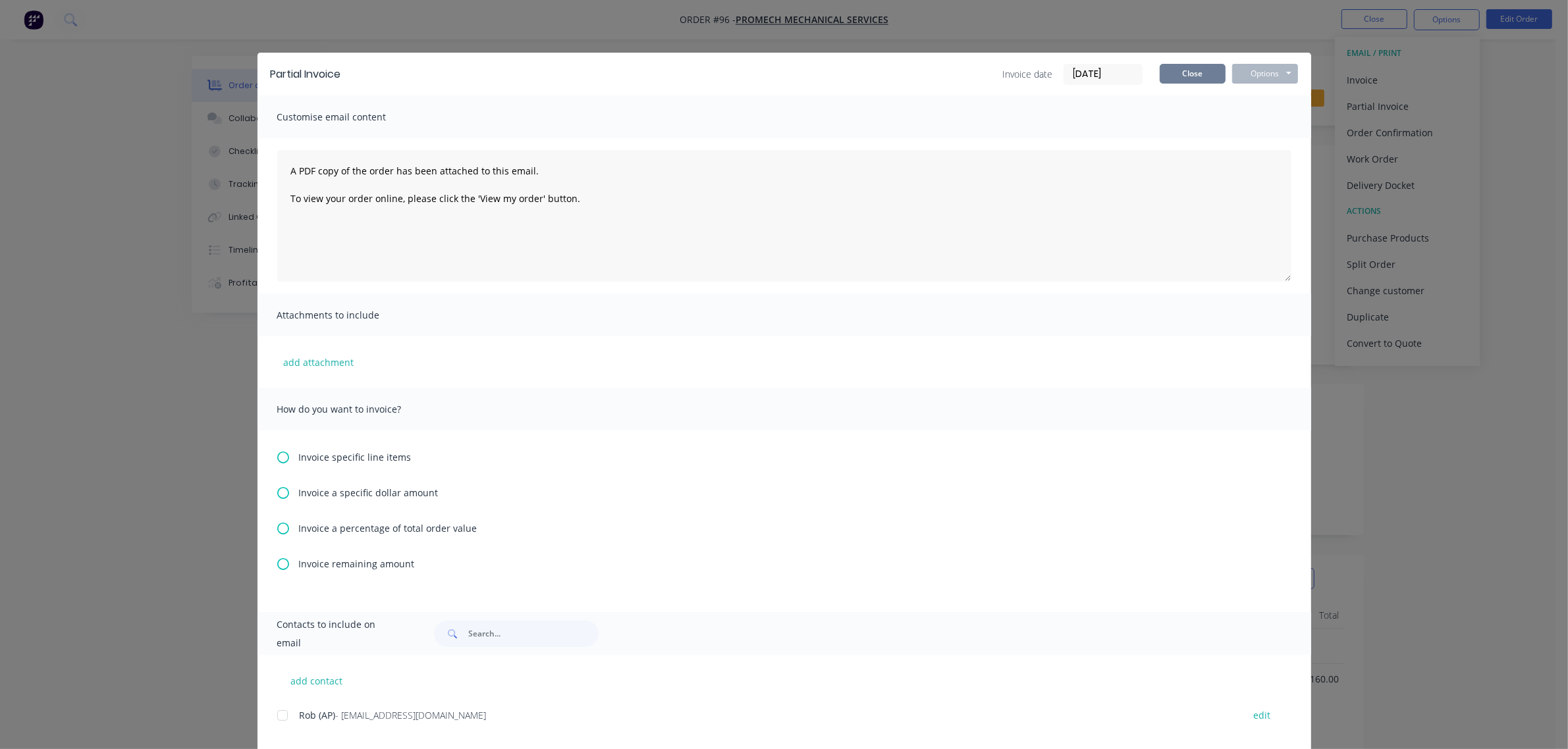
click at [1207, 75] on button "Close" at bounding box center [1193, 74] width 66 height 20
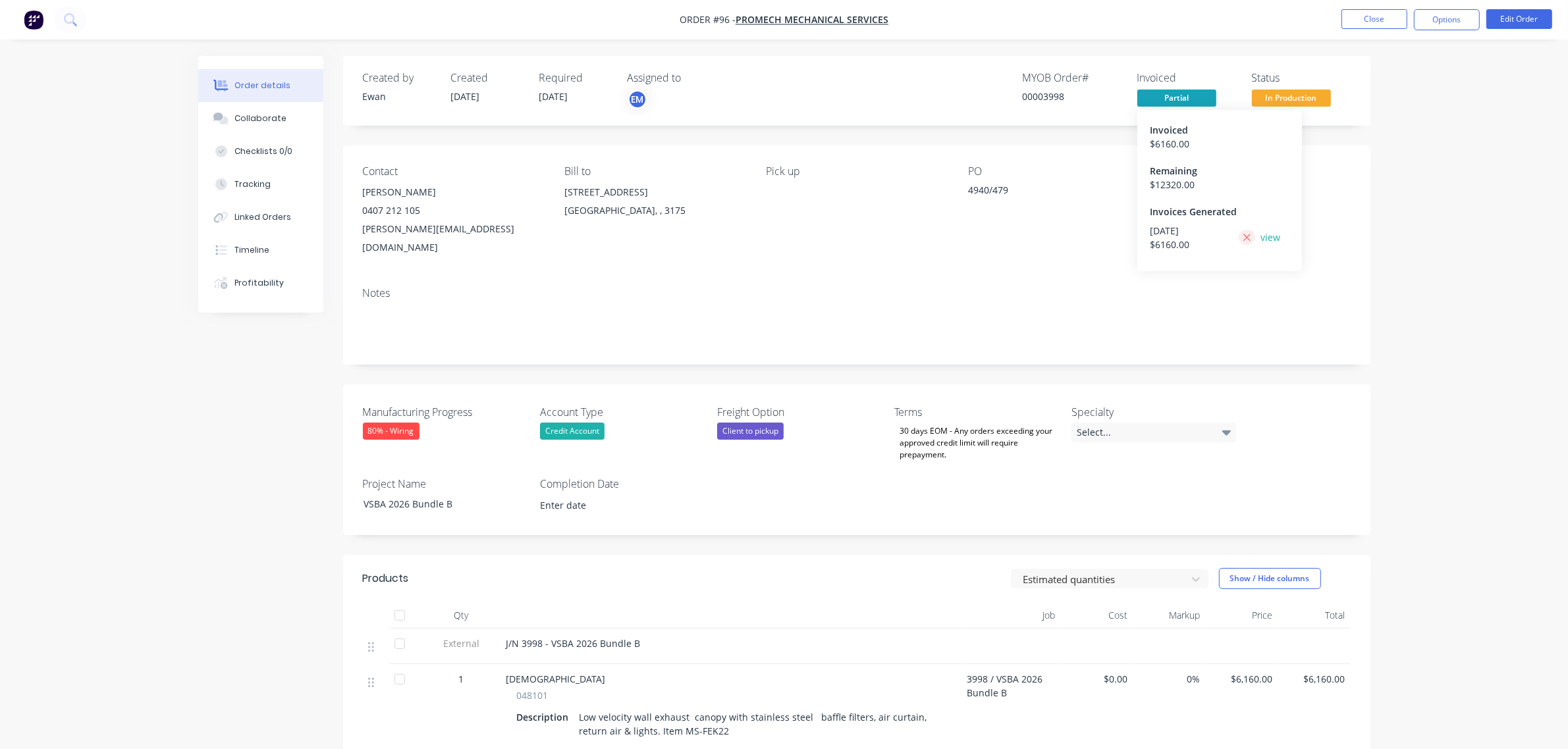
click at [1246, 236] on icon at bounding box center [1246, 237] width 7 height 7
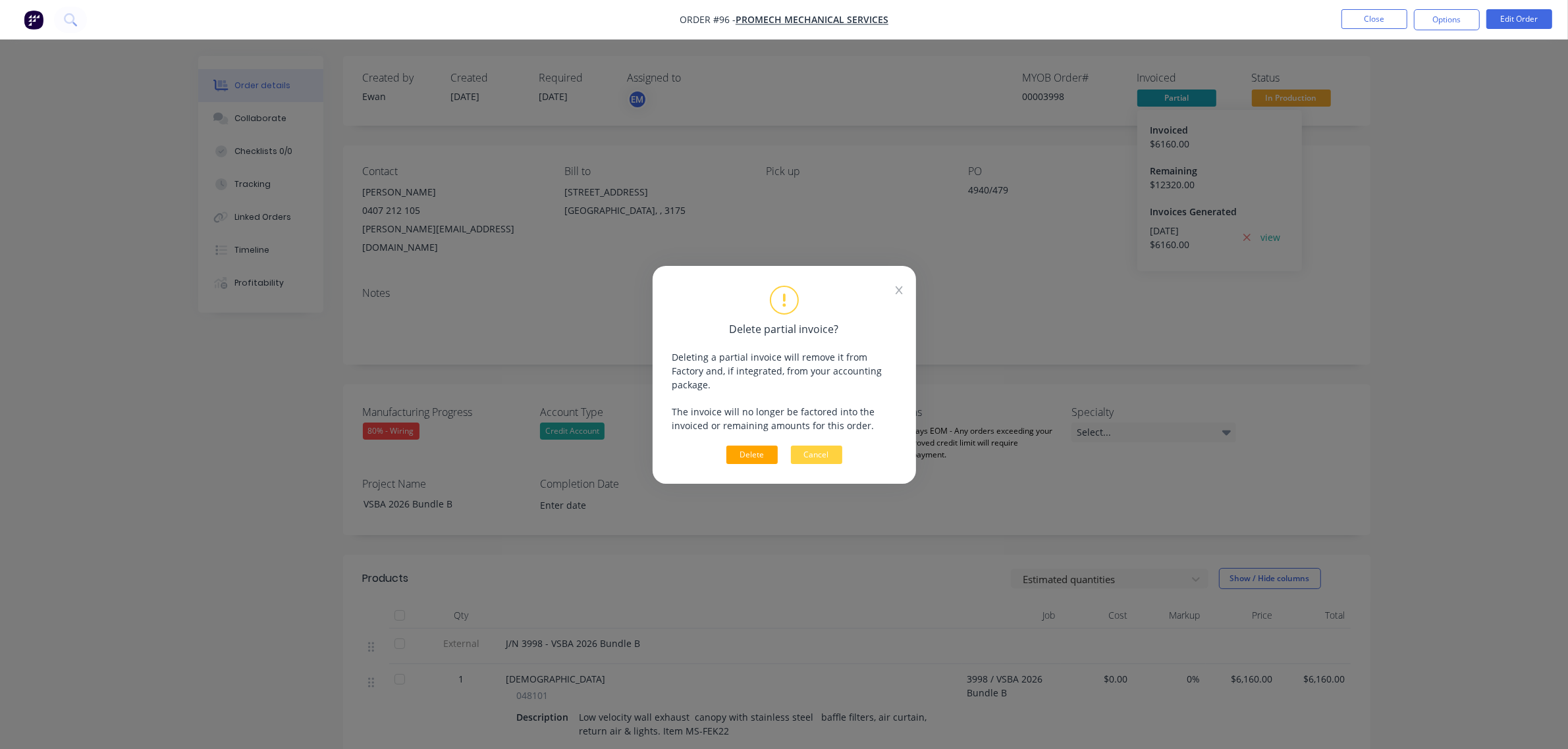
click at [755, 449] on button "Delete" at bounding box center [752, 455] width 51 height 18
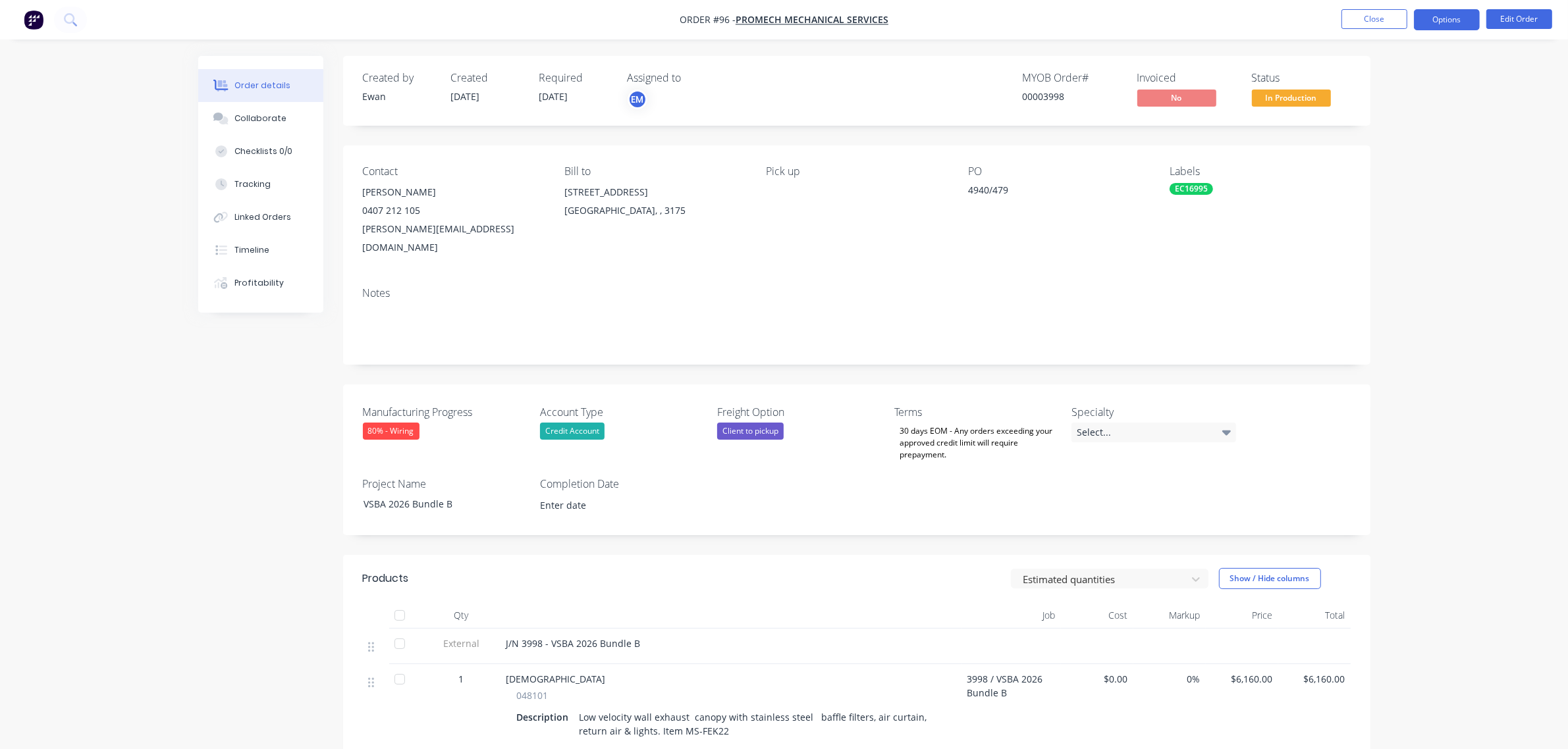
click at [1441, 18] on button "Options" at bounding box center [1447, 20] width 66 height 21
click at [1423, 114] on div "Partial Invoice" at bounding box center [1408, 106] width 121 height 19
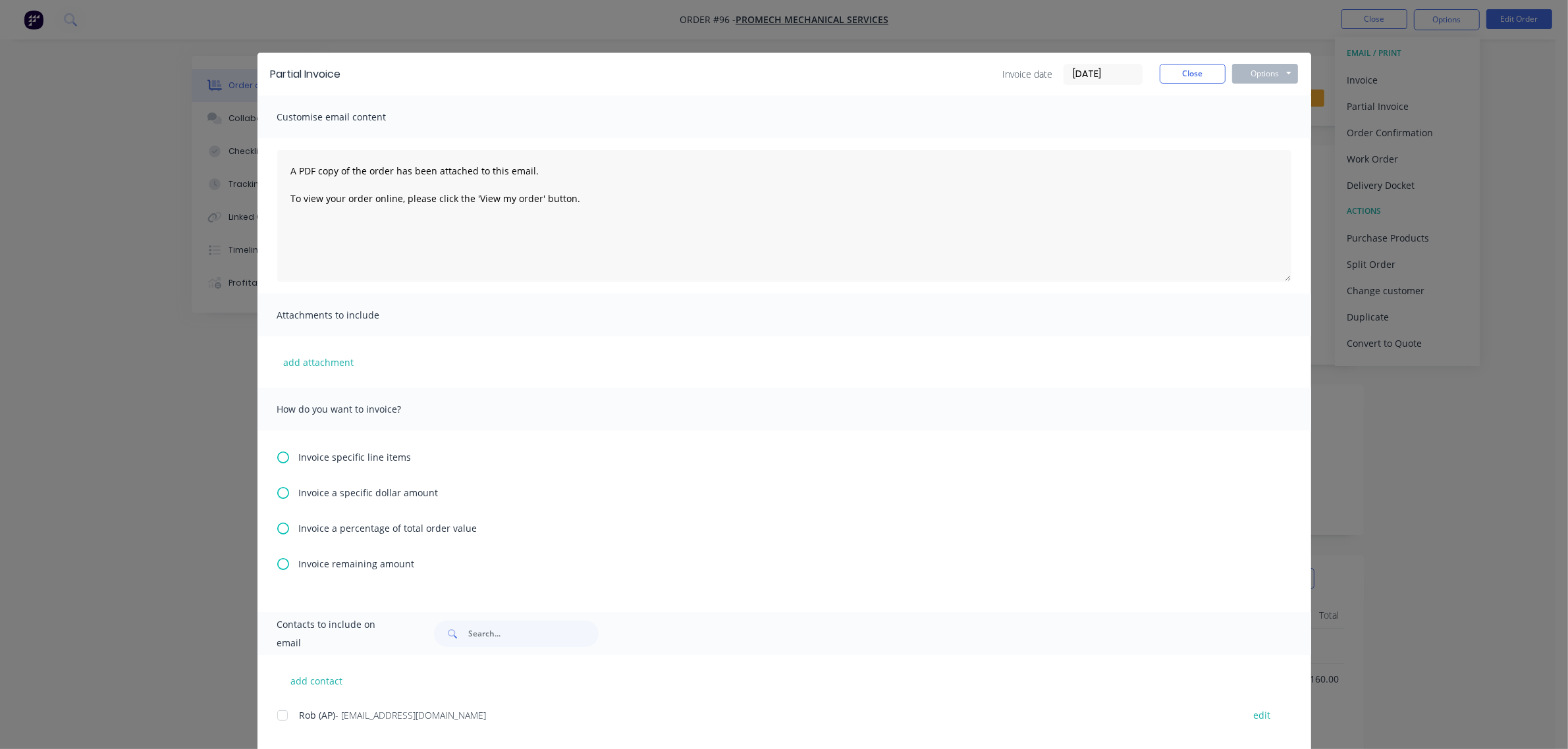
click at [277, 456] on icon at bounding box center [283, 457] width 12 height 12
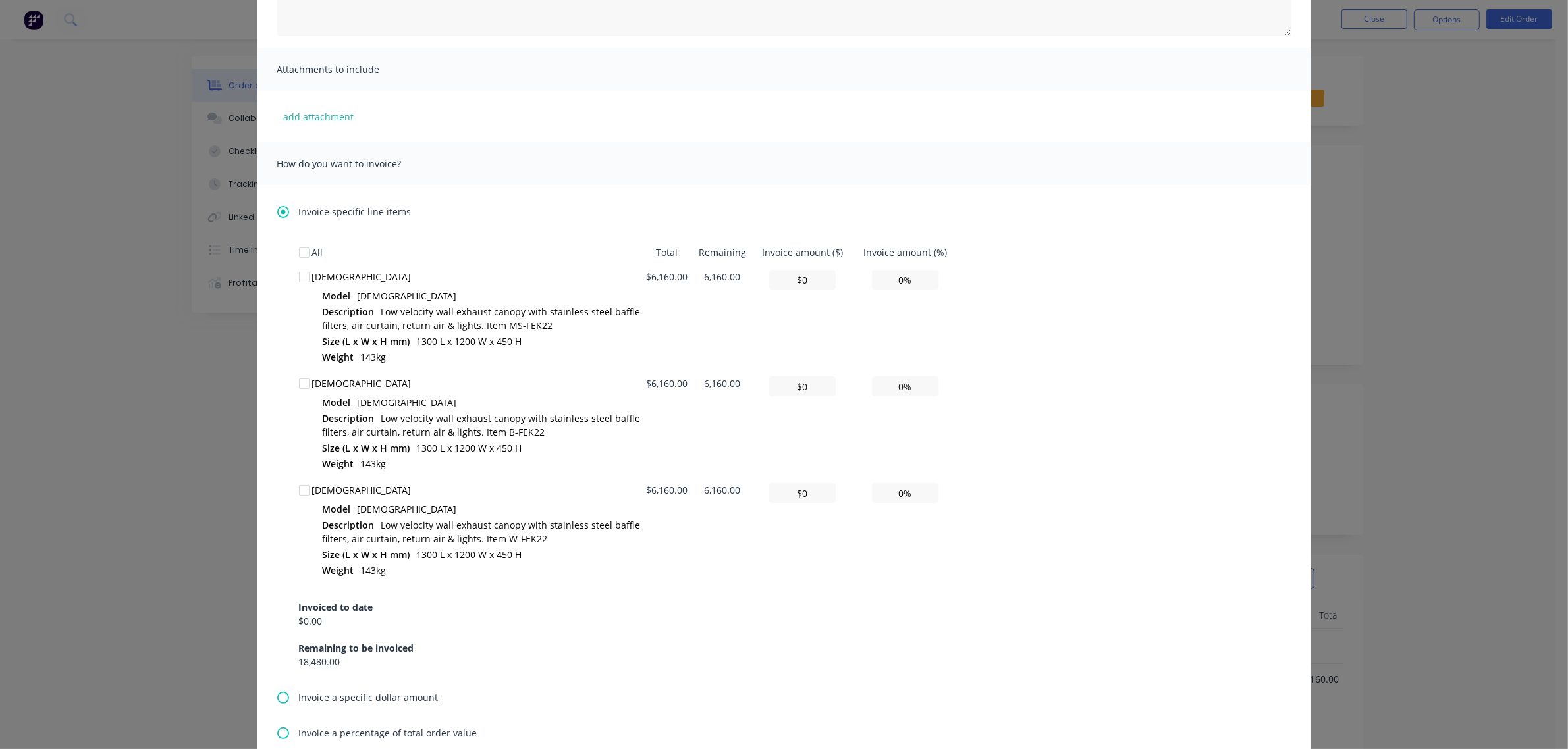
scroll to position [247, 0]
click at [300, 277] on div at bounding box center [304, 276] width 26 height 26
click at [300, 380] on div at bounding box center [304, 383] width 26 height 26
click at [297, 485] on div at bounding box center [304, 489] width 26 height 26
click at [894, 385] on input "0%" at bounding box center [905, 385] width 67 height 20
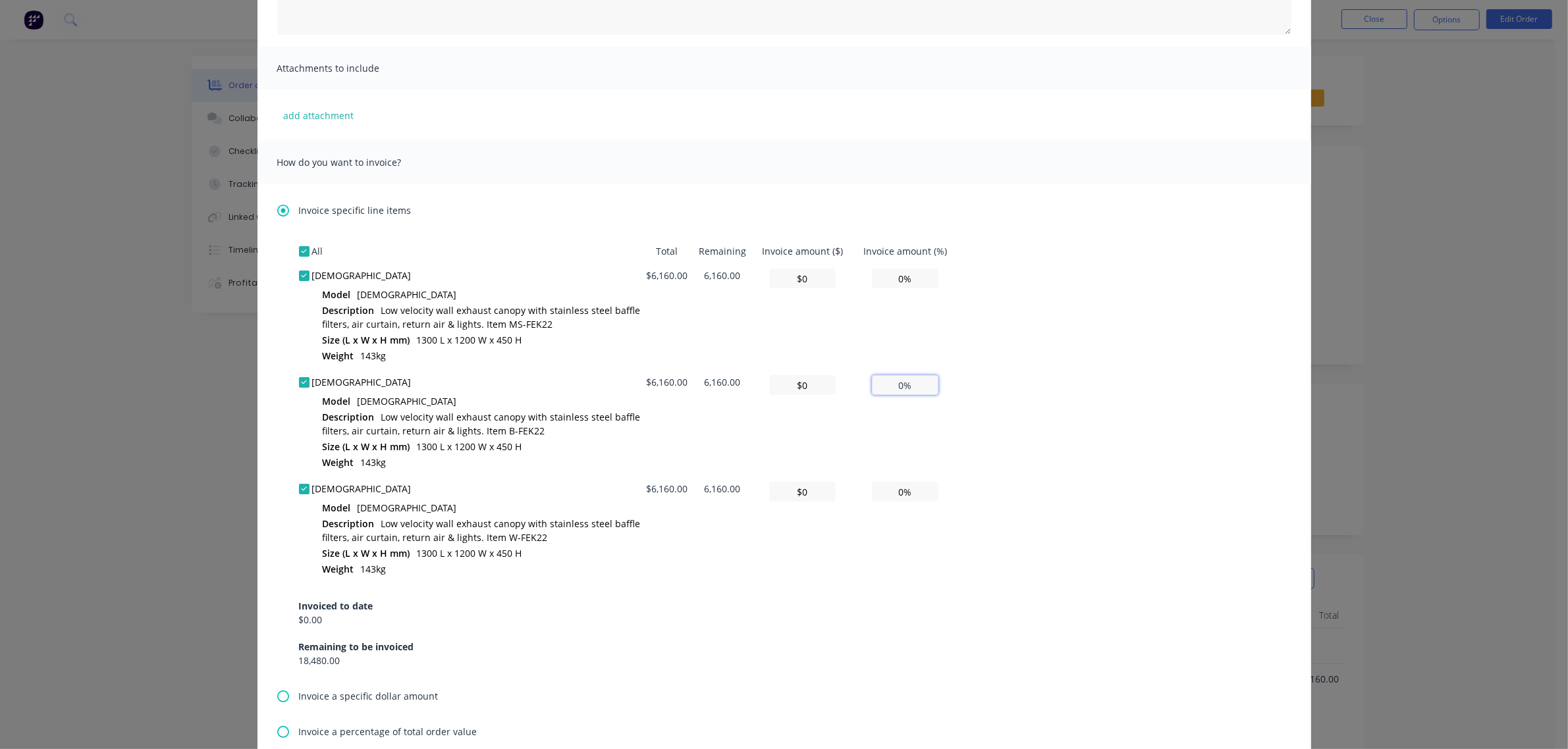
type input "$616.00"
type input "10%"
type input "$6,160.00"
type input "100%"
click at [1024, 399] on div "All Total Remaining Invoice amount ($) Invoice amount (%) SACRA Model SACRA Des…" at bounding box center [784, 453] width 971 height 428
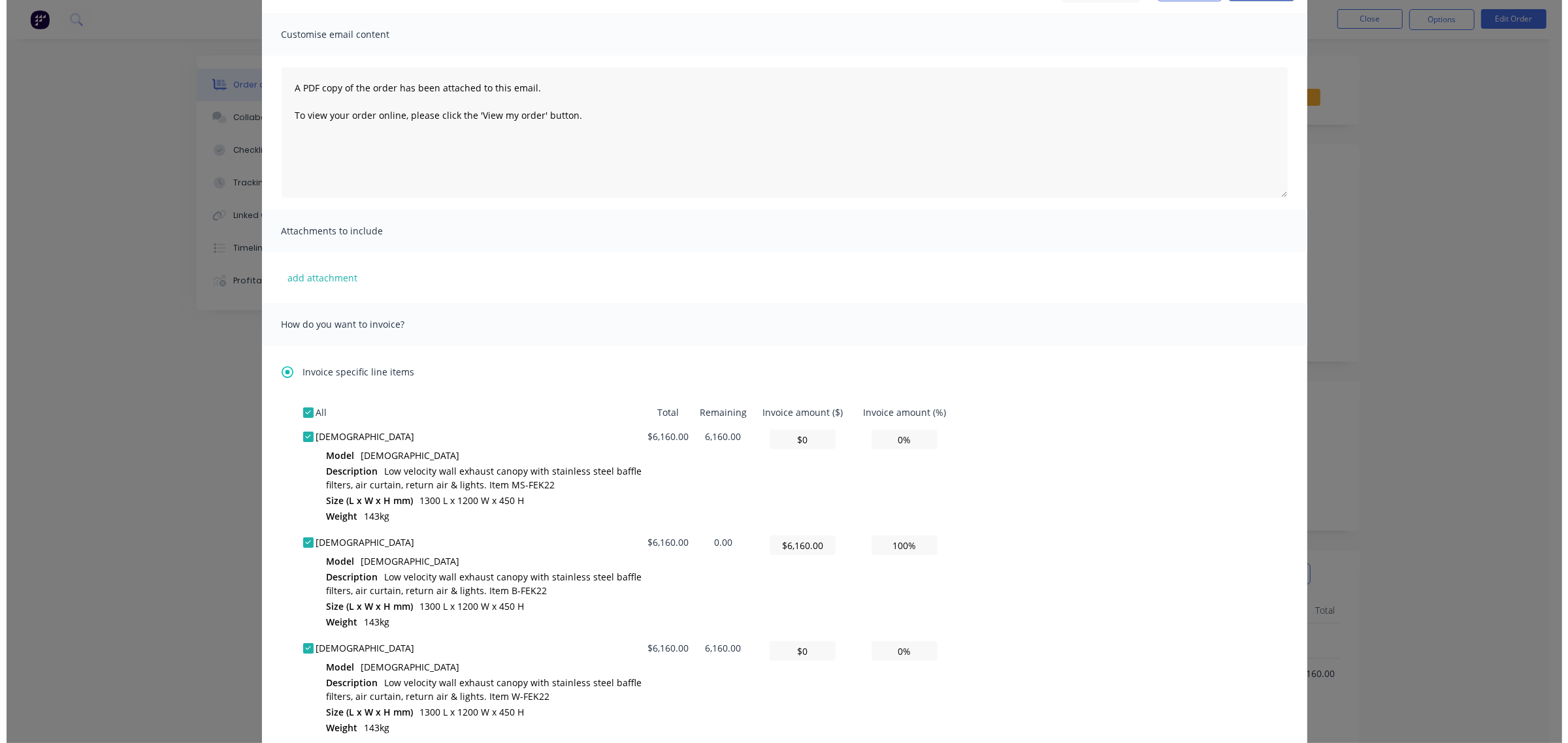
scroll to position [0, 0]
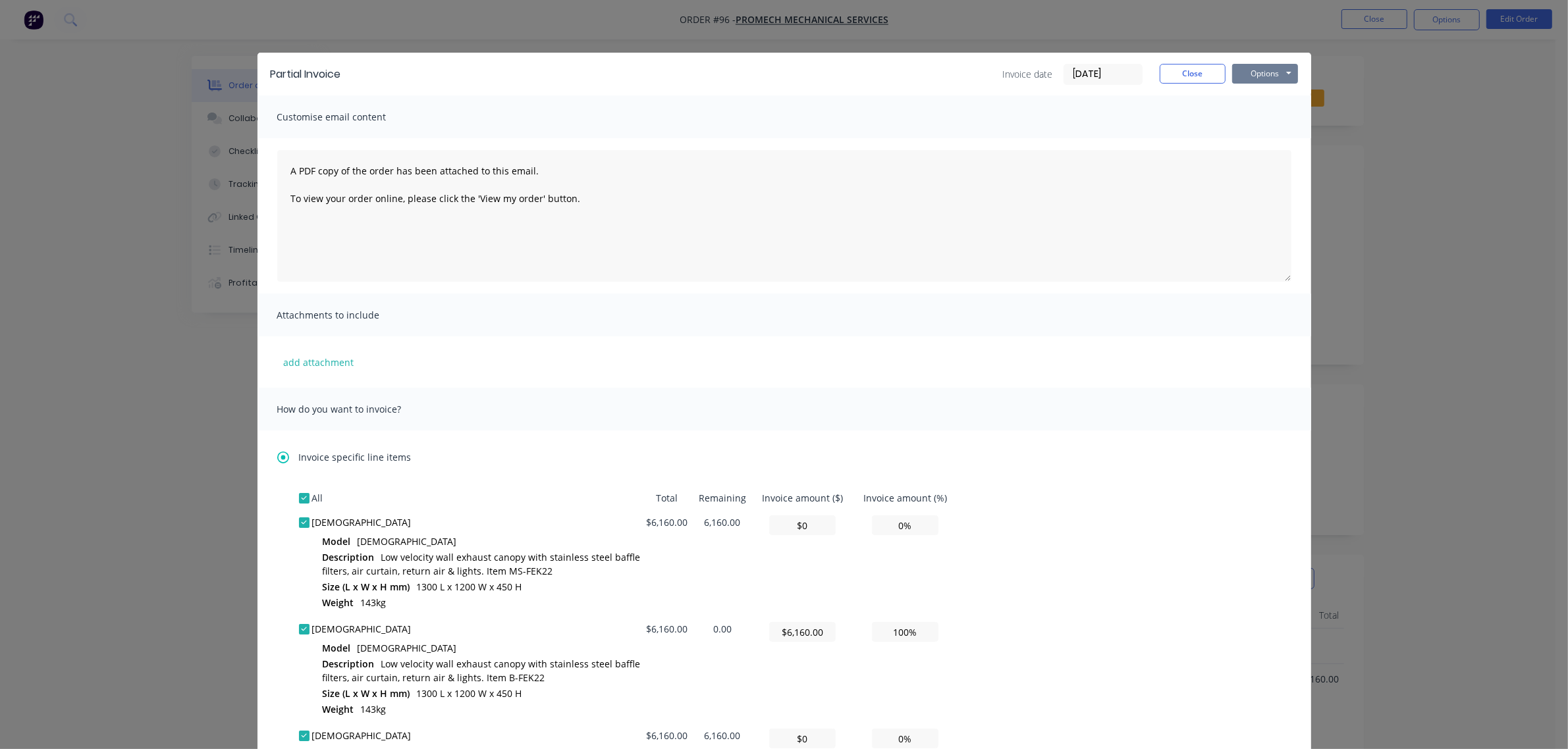
click at [1255, 74] on button "Options" at bounding box center [1265, 74] width 66 height 20
click at [1258, 94] on button "Preview" at bounding box center [1274, 98] width 85 height 22
click at [1181, 76] on button "Close" at bounding box center [1193, 74] width 66 height 20
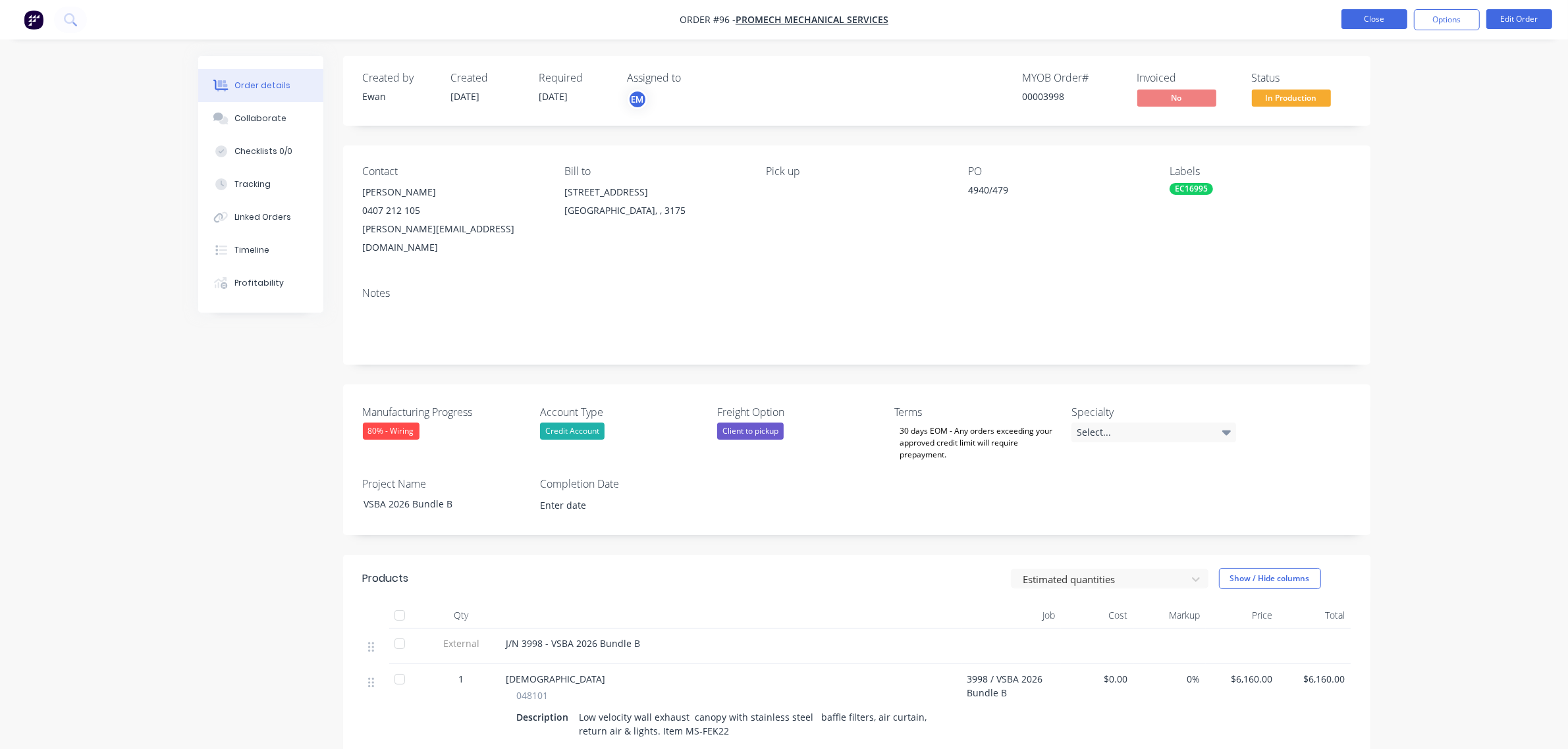
click at [1377, 20] on button "Close" at bounding box center [1375, 19] width 66 height 20
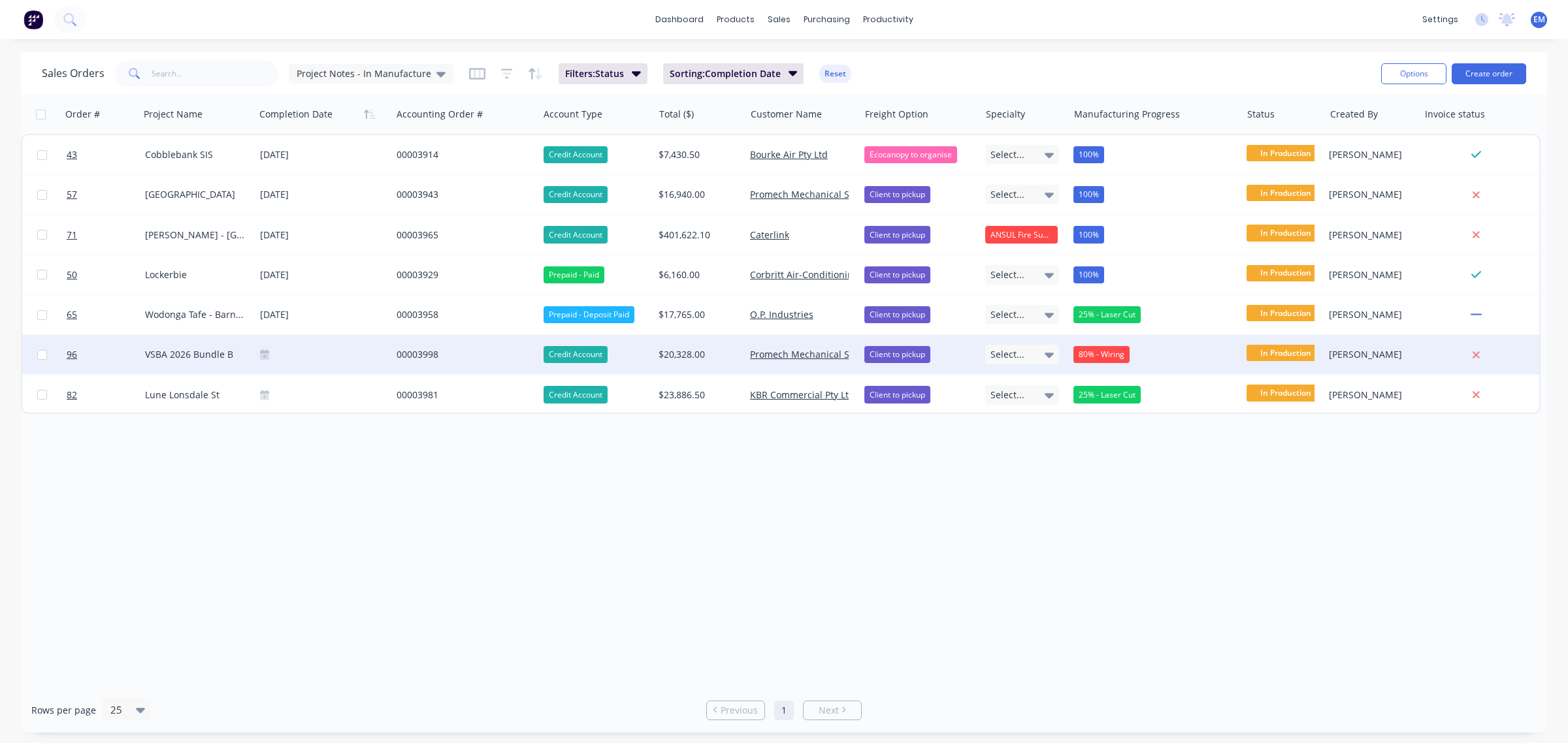
click at [1110, 354] on div "80% - Wiring" at bounding box center [1102, 355] width 56 height 17
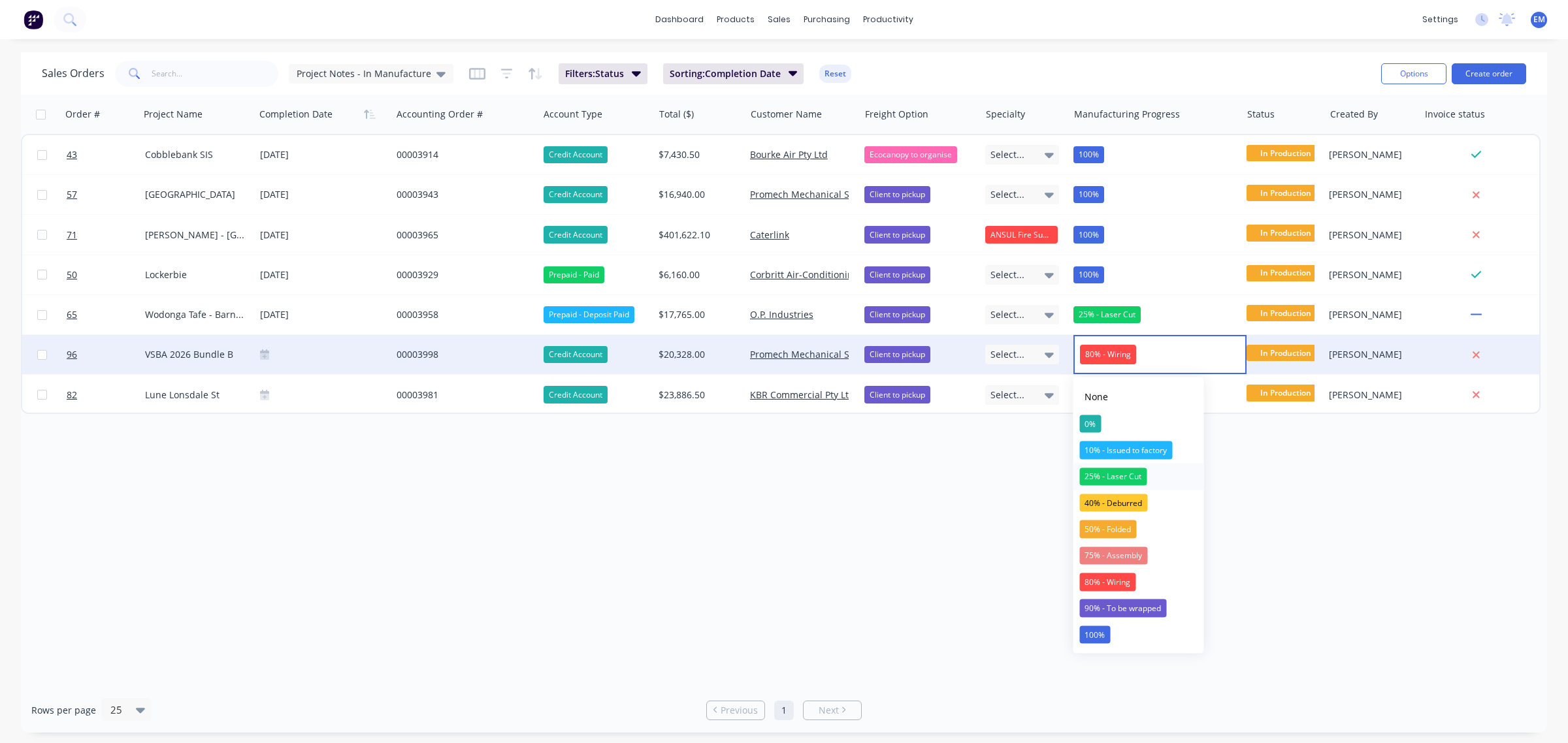
click at [1118, 478] on div "25% - Laser Cut" at bounding box center [1113, 477] width 67 height 18
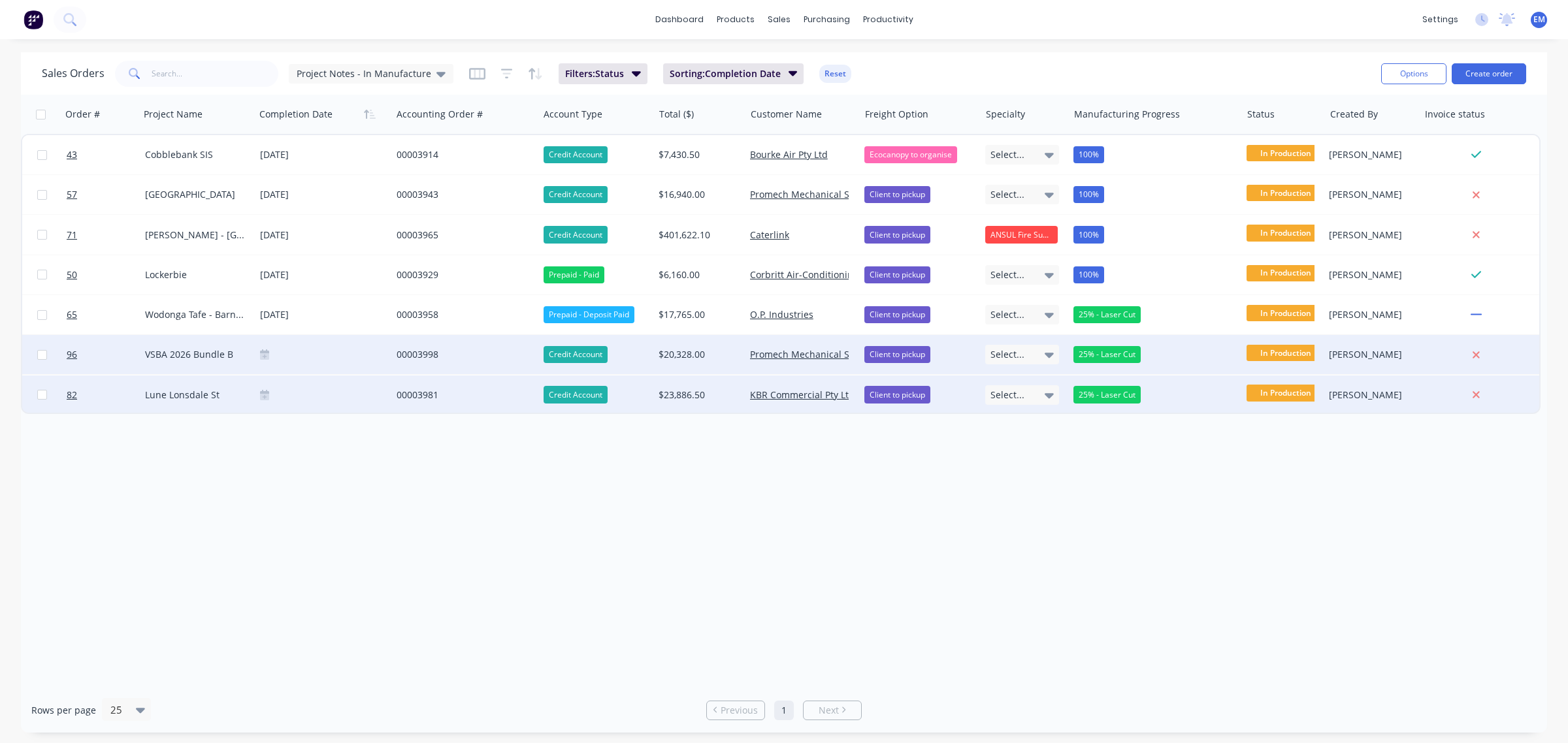
click at [1101, 399] on div "25% - Laser Cut" at bounding box center [1107, 395] width 67 height 17
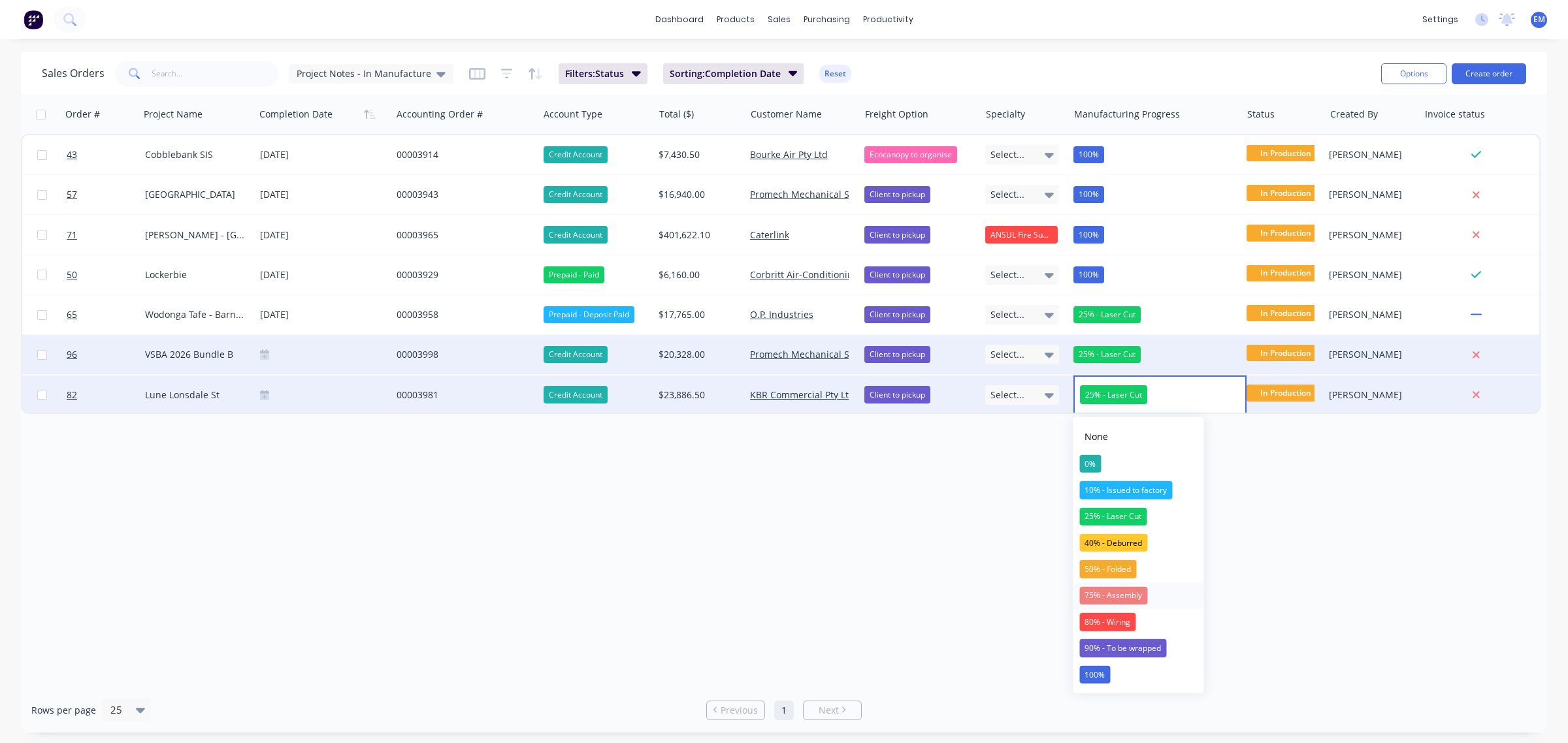
click at [1115, 591] on div "75% - Assembly" at bounding box center [1113, 596] width 68 height 18
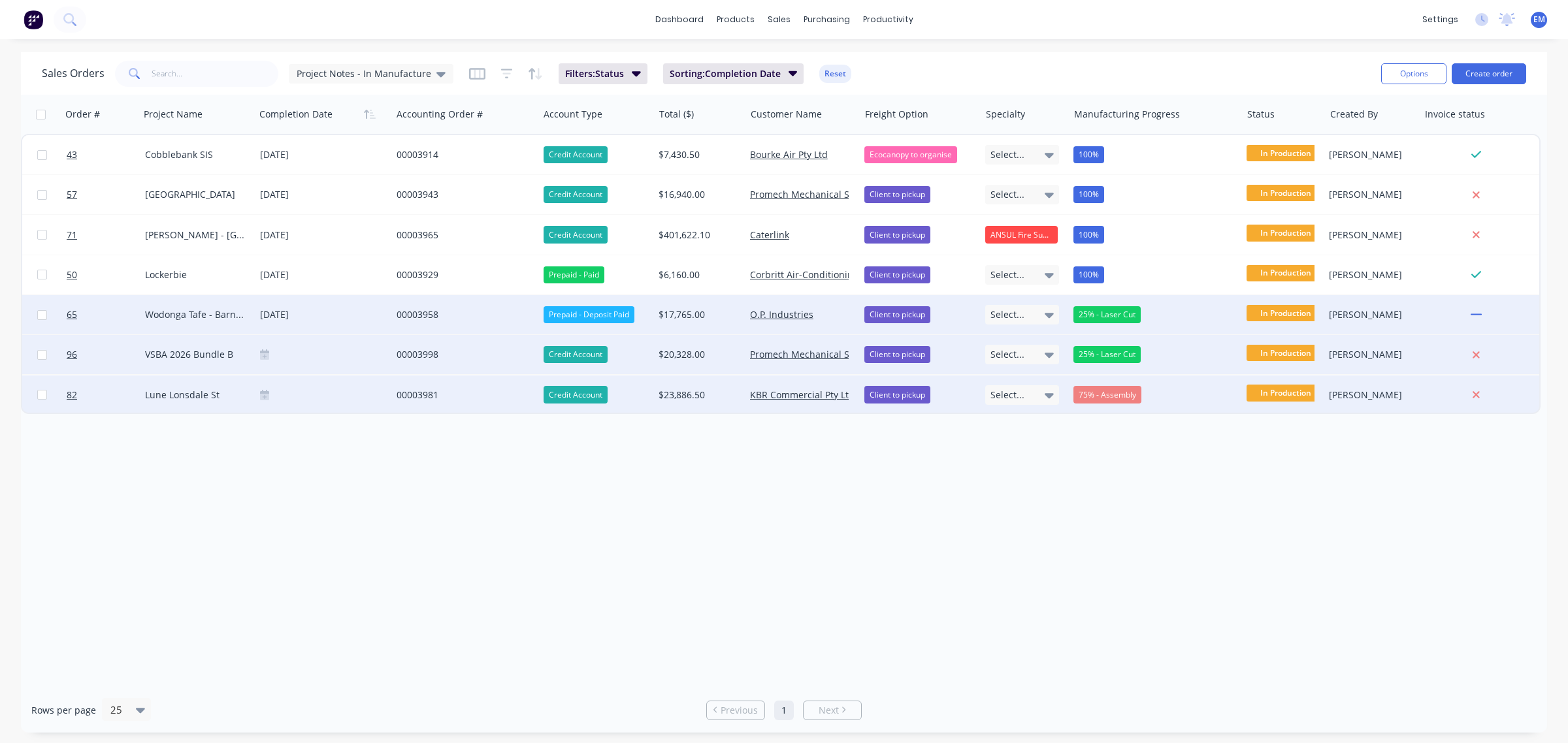
click at [1104, 311] on div "25% - Laser Cut" at bounding box center [1107, 315] width 67 height 17
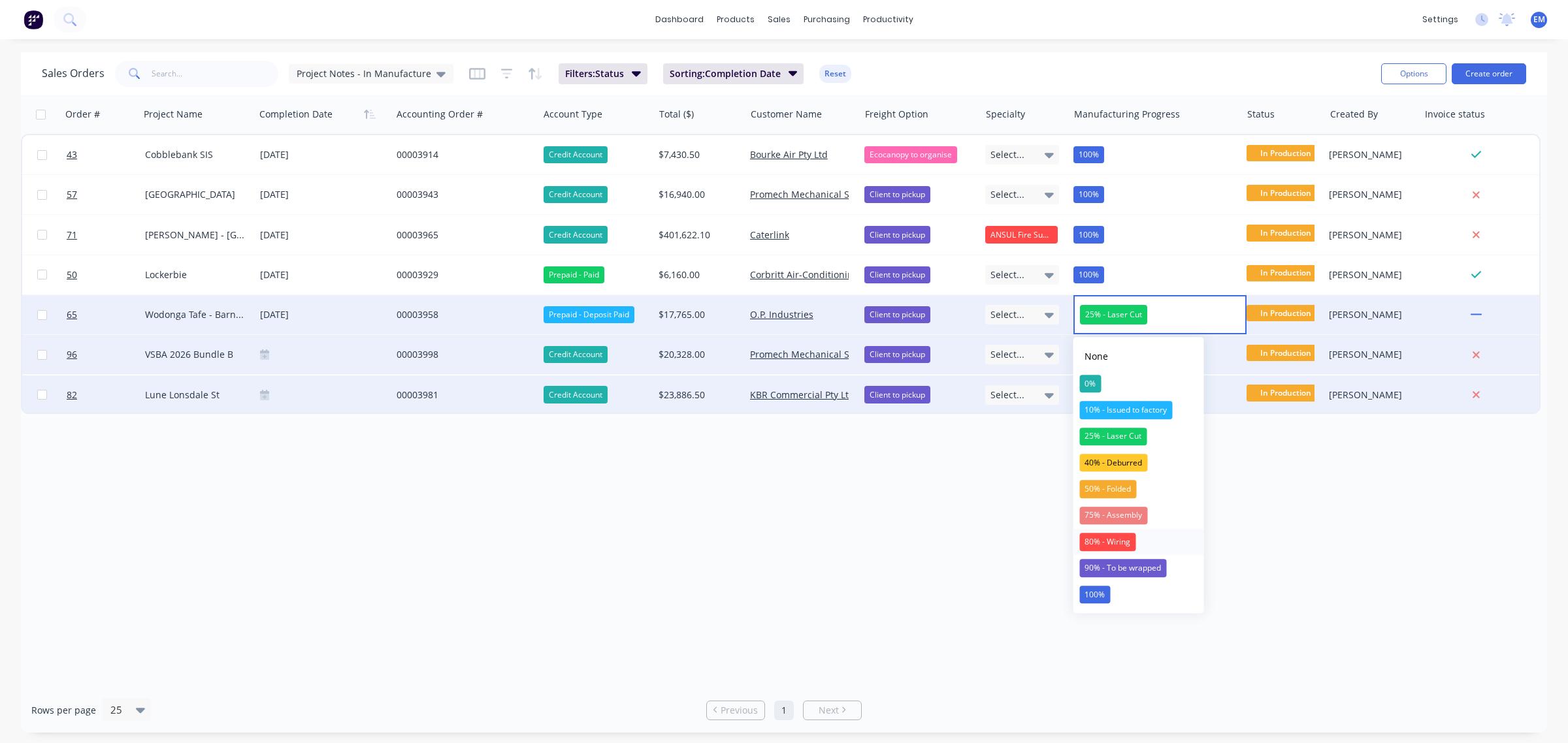
click at [1114, 542] on div "80% - Wiring" at bounding box center [1108, 542] width 56 height 18
